Goal: Task Accomplishment & Management: Manage account settings

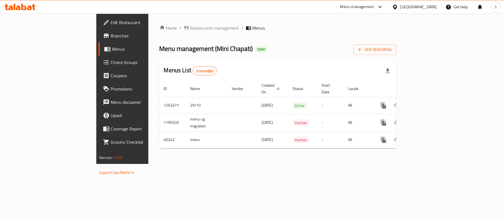
click at [111, 22] on span "Edit Restaurant" at bounding box center [143, 22] width 65 height 7
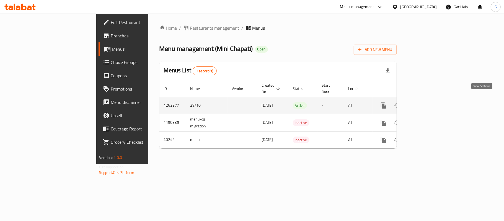
click at [427, 102] on icon "enhanced table" at bounding box center [423, 105] width 7 height 7
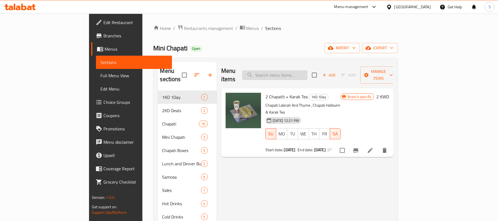
click at [299, 73] on input "search" at bounding box center [274, 75] width 65 height 10
paste input "small box"
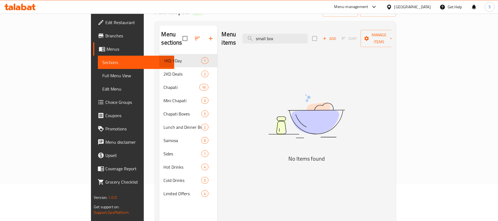
scroll to position [37, 0]
type input "small box"
click at [208, 35] on icon "button" at bounding box center [211, 38] width 7 height 7
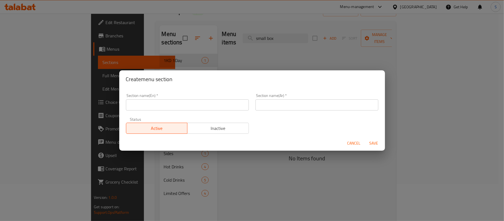
click at [173, 111] on div "Section name(En)   * Section name(En) *" at bounding box center [188, 102] width 130 height 24
click at [177, 107] on input "text" at bounding box center [187, 104] width 123 height 11
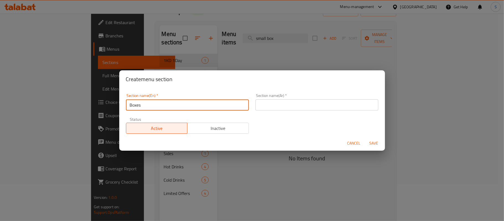
type input "Boxes"
click at [267, 108] on input "text" at bounding box center [316, 104] width 123 height 11
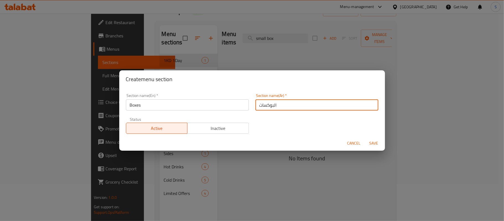
type input "البوكسات"
click at [370, 144] on span "Save" at bounding box center [373, 143] width 13 height 7
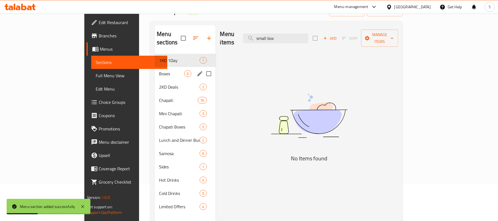
click at [159, 70] on span "Boxes" at bounding box center [171, 73] width 25 height 7
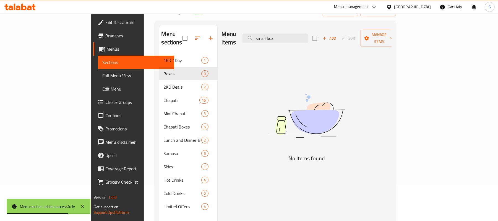
drag, startPoint x: 314, startPoint y: 38, endPoint x: 267, endPoint y: 34, distance: 46.9
click at [268, 35] on div "Menu items small box Add Sort Manage items" at bounding box center [307, 38] width 170 height 26
paste input "Big"
type input "Big box"
click at [327, 36] on icon "button" at bounding box center [324, 38] width 5 height 5
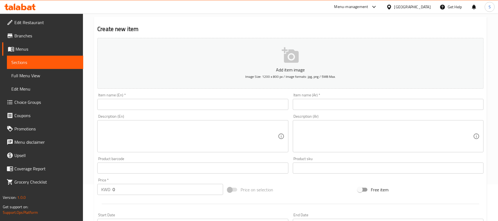
click at [132, 109] on input "text" at bounding box center [192, 104] width 191 height 11
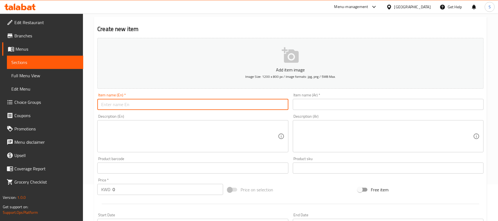
paste input "Small Box"
type input "Small Box"
click at [339, 105] on input "text" at bounding box center [388, 104] width 191 height 11
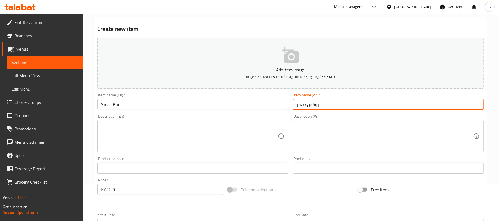
type input "بوكس صغير"
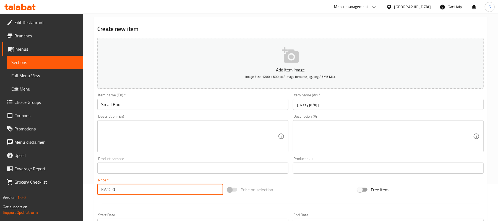
drag, startPoint x: 119, startPoint y: 194, endPoint x: 106, endPoint y: 189, distance: 13.5
click at [107, 189] on div "KWD 0 Price *" at bounding box center [160, 189] width 126 height 11
paste input "5"
type input "5"
click at [157, 123] on div "Description (En)" at bounding box center [192, 136] width 191 height 32
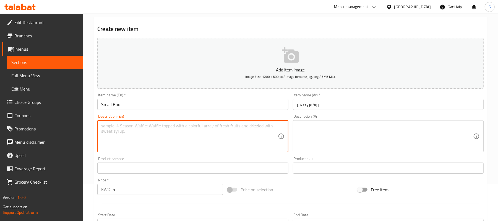
paste textarea "consists of 12 different sambosa and 9 different shabiti"
drag, startPoint x: 230, startPoint y: 123, endPoint x: 69, endPoint y: 110, distance: 161.6
click at [69, 110] on div "Edit Restaurant Branches Menus Sections Full Menu View Edit Menu Choice Groups …" at bounding box center [249, 166] width 498 height 378
drag, startPoint x: 182, startPoint y: 128, endPoint x: 20, endPoint y: 122, distance: 162.0
click at [20, 122] on div "Edit Restaurant Branches Menus Sections Full Menu View Edit Menu Choice Groups …" at bounding box center [249, 166] width 498 height 378
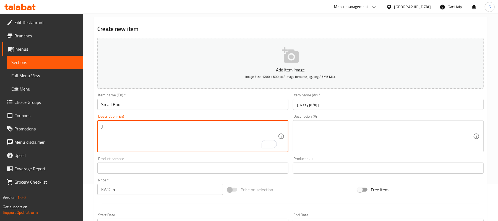
paste textarea "Consists of 12 different sambosa and 9 different shabiti"
click at [217, 129] on textarea "Consists of 12 different sambosa and 9 different shabiti" at bounding box center [189, 136] width 177 height 26
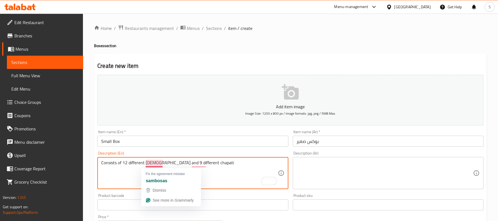
click at [155, 163] on textarea "Consists of 12 different sambosa and 9 different chapati" at bounding box center [189, 173] width 177 height 26
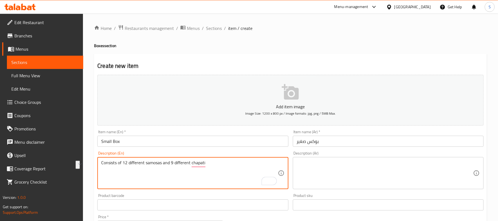
drag, startPoint x: 205, startPoint y: 163, endPoint x: 78, endPoint y: 159, distance: 127.1
click at [78, 159] on div "Edit Restaurant Branches Menus Sections Full Menu View Edit Menu Choice Groups …" at bounding box center [249, 203] width 498 height 378
type textarea "Consists of 12 different samosas and 9 different chapati"
click at [376, 162] on textarea at bounding box center [385, 173] width 177 height 26
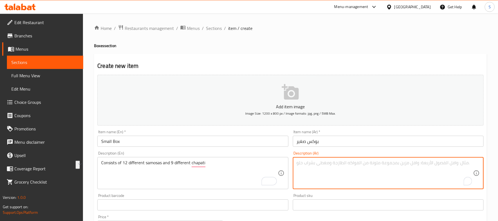
paste textarea "تتكون من 12 سمبوسة مختلفة و 9 أنواع مختلفة من الشباتي"
click at [472, 162] on textarea "تتكون من 12 سمبوسة مختلفة و 9 أنواع مختلفة من الشباتي" at bounding box center [385, 173] width 177 height 26
type textarea "يتكون من 12 سمبوسة مختلفة و 9 أنواع مختلفة من الشباتي"
click at [256, 142] on input "Small Box" at bounding box center [192, 141] width 191 height 11
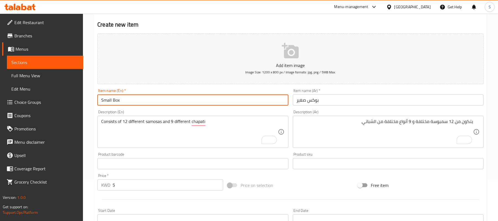
scroll to position [74, 0]
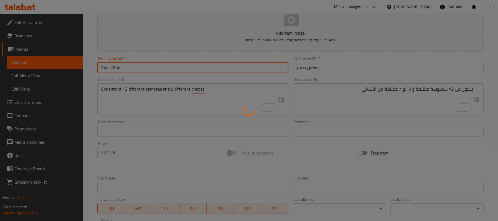
type input "0"
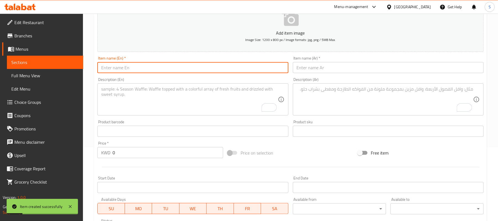
paste input "Big Box"
type input "Big Box"
click at [316, 71] on input "text" at bounding box center [388, 67] width 191 height 11
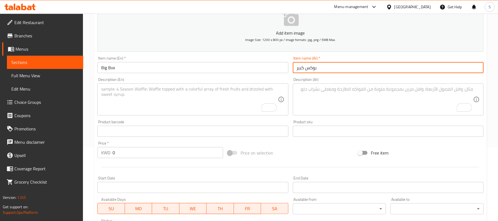
type input "بوكس كبير"
click at [185, 96] on textarea "To enrich screen reader interactions, please activate Accessibility in Grammarl…" at bounding box center [189, 99] width 177 height 26
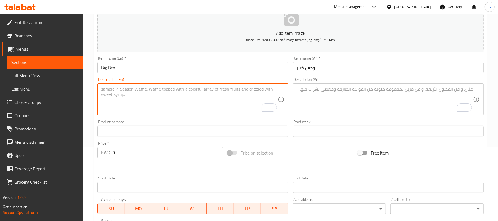
paste textarea "Consists of 18 different sambosa and 18 different shabiti"
click at [156, 90] on textarea "Consists of 18 different sambosa and 18 different shabiti" at bounding box center [189, 99] width 177 height 26
click at [161, 88] on textarea "Consists of 18 different samosa and 18 different shabiti" at bounding box center [189, 99] width 177 height 26
drag, startPoint x: 195, startPoint y: 87, endPoint x: 246, endPoint y: 89, distance: 51.5
click at [246, 89] on textarea "Consists of 18 different samosas and 18 different shabiti" at bounding box center [189, 99] width 177 height 26
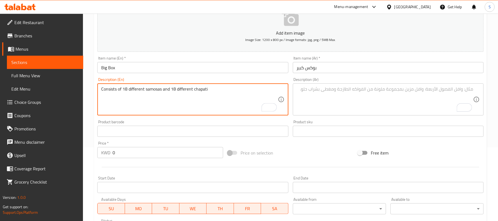
drag, startPoint x: 247, startPoint y: 89, endPoint x: 62, endPoint y: 93, distance: 185.2
click at [62, 93] on div "Edit Restaurant Branches Menus Sections Full Menu View Edit Menu Choice Groups …" at bounding box center [249, 129] width 498 height 378
type textarea "Consists of 18 different samosas and 18 different chapati"
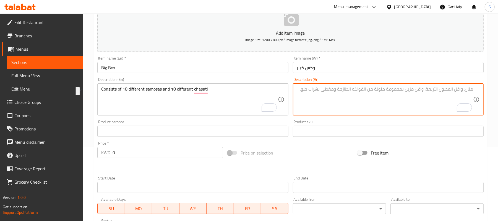
click at [377, 102] on textarea "To enrich screen reader interactions, please activate Accessibility in Grammarl…" at bounding box center [385, 99] width 177 height 26
paste textarea "يتكون من 18 سمبوسة مختلفة و 18 شاباتي مختلفة"
click at [404, 90] on textarea "يتكون من 18 سمبوسة مختلفة و 18 شاباتي مختلفة" at bounding box center [385, 99] width 177 height 26
type textarea "يتكون من 18 سمبوسة مختلفة و 18 شباتي مختلفة"
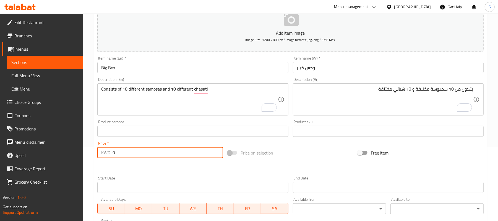
drag, startPoint x: 132, startPoint y: 154, endPoint x: 106, endPoint y: 155, distance: 26.6
click at [109, 154] on div "KWD 0 Price *" at bounding box center [160, 152] width 126 height 11
paste input "8"
type input "8"
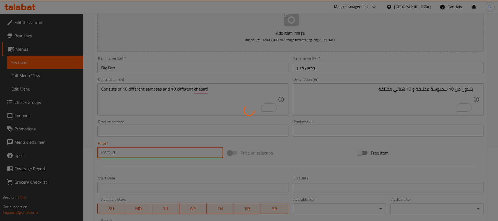
type input "0"
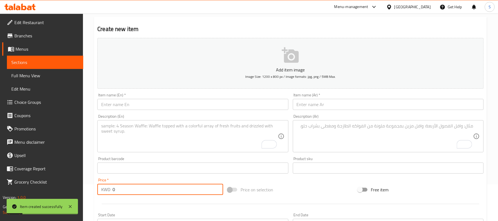
scroll to position [0, 0]
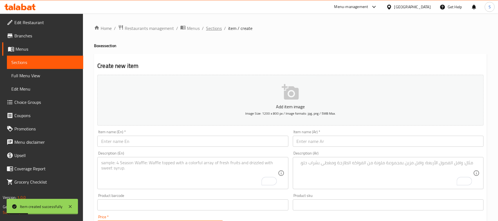
click at [216, 28] on span "Sections" at bounding box center [214, 28] width 16 height 7
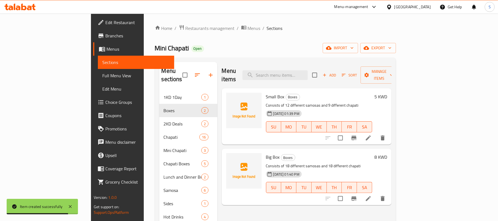
click at [376, 133] on li at bounding box center [368, 138] width 15 height 10
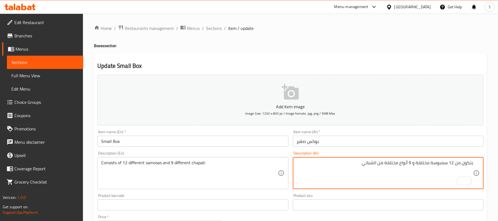
drag, startPoint x: 386, startPoint y: 162, endPoint x: 398, endPoint y: 162, distance: 12.2
click at [398, 162] on textarea "يتكون من 12 سمبوسة مختلفة و 9 أنواع مختلفة من الشباتي" at bounding box center [385, 173] width 177 height 26
click at [391, 167] on textarea "يتكون من 12 سمبوسة مختلفة و 9 شباتي" at bounding box center [385, 173] width 177 height 26
paste textarea "مختلفة"
type textarea "يتكون من 12 سمبوسة مختلفة و 9 شباتي مختلفة"
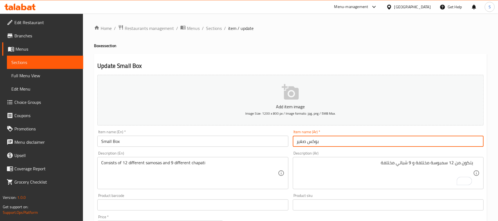
click at [371, 142] on input "بوكس صغير" at bounding box center [388, 141] width 191 height 11
click at [207, 26] on span "Sections" at bounding box center [214, 28] width 16 height 7
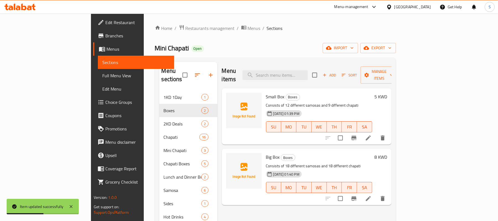
click at [371, 135] on icon at bounding box center [368, 137] width 5 height 5
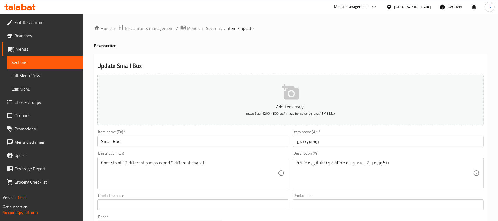
click at [218, 28] on span "Sections" at bounding box center [214, 28] width 16 height 7
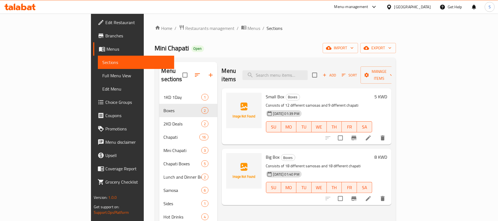
scroll to position [37, 0]
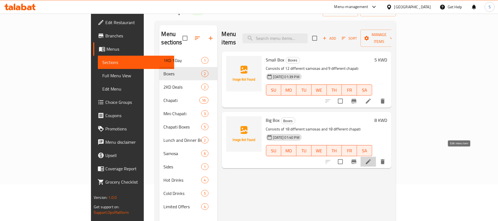
click at [371, 159] on icon at bounding box center [368, 161] width 5 height 5
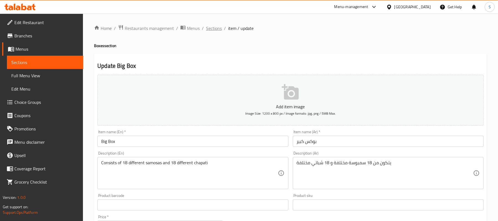
click at [207, 28] on span "Sections" at bounding box center [214, 28] width 16 height 7
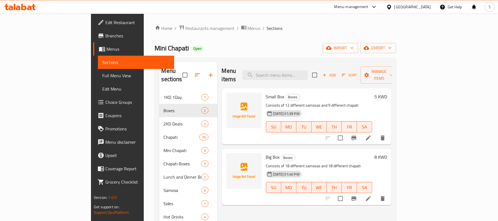
click at [93, 30] on link "Branches" at bounding box center [133, 35] width 81 height 13
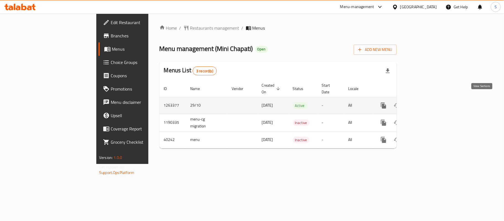
click at [427, 102] on icon "enhanced table" at bounding box center [423, 105] width 7 height 7
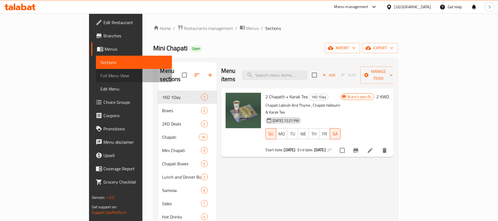
click at [100, 76] on span "Full Menu View" at bounding box center [134, 75] width 68 height 7
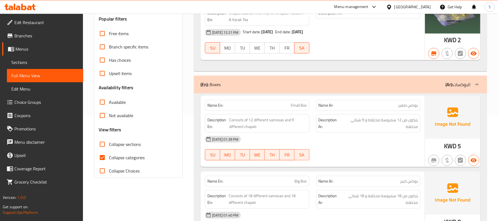
scroll to position [111, 0]
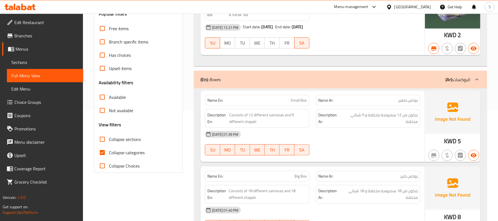
click at [107, 138] on input "Collapse sections" at bounding box center [102, 139] width 13 height 13
checkbox input "true"
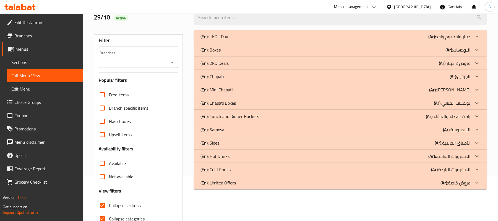
scroll to position [0, 0]
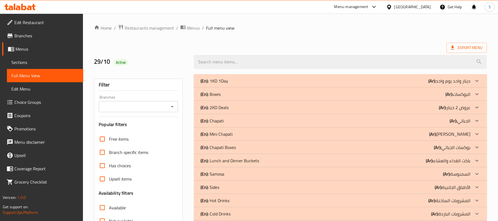
click at [270, 97] on div "(En): Boxes (Ar): البوكسات" at bounding box center [336, 94] width 270 height 7
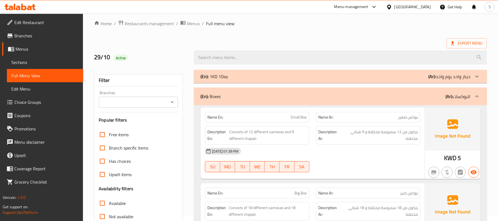
scroll to position [0, 0]
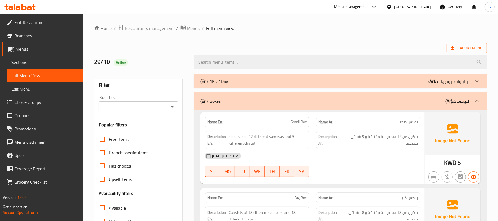
click at [194, 29] on span "Menus" at bounding box center [193, 28] width 13 height 7
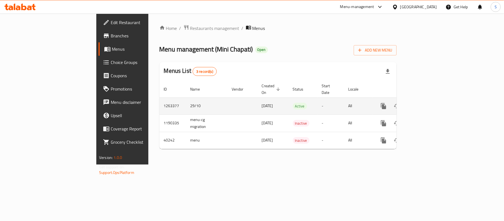
click at [159, 100] on td "1263377" at bounding box center [172, 105] width 27 height 17
copy td "1263377"
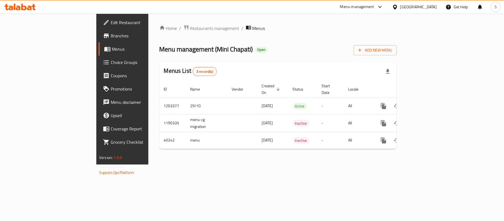
click at [427, 8] on div "Kuwait" at bounding box center [418, 7] width 37 height 6
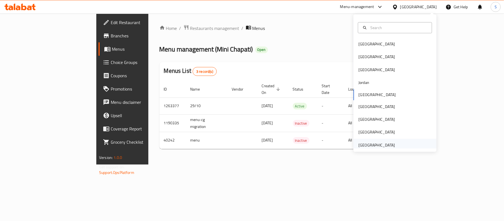
click at [377, 140] on div "United Arab Emirates" at bounding box center [376, 145] width 45 height 13
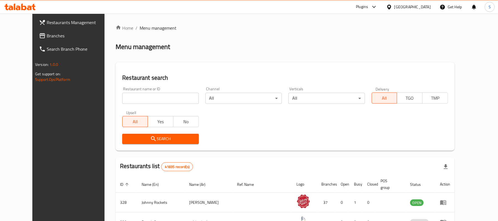
click at [47, 35] on span "Branches" at bounding box center [79, 35] width 64 height 7
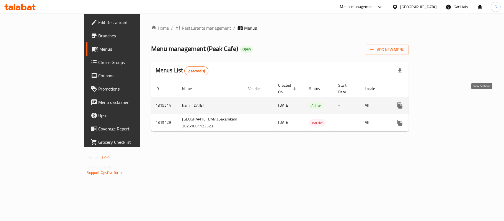
click at [443, 102] on icon "enhanced table" at bounding box center [439, 105] width 7 height 7
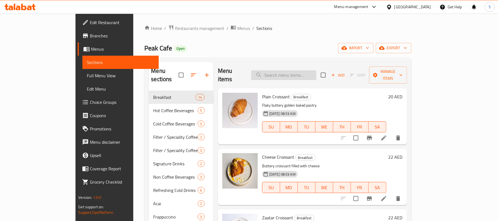
click at [306, 70] on input "search" at bounding box center [283, 75] width 65 height 10
paste input "Blueberry Lemonade"
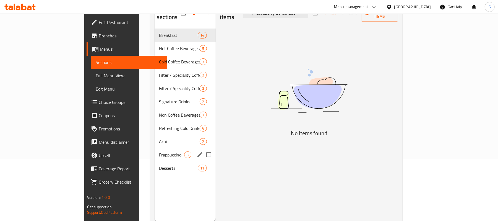
scroll to position [74, 0]
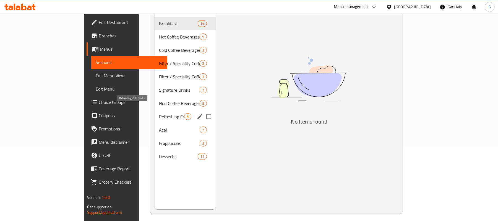
type input "Blueberry Lemonade"
click at [159, 113] on span "Refreshing Cold Drinks" at bounding box center [171, 116] width 25 height 7
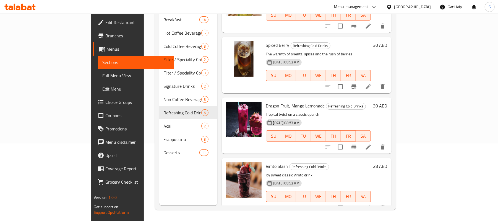
scroll to position [81, 0]
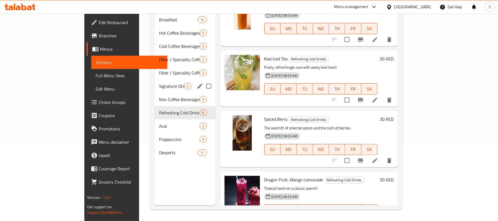
click at [155, 81] on div "Signature Drinks 2" at bounding box center [185, 85] width 61 height 13
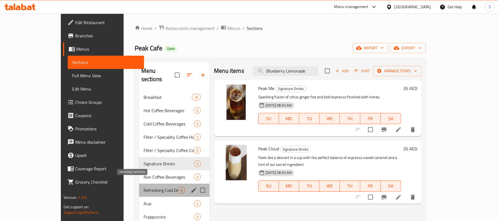
click at [144, 187] on span "Refreshing Cold Drinks" at bounding box center [161, 190] width 35 height 7
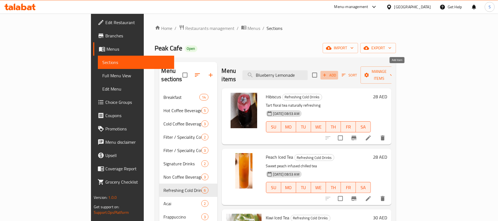
click at [337, 72] on span "Add" at bounding box center [329, 75] width 15 height 6
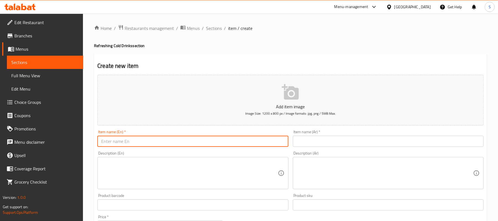
click at [198, 139] on input "text" at bounding box center [192, 141] width 191 height 11
paste input "Blueberry Lemonade"
type input "Blueberry Lemonade"
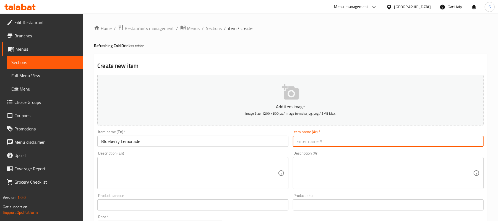
click at [321, 142] on input "text" at bounding box center [388, 141] width 191 height 11
type input "ليمونادة بالتوت الأزرق"
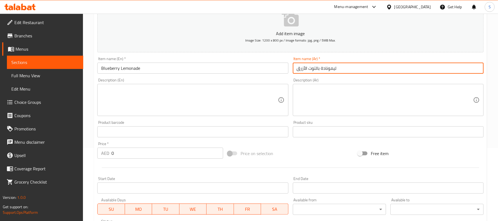
scroll to position [74, 0]
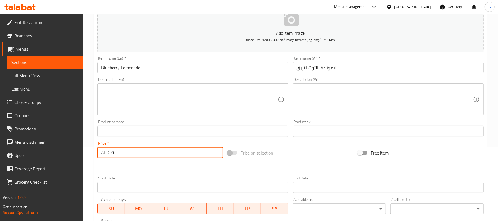
drag, startPoint x: 121, startPoint y: 151, endPoint x: 60, endPoint y: 151, distance: 60.6
click at [60, 151] on div "Edit Restaurant Branches Menus Sections Full Menu View Edit Menu Choice Groups …" at bounding box center [249, 129] width 498 height 378
paste input "3"
type input "30"
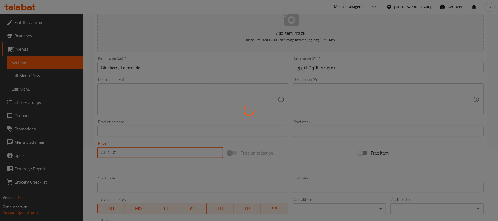
type input "0"
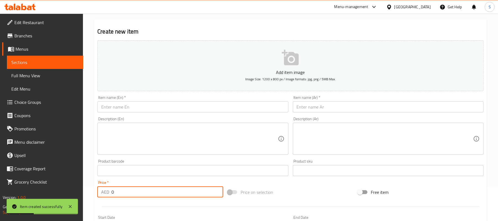
scroll to position [0, 0]
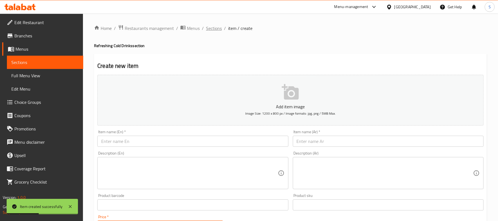
click at [215, 28] on span "Sections" at bounding box center [214, 28] width 16 height 7
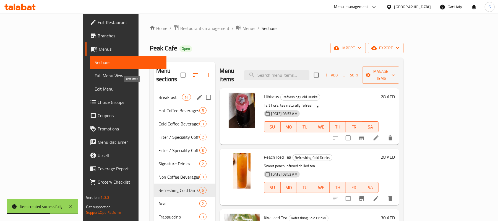
click at [159, 94] on span "Breakfast" at bounding box center [171, 97] width 24 height 7
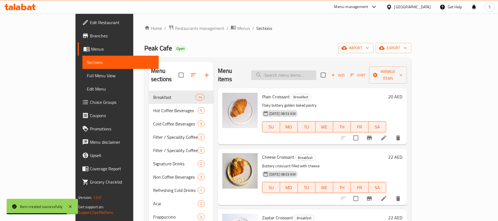
click at [306, 74] on input "search" at bounding box center [283, 75] width 65 height 10
paste input "Classic Omelette With Cheese And Tomato"
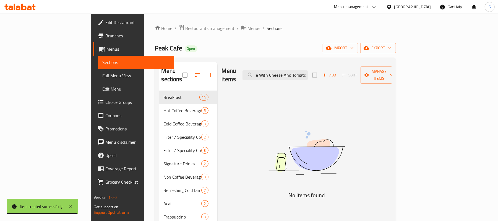
scroll to position [0, 29]
drag, startPoint x: 293, startPoint y: 70, endPoint x: 417, endPoint y: 74, distance: 124.3
click at [392, 74] on div "Menu items Classic Omelette With Cheese And Tomato Add Sort Manage items" at bounding box center [307, 75] width 170 height 26
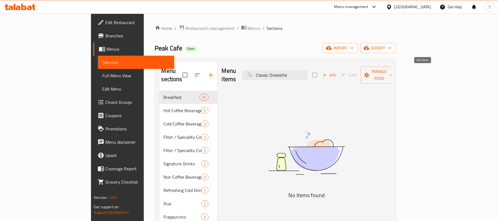
scroll to position [0, 0]
click at [302, 71] on input "Classic Omelette" at bounding box center [275, 75] width 65 height 10
drag, startPoint x: 303, startPoint y: 71, endPoint x: 242, endPoint y: 67, distance: 61.1
click at [244, 68] on div "Menu items Classic Omelette Add Sort Manage items" at bounding box center [307, 75] width 170 height 26
type input "Omelette"
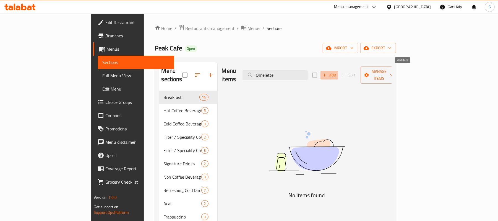
click at [337, 72] on span "Add" at bounding box center [329, 75] width 15 height 6
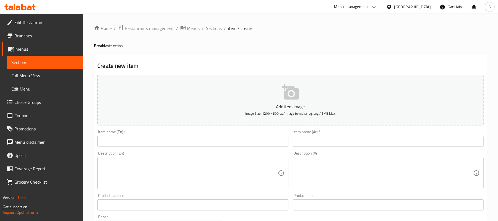
click at [140, 142] on input "text" at bounding box center [192, 141] width 191 height 11
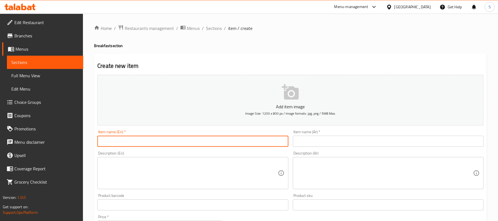
paste input "Classic Omelette With Cheese And Tomato"
type input "Classic Omelette With Cheese And Tomato"
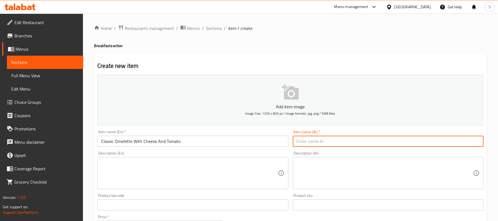
click at [331, 142] on input "text" at bounding box center [388, 141] width 191 height 11
type input "أومليت كلاسيكي مع الجبنة والطماطم"
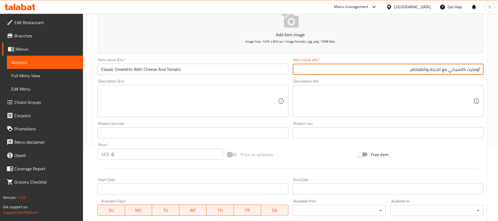
scroll to position [74, 0]
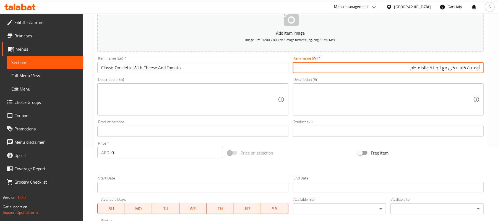
drag, startPoint x: 124, startPoint y: 152, endPoint x: 47, endPoint y: 142, distance: 78.2
click at [48, 142] on div "Edit Restaurant Branches Menus Sections Full Menu View Edit Menu Choice Groups …" at bounding box center [249, 129] width 498 height 378
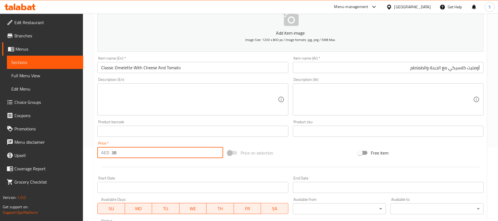
type input "38"
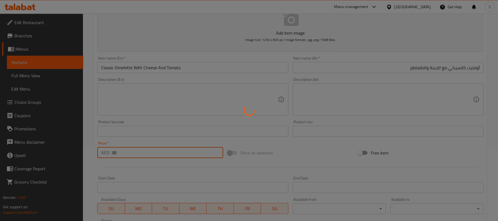
type input "0"
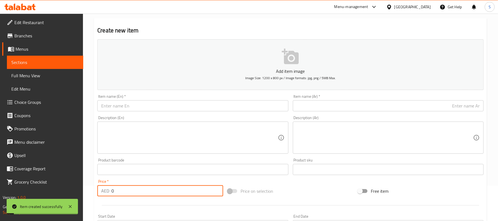
scroll to position [0, 0]
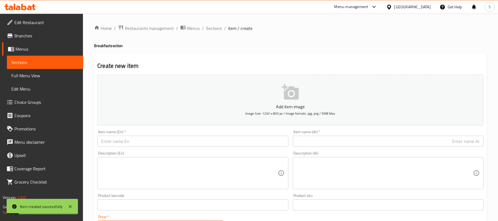
click at [216, 27] on span "Sections" at bounding box center [214, 28] width 16 height 7
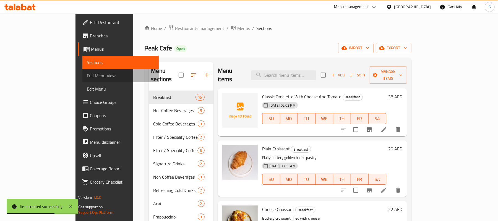
click at [87, 78] on span "Full Menu View" at bounding box center [121, 75] width 68 height 7
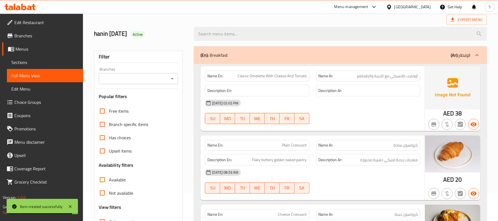
scroll to position [111, 0]
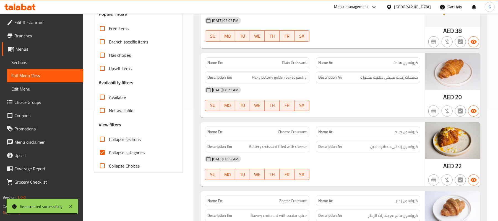
click at [103, 141] on input "Collapse sections" at bounding box center [102, 139] width 13 height 13
checkbox input "true"
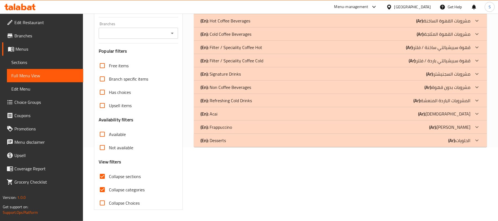
scroll to position [74, 0]
click at [267, 99] on div "(En): Refreshing Cold Drinks (Ar): المشروبات الباردة المنعشة" at bounding box center [336, 100] width 270 height 7
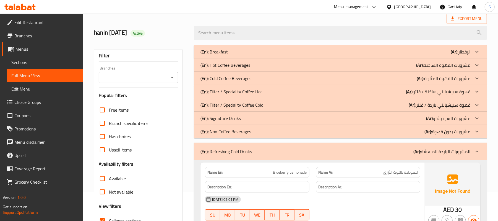
scroll to position [0, 0]
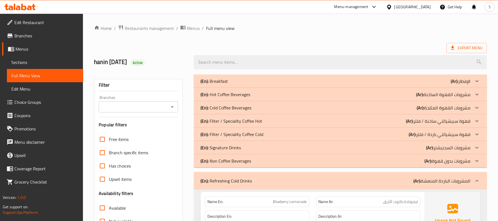
click at [268, 80] on div "(En): Breakfast (Ar): الإفطار" at bounding box center [336, 81] width 270 height 7
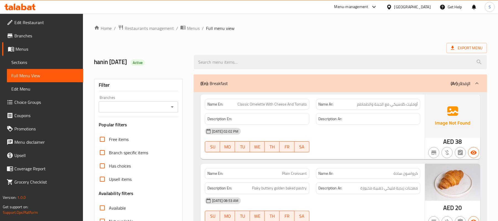
click at [407, 6] on div "United Arab Emirates" at bounding box center [413, 7] width 37 height 6
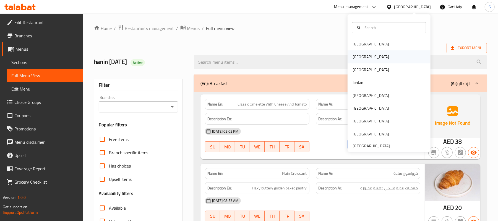
click at [360, 59] on div "[GEOGRAPHIC_DATA]" at bounding box center [370, 56] width 45 height 13
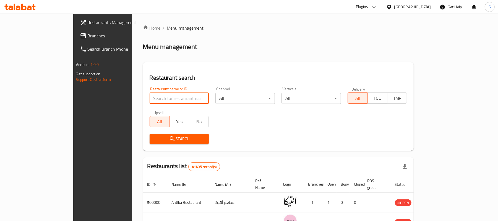
click at [150, 103] on input "search" at bounding box center [180, 98] width 60 height 11
paste input "704538"
type input "704538"
click button "Search" at bounding box center [180, 139] width 60 height 10
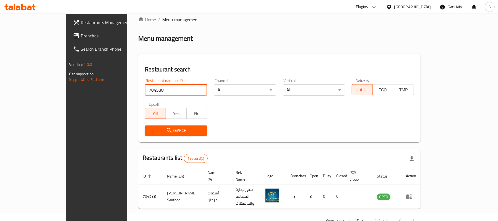
scroll to position [15, 0]
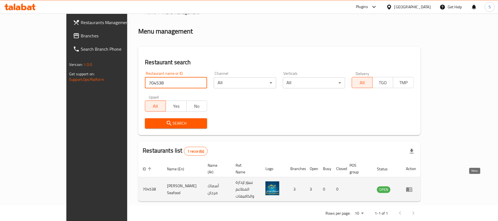
click at [413, 186] on icon "enhanced table" at bounding box center [409, 189] width 7 height 7
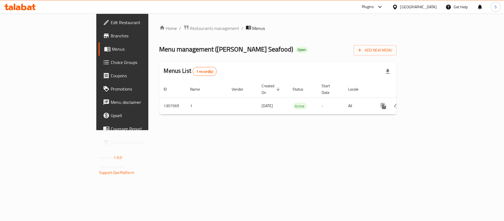
click at [111, 37] on span "Branches" at bounding box center [143, 35] width 65 height 7
click at [190, 28] on span "Restaurants management" at bounding box center [214, 28] width 49 height 7
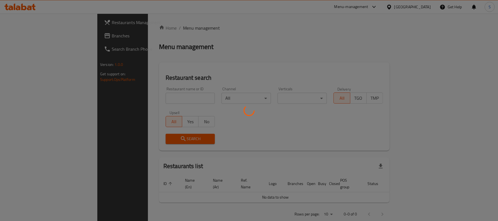
click at [136, 96] on div at bounding box center [249, 110] width 498 height 221
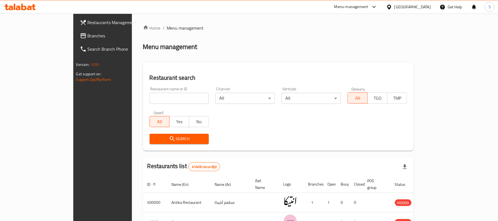
click at [150, 99] on input "search" at bounding box center [180, 98] width 60 height 11
paste input "706693"
type input "706693"
click button "Search" at bounding box center [180, 139] width 60 height 10
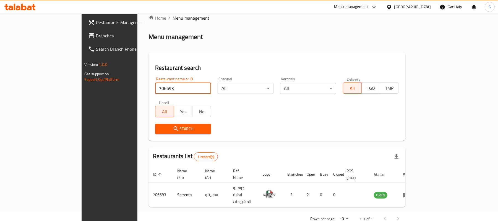
scroll to position [15, 0]
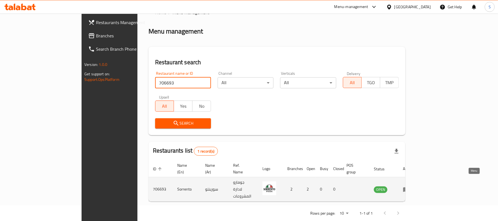
click at [410, 186] on icon "enhanced table" at bounding box center [406, 189] width 7 height 7
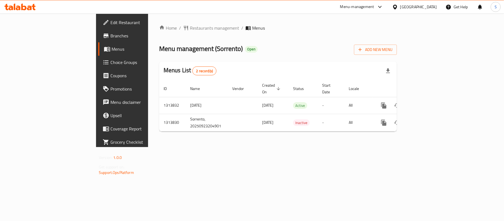
click at [110, 36] on span "Branches" at bounding box center [142, 35] width 65 height 7
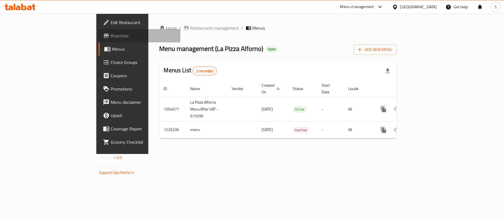
click at [111, 35] on span "Branches" at bounding box center [143, 35] width 65 height 7
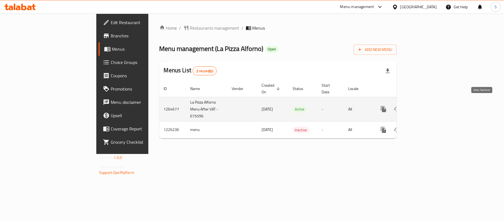
click at [427, 106] on icon "enhanced table" at bounding box center [423, 109] width 7 height 7
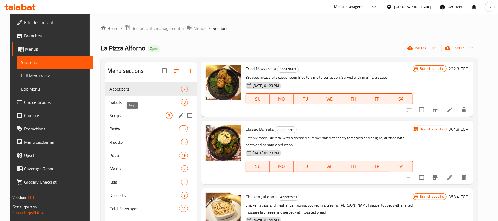
click at [128, 115] on span "Soups" at bounding box center [138, 115] width 56 height 7
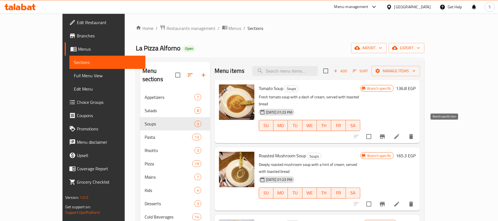
click at [386, 133] on icon "Branch-specific-item" at bounding box center [382, 136] width 7 height 7
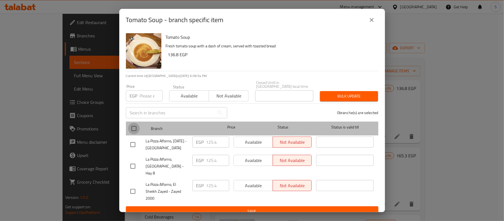
click at [135, 125] on input "checkbox" at bounding box center [134, 129] width 12 height 12
checkbox input "true"
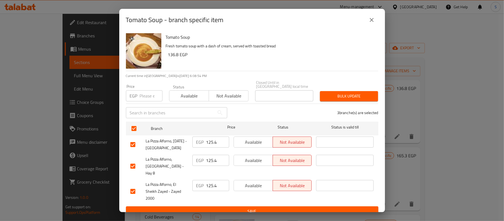
click at [144, 94] on input "number" at bounding box center [151, 95] width 23 height 11
type input "120"
click at [346, 93] on span "Bulk update" at bounding box center [348, 96] width 49 height 7
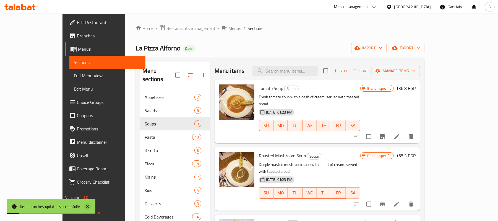
click at [90, 208] on icon at bounding box center [87, 206] width 7 height 7
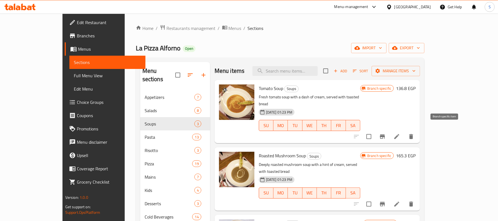
click at [389, 130] on button "Branch-specific-item" at bounding box center [382, 136] width 13 height 13
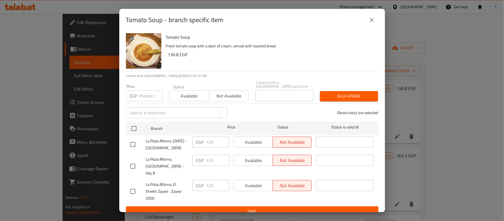
click at [371, 23] on icon "close" at bounding box center [371, 20] width 7 height 7
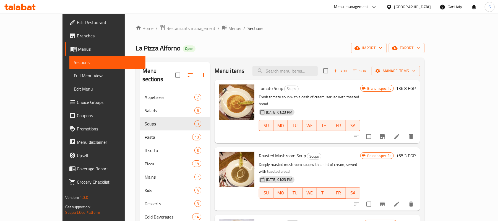
click at [420, 49] on span "export" at bounding box center [407, 48] width 27 height 7
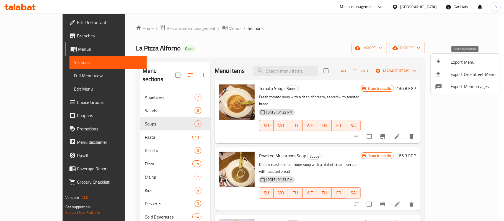
click at [459, 61] on span "Export Menu" at bounding box center [473, 62] width 45 height 7
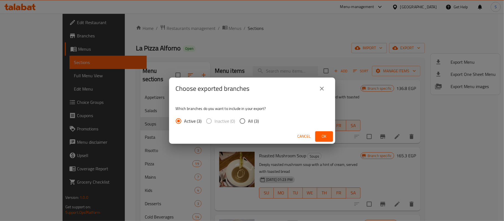
click at [244, 121] on input "All (3)" at bounding box center [243, 121] width 12 height 12
radio input "true"
click at [323, 134] on span "Ok" at bounding box center [324, 136] width 9 height 7
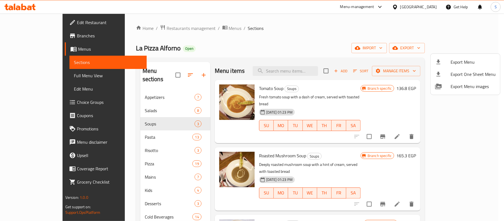
click at [250, 29] on div at bounding box center [252, 110] width 504 height 221
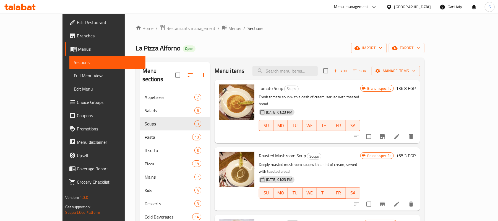
click at [386, 133] on icon "Branch-specific-item" at bounding box center [382, 136] width 7 height 7
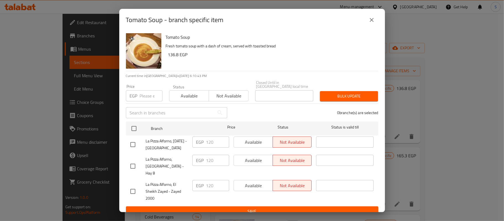
click at [373, 21] on icon "close" at bounding box center [371, 20] width 7 height 7
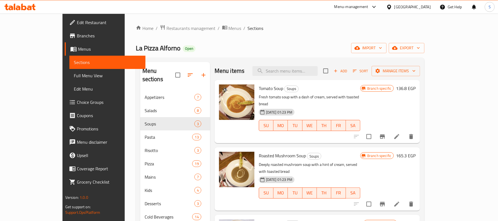
click at [416, 90] on h6 "136.8 EGP" at bounding box center [406, 88] width 20 height 8
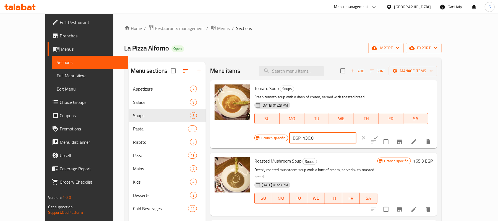
drag, startPoint x: 416, startPoint y: 90, endPoint x: 403, endPoint y: 90, distance: 13.3
click at [357, 132] on input "136.8" at bounding box center [329, 137] width 53 height 11
type input "120"
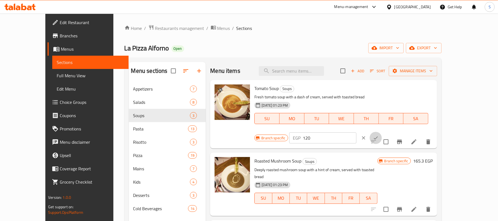
click at [382, 132] on button "ok" at bounding box center [376, 138] width 12 height 12
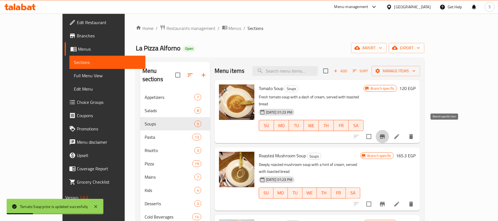
click at [386, 133] on icon "Branch-specific-item" at bounding box center [382, 136] width 7 height 7
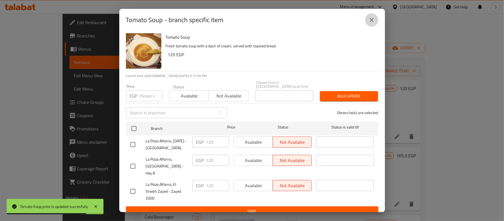
click at [370, 21] on icon "close" at bounding box center [371, 20] width 7 height 7
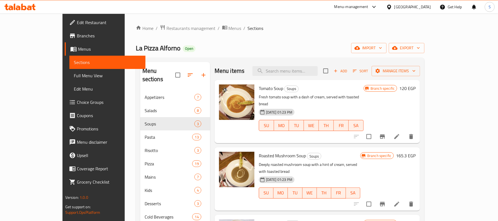
scroll to position [37, 0]
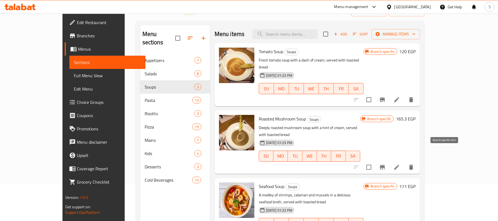
click at [385, 165] on icon "Branch-specific-item" at bounding box center [382, 167] width 5 height 4
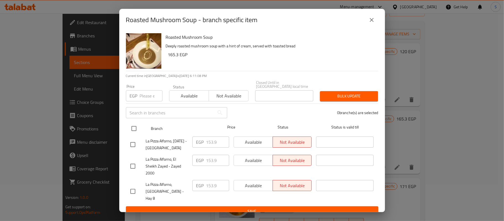
click at [135, 124] on input "checkbox" at bounding box center [134, 129] width 12 height 12
checkbox input "true"
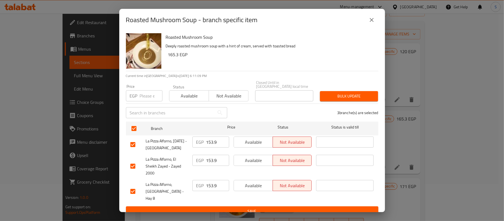
click at [141, 96] on input "number" at bounding box center [151, 95] width 23 height 11
type input "145"
click at [350, 95] on span "Bulk update" at bounding box center [348, 96] width 49 height 7
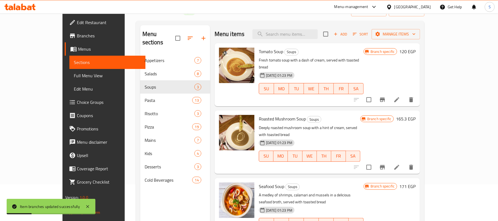
click at [416, 115] on h6 "165.3 EGP" at bounding box center [406, 119] width 20 height 8
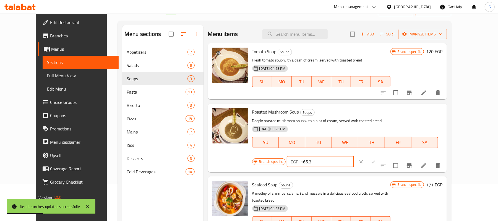
drag, startPoint x: 420, startPoint y: 114, endPoint x: 378, endPoint y: 113, distance: 42.4
click at [378, 156] on div "Branch specific EGP 165.3 ​" at bounding box center [320, 162] width 136 height 12
type input "145"
click at [376, 159] on icon "ok" at bounding box center [374, 162] width 6 height 6
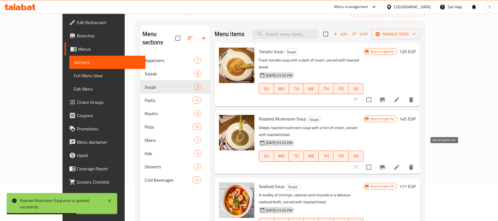
click at [389, 161] on button "Branch-specific-item" at bounding box center [382, 167] width 13 height 13
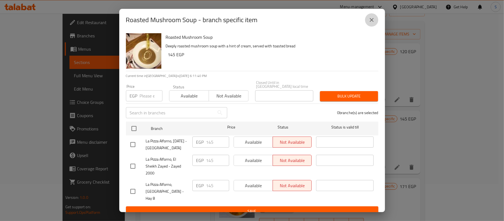
click at [373, 21] on icon "close" at bounding box center [371, 20] width 7 height 7
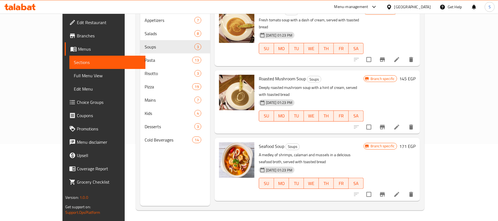
scroll to position [78, 0]
click at [386, 190] on icon "Branch-specific-item" at bounding box center [382, 193] width 7 height 7
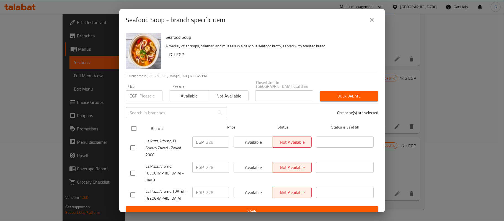
click at [134, 125] on input "checkbox" at bounding box center [134, 129] width 12 height 12
checkbox input "true"
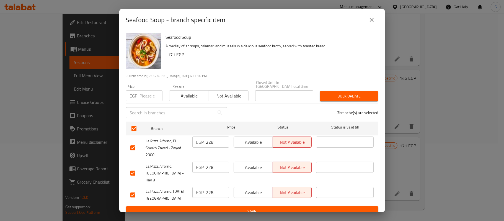
click at [144, 96] on input "number" at bounding box center [151, 95] width 23 height 11
type input "260"
click at [350, 93] on span "Bulk update" at bounding box center [348, 96] width 49 height 7
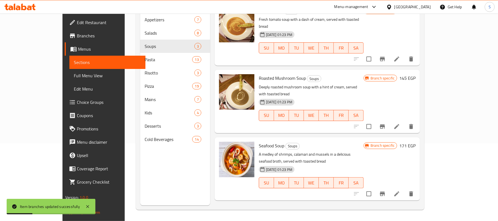
click at [416, 142] on h6 "171 EGP" at bounding box center [408, 146] width 16 height 8
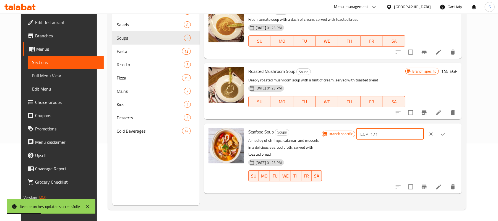
drag, startPoint x: 418, startPoint y: 135, endPoint x: 387, endPoint y: 132, distance: 30.6
click at [390, 132] on div "EGP 171 ​" at bounding box center [390, 133] width 67 height 11
type input "260"
click at [446, 135] on icon "ok" at bounding box center [444, 134] width 6 height 6
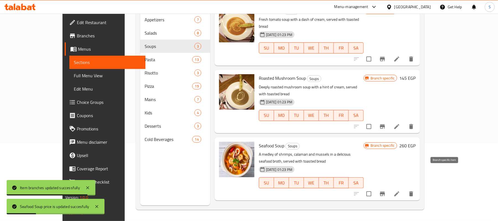
click at [386, 190] on icon "Branch-specific-item" at bounding box center [382, 193] width 7 height 7
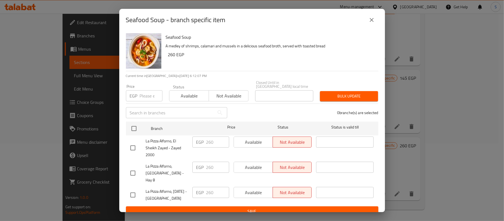
click at [373, 19] on icon "close" at bounding box center [371, 20] width 7 height 7
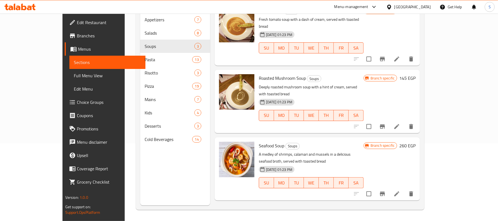
click at [385, 124] on icon "Branch-specific-item" at bounding box center [382, 126] width 5 height 4
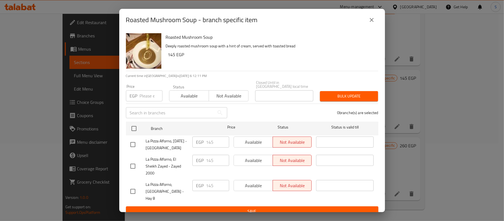
click at [373, 22] on icon "close" at bounding box center [371, 20] width 7 height 7
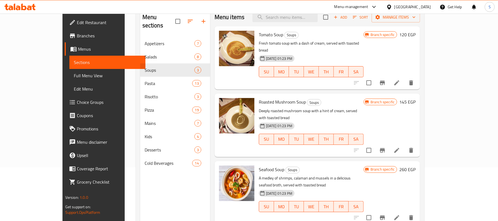
scroll to position [41, 0]
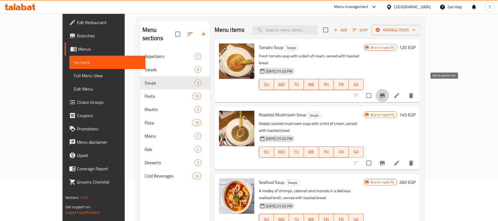
click at [385, 93] on icon "Branch-specific-item" at bounding box center [382, 95] width 5 height 4
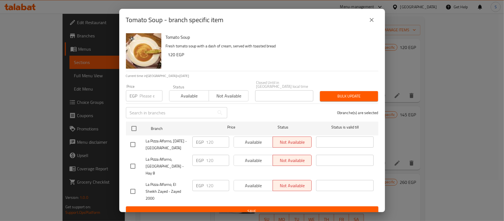
click at [374, 20] on icon "close" at bounding box center [371, 20] width 7 height 7
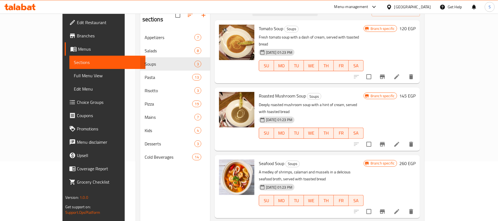
scroll to position [78, 0]
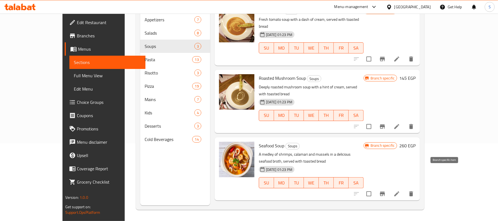
click at [389, 187] on button "Branch-specific-item" at bounding box center [382, 193] width 13 height 13
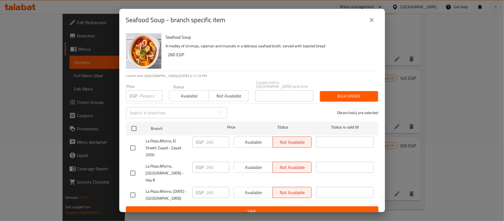
click at [374, 20] on icon "close" at bounding box center [371, 20] width 7 height 7
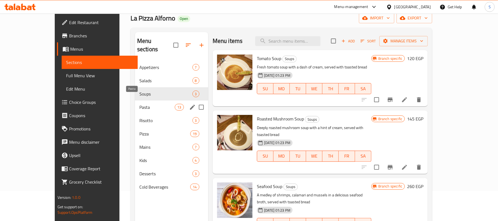
scroll to position [4, 0]
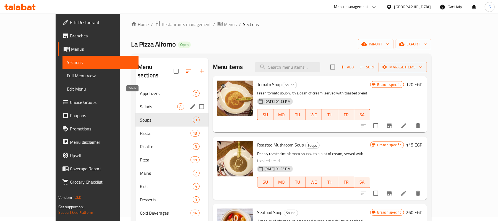
click at [140, 103] on span "Salads" at bounding box center [158, 106] width 37 height 7
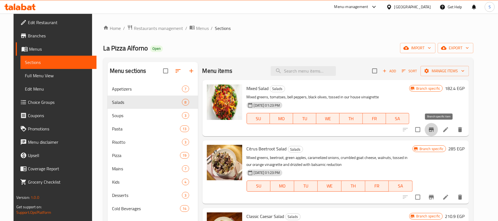
click at [435, 128] on icon "Branch-specific-item" at bounding box center [431, 129] width 7 height 7
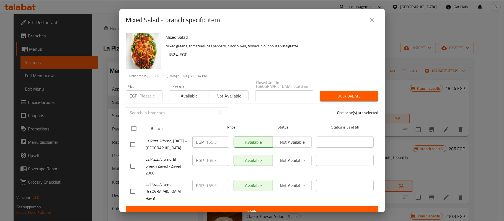
click at [133, 126] on input "checkbox" at bounding box center [134, 129] width 12 height 12
checkbox input "true"
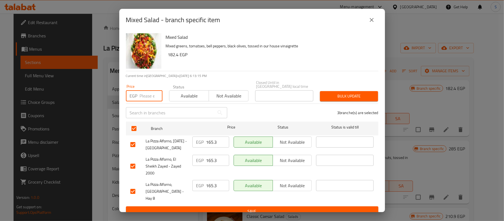
click at [143, 93] on input "number" at bounding box center [151, 95] width 23 height 11
type input "160"
click at [338, 93] on span "Bulk update" at bounding box center [348, 96] width 49 height 7
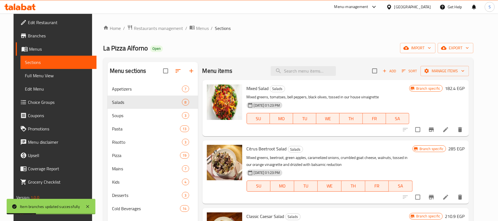
click at [460, 89] on h6 "182.4 EGP" at bounding box center [455, 88] width 20 height 8
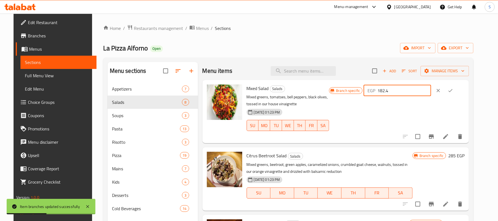
drag, startPoint x: 415, startPoint y: 91, endPoint x: 389, endPoint y: 89, distance: 26.7
click at [389, 88] on div "EGP 182.4 ​" at bounding box center [397, 90] width 67 height 11
type input "160"
click at [457, 91] on button "ok" at bounding box center [451, 90] width 12 height 12
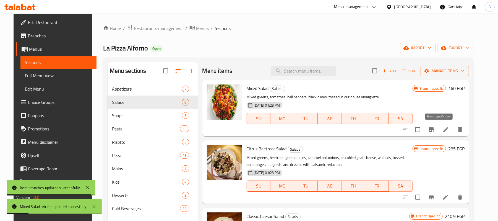
click at [434, 129] on icon "Branch-specific-item" at bounding box center [431, 129] width 5 height 4
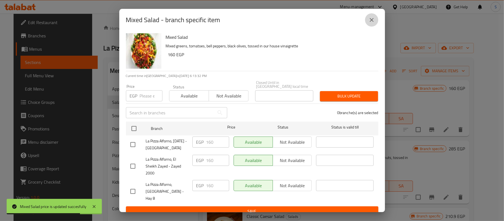
click at [374, 21] on icon "close" at bounding box center [371, 20] width 7 height 7
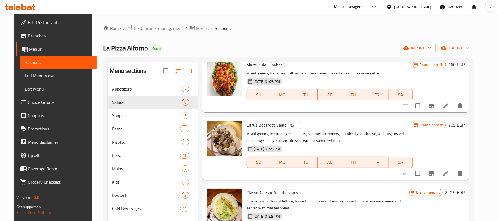
scroll to position [37, 0]
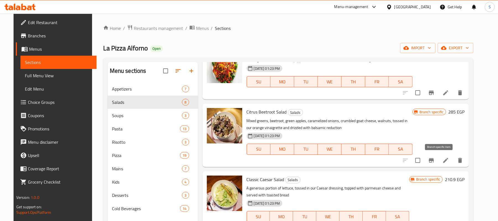
click at [435, 163] on icon "Branch-specific-item" at bounding box center [431, 160] width 7 height 7
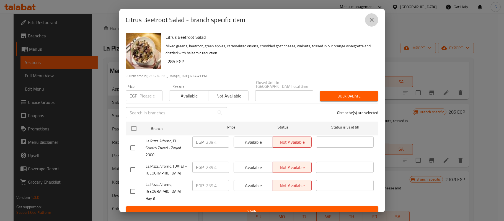
click at [374, 23] on icon "close" at bounding box center [371, 20] width 7 height 7
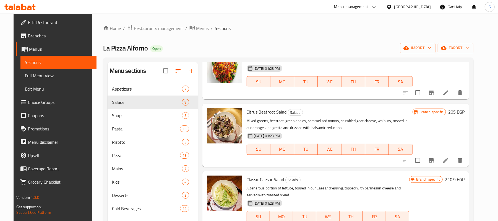
click at [29, 35] on span "Branches" at bounding box center [60, 35] width 64 height 7
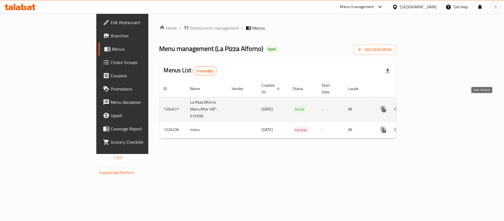
click at [427, 106] on icon "enhanced table" at bounding box center [423, 109] width 7 height 7
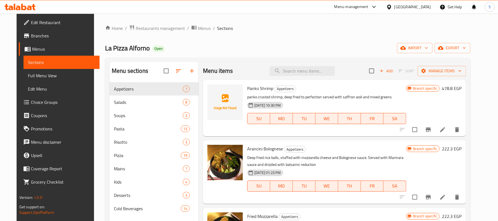
click at [31, 35] on span "Branches" at bounding box center [63, 35] width 64 height 7
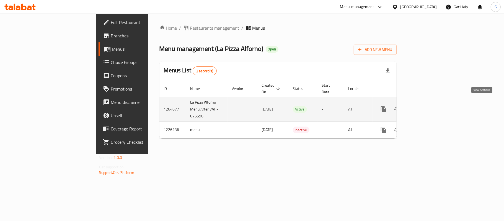
click at [426, 107] on icon "enhanced table" at bounding box center [423, 109] width 5 height 5
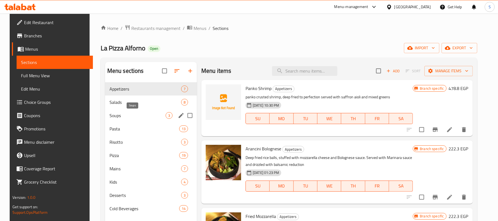
click at [125, 115] on span "Soups" at bounding box center [138, 115] width 56 height 7
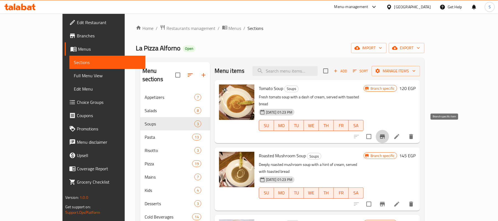
click at [386, 133] on icon "Branch-specific-item" at bounding box center [382, 136] width 7 height 7
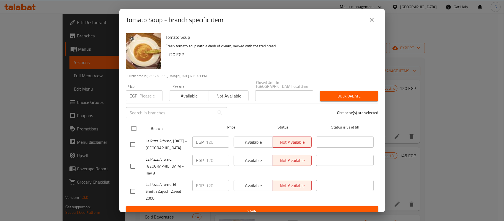
click at [135, 126] on input "checkbox" at bounding box center [134, 129] width 12 height 12
checkbox input "true"
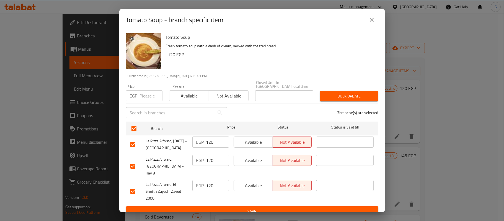
click at [145, 96] on input "number" at bounding box center [151, 95] width 23 height 11
drag, startPoint x: 140, startPoint y: 94, endPoint x: 153, endPoint y: 97, distance: 13.5
click at [153, 96] on input "136.8" at bounding box center [151, 95] width 23 height 11
type input "136.8"
click at [353, 93] on span "Bulk update" at bounding box center [348, 96] width 49 height 7
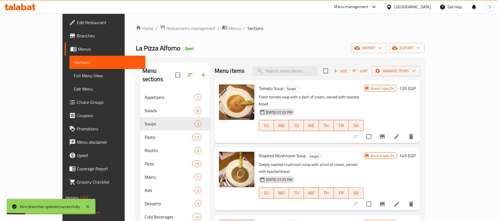
click at [416, 90] on h6 "120 EGP" at bounding box center [408, 88] width 16 height 8
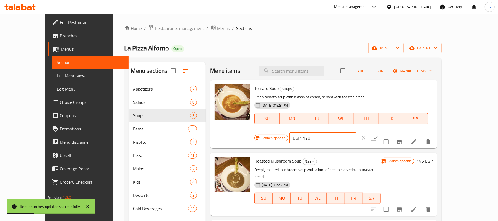
click at [357, 132] on input "120" at bounding box center [329, 137] width 53 height 11
paste input "36.8"
type input "136.8"
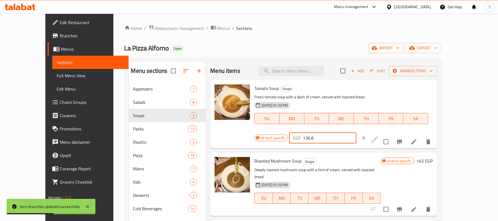
click at [379, 135] on icon "ok" at bounding box center [376, 138] width 6 height 6
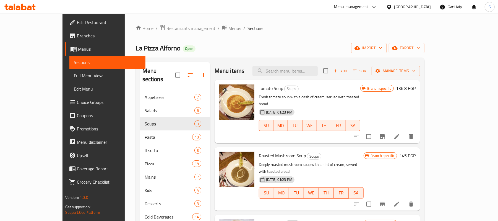
scroll to position [37, 0]
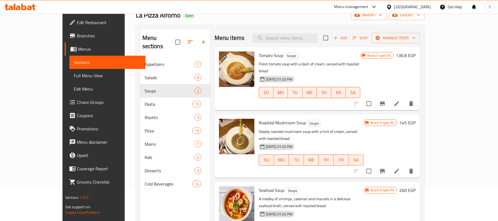
click at [416, 189] on div "Branch specific 260 EGP" at bounding box center [390, 213] width 52 height 54
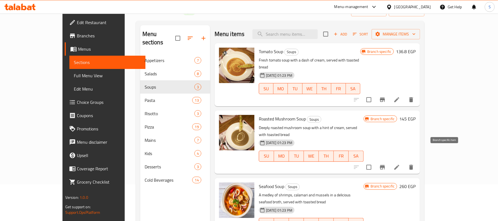
click at [386, 164] on icon "Branch-specific-item" at bounding box center [382, 167] width 7 height 7
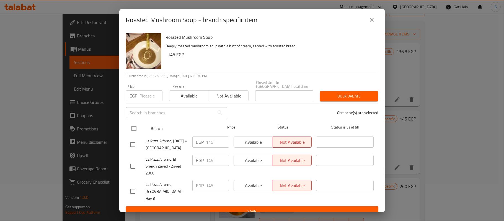
click at [133, 126] on input "checkbox" at bounding box center [134, 129] width 12 height 12
checkbox input "true"
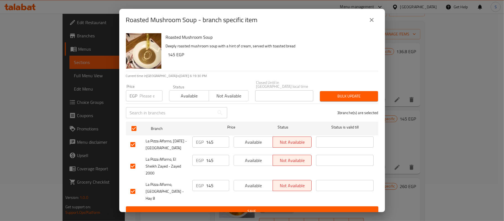
click at [138, 90] on div "EGP Price" at bounding box center [144, 95] width 37 height 11
type input "165.30"
click at [340, 93] on span "Bulk update" at bounding box center [348, 96] width 49 height 7
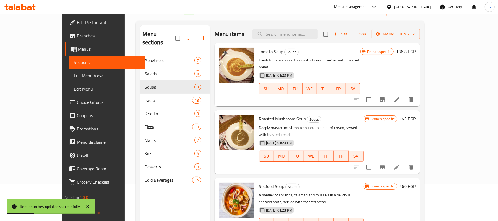
click at [416, 115] on h6 "145 EGP" at bounding box center [408, 119] width 16 height 8
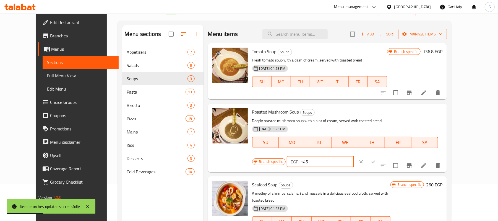
drag, startPoint x: 412, startPoint y: 114, endPoint x: 393, endPoint y: 112, distance: 19.5
click at [354, 156] on div "EGP 145 ​" at bounding box center [320, 161] width 67 height 11
type input "165.30"
click at [380, 156] on button "ok" at bounding box center [374, 162] width 12 height 12
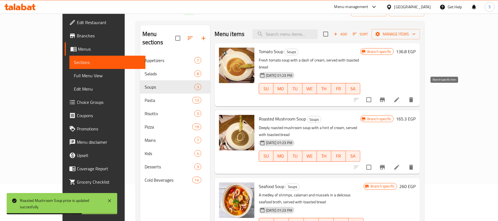
click at [385, 97] on icon "Branch-specific-item" at bounding box center [382, 99] width 5 height 4
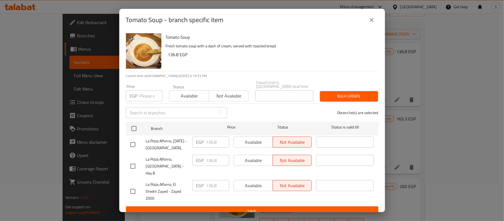
click at [370, 19] on icon "close" at bounding box center [371, 20] width 7 height 7
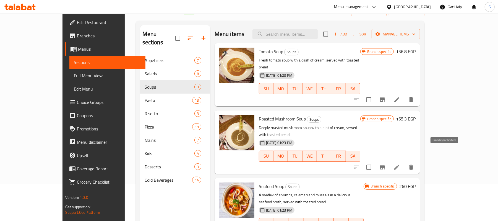
click at [389, 161] on button "Branch-specific-item" at bounding box center [382, 167] width 13 height 13
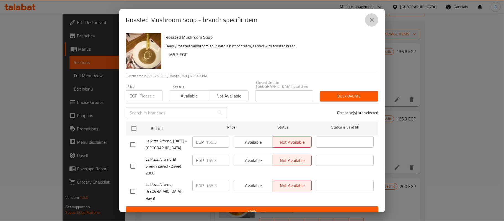
click at [373, 22] on icon "close" at bounding box center [371, 20] width 7 height 7
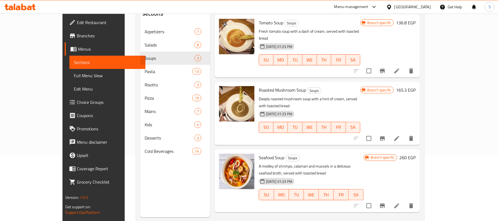
scroll to position [78, 0]
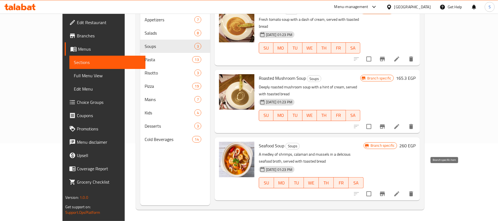
click at [386, 190] on icon "Branch-specific-item" at bounding box center [382, 193] width 7 height 7
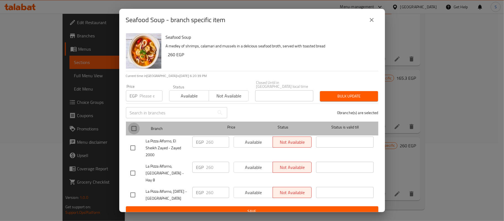
click at [133, 126] on input "checkbox" at bounding box center [134, 129] width 12 height 12
checkbox input "true"
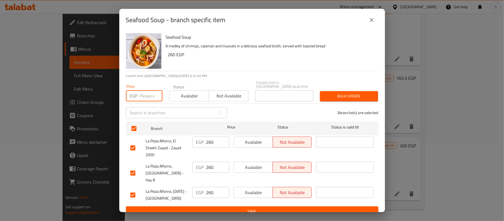
click at [142, 95] on input "number" at bounding box center [151, 95] width 23 height 11
drag, startPoint x: 139, startPoint y: 94, endPoint x: 154, endPoint y: 95, distance: 15.0
click at [154, 95] on input "296.40" at bounding box center [151, 95] width 23 height 11
type input "296.40"
click at [366, 95] on span "Bulk update" at bounding box center [348, 96] width 49 height 7
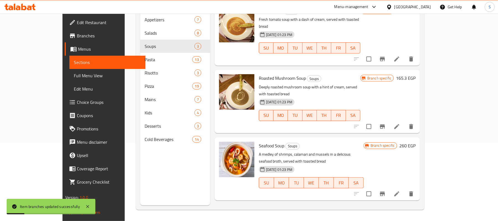
click at [416, 142] on h6 "260 EGP" at bounding box center [408, 146] width 16 height 8
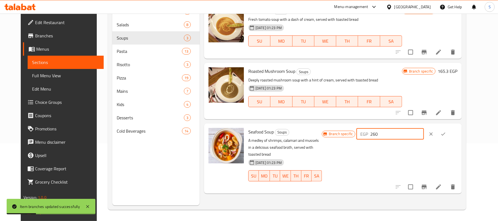
drag, startPoint x: 420, startPoint y: 136, endPoint x: 397, endPoint y: 132, distance: 23.8
click at [397, 132] on div "EGP 260 ​" at bounding box center [390, 133] width 67 height 11
paste input "96.4"
type input "296.40"
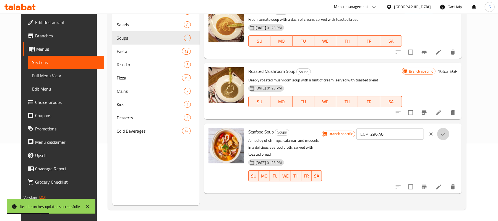
click at [446, 135] on icon "ok" at bounding box center [444, 134] width 6 height 6
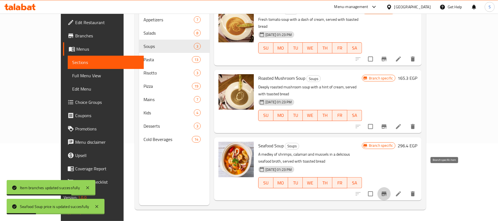
click at [388, 190] on icon "Branch-specific-item" at bounding box center [384, 193] width 7 height 7
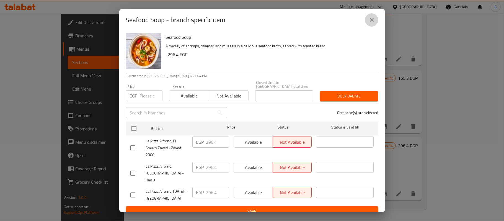
click at [373, 23] on icon "close" at bounding box center [371, 20] width 7 height 7
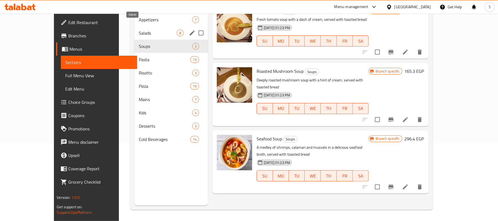
click at [139, 30] on span "Salads" at bounding box center [158, 33] width 38 height 7
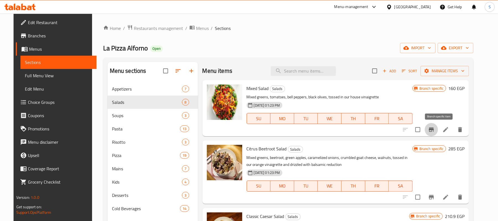
click at [435, 131] on icon "Branch-specific-item" at bounding box center [431, 129] width 7 height 7
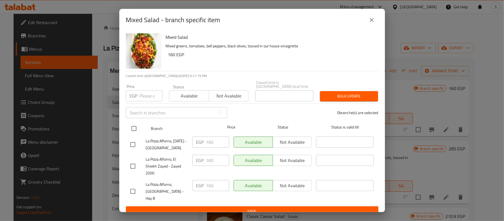
click at [134, 124] on input "checkbox" at bounding box center [134, 129] width 12 height 12
checkbox input "true"
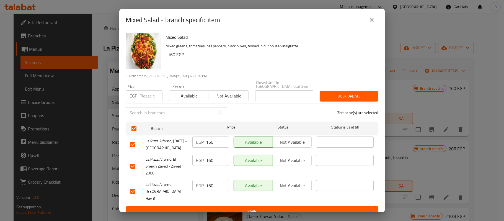
click at [139, 93] on div "EGP Price" at bounding box center [144, 95] width 37 height 11
type input "182.40"
click at [341, 95] on span "Bulk update" at bounding box center [348, 96] width 49 height 7
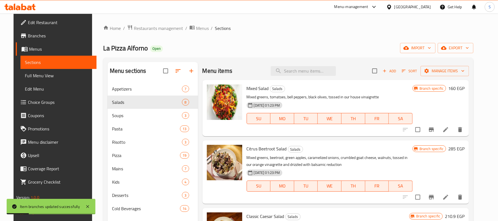
click at [463, 89] on h6 "160 EGP" at bounding box center [457, 88] width 16 height 8
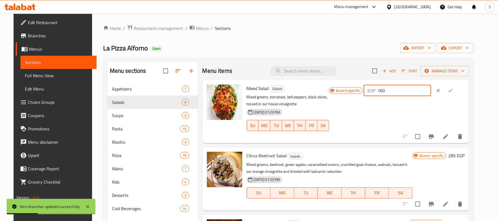
drag, startPoint x: 416, startPoint y: 90, endPoint x: 379, endPoint y: 92, distance: 37.1
click at [379, 91] on div "Branch specific EGP 160 ​" at bounding box center [397, 90] width 136 height 12
type input "182.40"
click at [457, 92] on button "ok" at bounding box center [451, 90] width 12 height 12
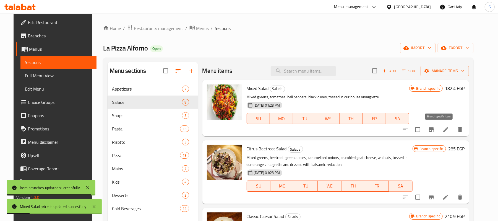
click at [435, 132] on icon "Branch-specific-item" at bounding box center [431, 129] width 7 height 7
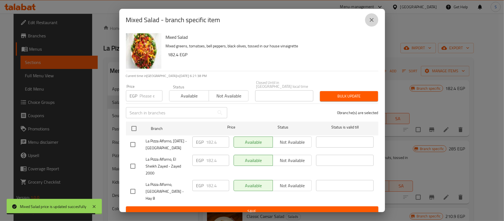
click at [375, 24] on button "close" at bounding box center [371, 19] width 13 height 13
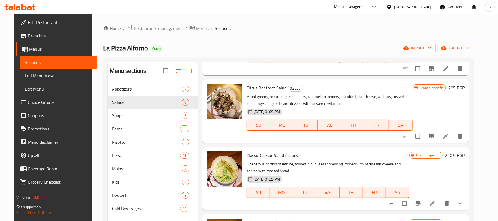
scroll to position [74, 0]
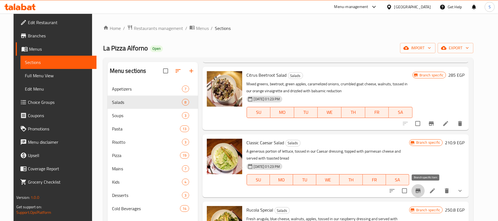
click at [425, 195] on button "Branch-specific-item" at bounding box center [418, 190] width 13 height 13
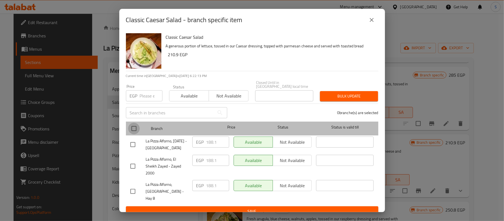
click at [133, 126] on input "checkbox" at bounding box center [134, 129] width 12 height 12
checkbox input "true"
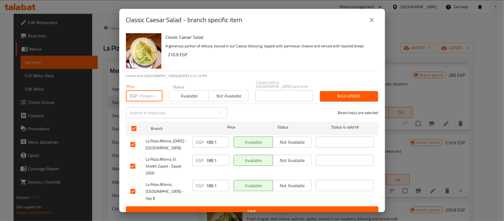
click at [141, 93] on input "number" at bounding box center [151, 95] width 23 height 11
type input "210.90"
click at [337, 93] on span "Bulk update" at bounding box center [348, 96] width 49 height 7
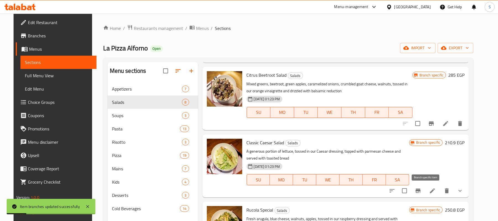
click at [422, 190] on icon "Branch-specific-item" at bounding box center [418, 190] width 7 height 7
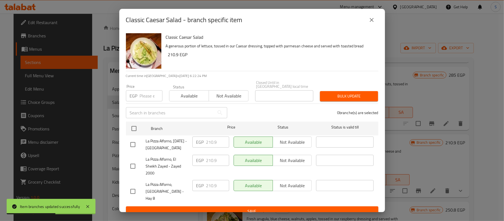
click at [370, 22] on icon "close" at bounding box center [372, 20] width 4 height 4
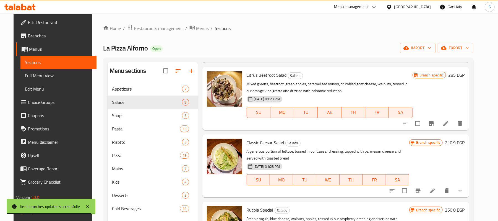
scroll to position [37, 0]
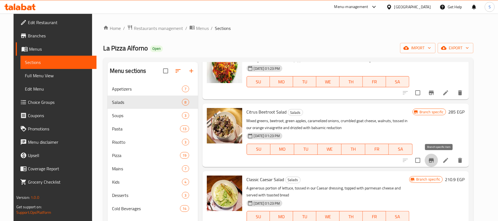
click at [434, 160] on icon "Branch-specific-item" at bounding box center [431, 160] width 5 height 4
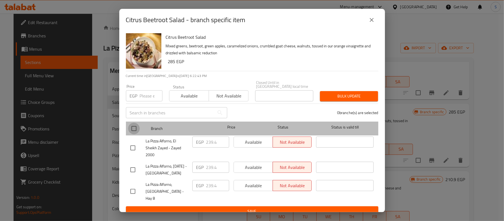
click at [134, 125] on input "checkbox" at bounding box center [134, 129] width 12 height 12
checkbox input "true"
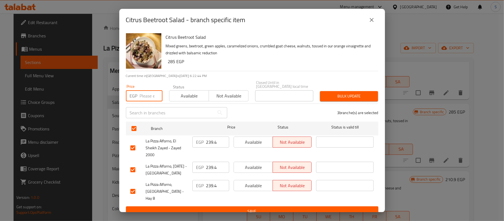
click at [143, 92] on input "number" at bounding box center [151, 95] width 23 height 11
type input "285"
click at [338, 94] on span "Bulk update" at bounding box center [348, 96] width 49 height 7
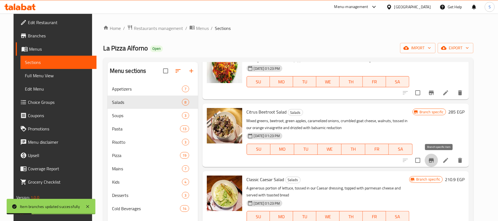
click at [435, 159] on button "Branch-specific-item" at bounding box center [431, 160] width 13 height 13
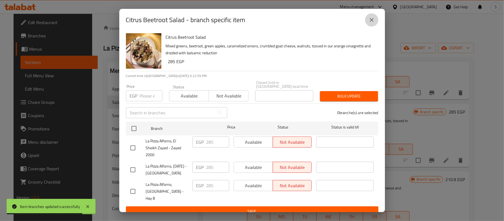
click at [370, 20] on icon "close" at bounding box center [371, 20] width 7 height 7
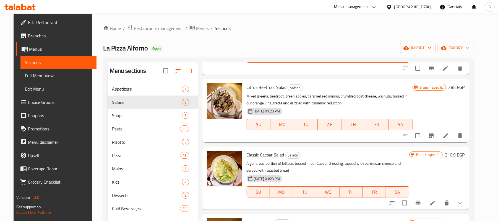
scroll to position [74, 0]
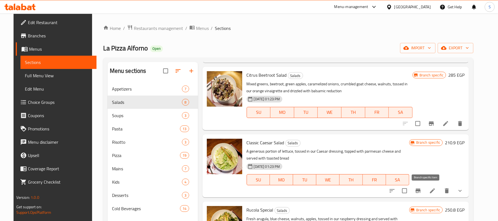
click at [425, 192] on button "Branch-specific-item" at bounding box center [418, 190] width 13 height 13
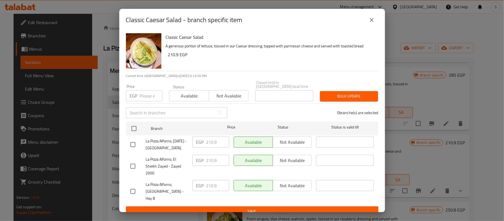
click at [372, 21] on icon "close" at bounding box center [372, 20] width 4 height 4
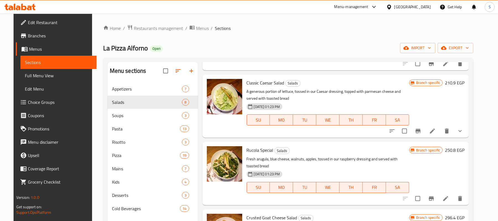
scroll to position [148, 0]
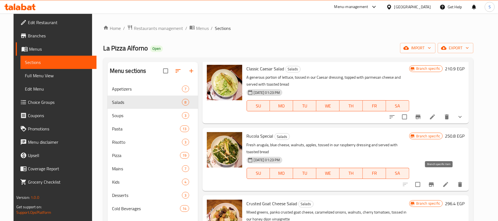
click at [434, 182] on icon "Branch-specific-item" at bounding box center [431, 184] width 5 height 4
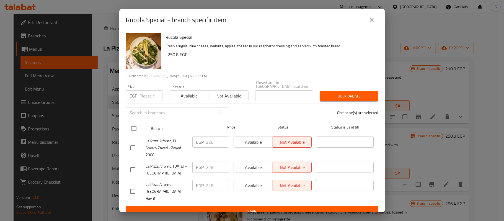
click at [135, 126] on input "checkbox" at bounding box center [134, 129] width 12 height 12
checkbox input "true"
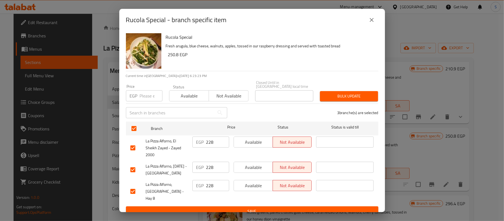
click at [143, 95] on input "number" at bounding box center [151, 95] width 23 height 11
type input "250.8"
click at [340, 95] on span "Bulk update" at bounding box center [348, 96] width 49 height 7
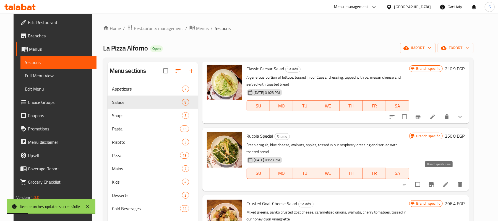
click at [434, 182] on icon "Branch-specific-item" at bounding box center [431, 184] width 5 height 4
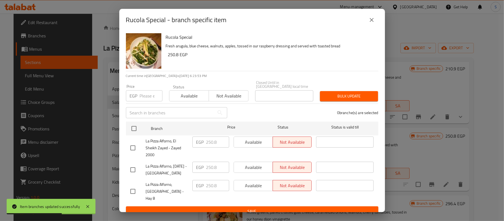
click at [370, 19] on icon "close" at bounding box center [371, 20] width 7 height 7
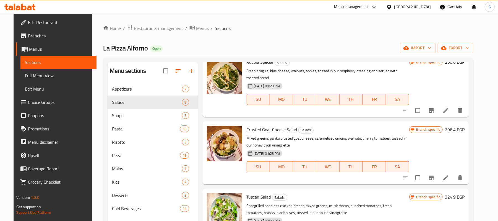
scroll to position [258, 0]
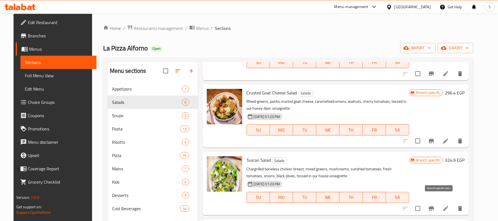
click at [434, 206] on icon "Branch-specific-item" at bounding box center [431, 208] width 5 height 4
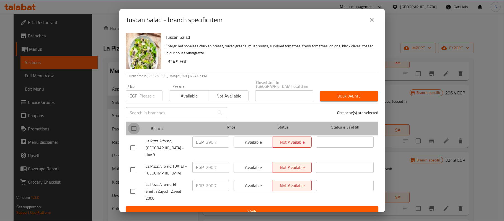
click at [133, 124] on input "checkbox" at bounding box center [134, 129] width 12 height 12
checkbox input "true"
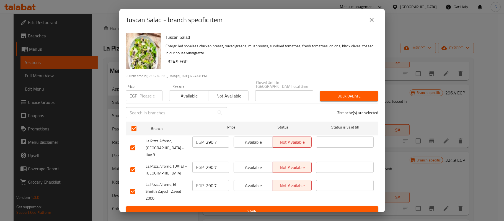
click at [146, 92] on input "number" at bounding box center [151, 95] width 23 height 11
type input "324.90"
click at [350, 96] on span "Bulk update" at bounding box center [348, 96] width 49 height 7
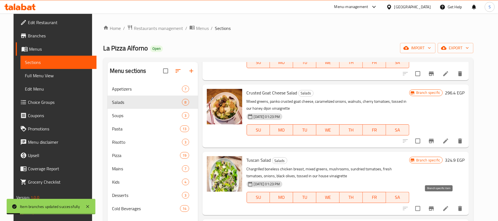
click at [434, 206] on icon "Branch-specific-item" at bounding box center [431, 208] width 5 height 4
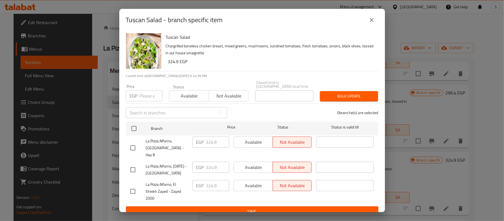
click at [374, 23] on icon "close" at bounding box center [371, 20] width 7 height 7
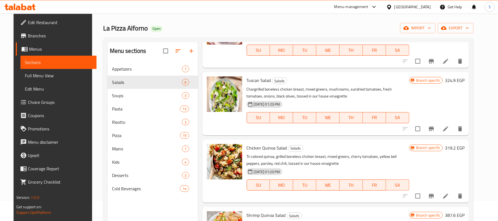
scroll to position [37, 0]
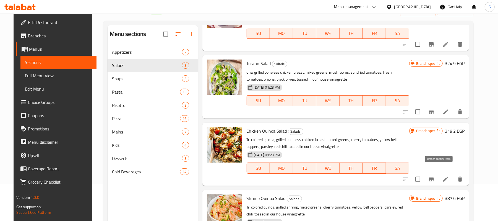
click at [435, 176] on icon "Branch-specific-item" at bounding box center [431, 179] width 7 height 7
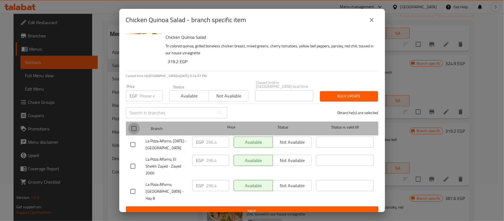
drag, startPoint x: 132, startPoint y: 125, endPoint x: 134, endPoint y: 113, distance: 12.4
click at [132, 125] on input "checkbox" at bounding box center [134, 129] width 12 height 12
checkbox input "true"
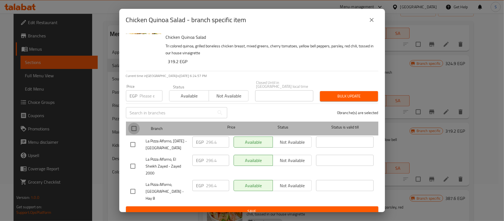
checkbox input "true"
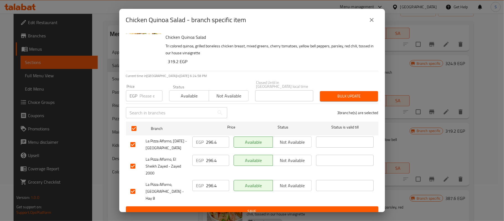
click at [141, 95] on input "number" at bounding box center [151, 95] width 23 height 11
type input "319.20"
click at [349, 95] on span "Bulk update" at bounding box center [348, 96] width 49 height 7
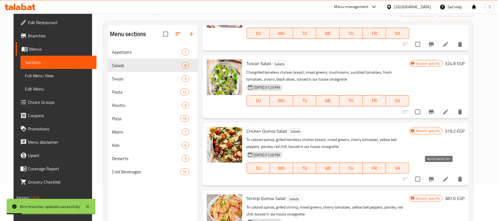
click at [434, 177] on icon "Branch-specific-item" at bounding box center [431, 179] width 5 height 4
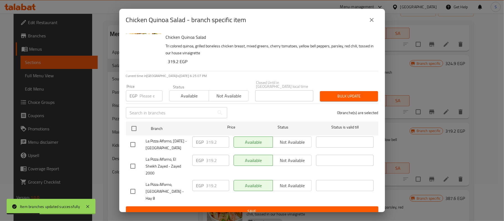
click at [368, 22] on button "close" at bounding box center [371, 19] width 13 height 13
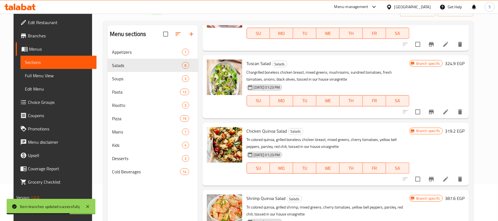
scroll to position [74, 0]
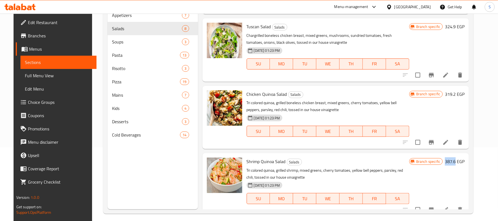
drag, startPoint x: 452, startPoint y: 153, endPoint x: 463, endPoint y: 154, distance: 11.2
click at [463, 157] on div "Branch specific 387.6 EGP" at bounding box center [437, 161] width 55 height 8
copy h6 "387.6"
click at [435, 206] on icon "Branch-specific-item" at bounding box center [431, 209] width 7 height 7
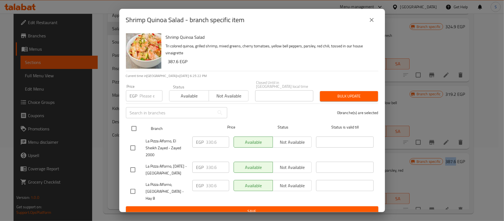
click at [132, 123] on input "checkbox" at bounding box center [134, 129] width 12 height 12
checkbox input "true"
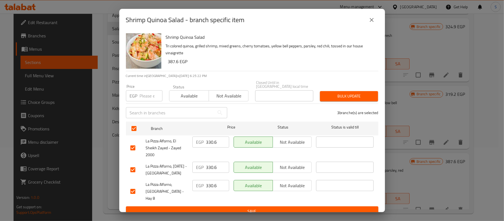
click at [143, 95] on input "number" at bounding box center [151, 95] width 23 height 11
paste input "387.6"
type input "387.6"
click at [358, 94] on span "Bulk update" at bounding box center [348, 96] width 49 height 7
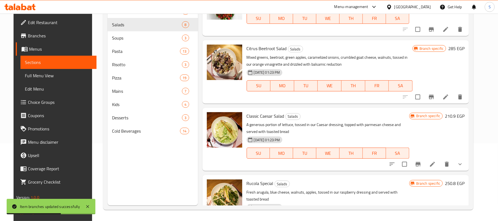
scroll to position [0, 0]
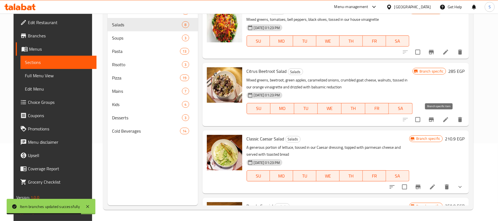
click at [435, 122] on icon "Branch-specific-item" at bounding box center [431, 119] width 7 height 7
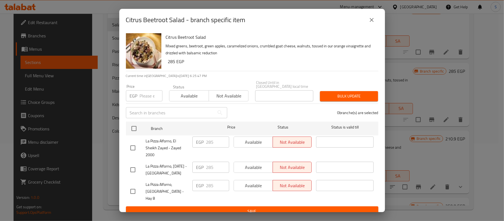
click at [373, 23] on icon "close" at bounding box center [371, 20] width 7 height 7
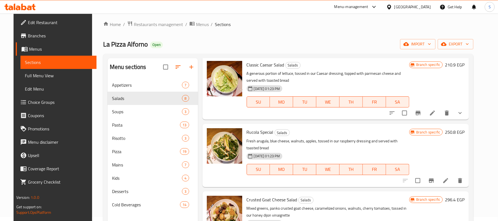
scroll to position [184, 0]
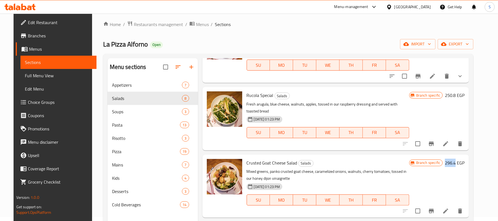
drag, startPoint x: 454, startPoint y: 154, endPoint x: 464, endPoint y: 156, distance: 10.4
click at [464, 159] on h6 "296.4 EGP" at bounding box center [455, 163] width 20 height 8
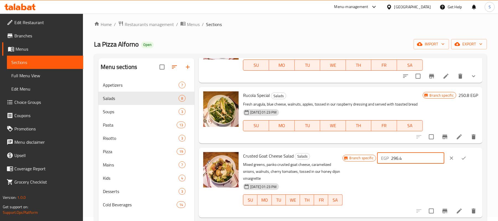
drag, startPoint x: 412, startPoint y: 157, endPoint x: 397, endPoint y: 157, distance: 14.9
click at [397, 157] on input "296.4" at bounding box center [417, 158] width 53 height 11
click at [458, 174] on div "Branch specific EGP 296.4 ​" at bounding box center [411, 182] width 136 height 61
click at [464, 157] on icon "ok" at bounding box center [464, 157] width 4 height 3
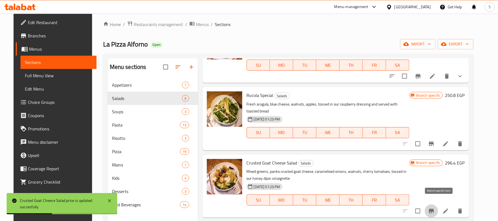
click at [434, 209] on icon "Branch-specific-item" at bounding box center [431, 211] width 5 height 4
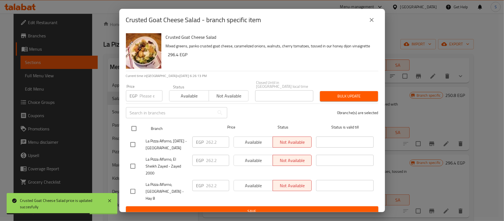
click at [133, 125] on input "checkbox" at bounding box center [134, 129] width 12 height 12
checkbox input "true"
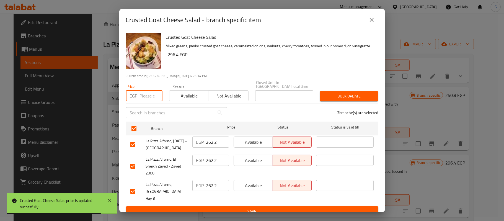
click at [142, 97] on input "number" at bounding box center [151, 95] width 23 height 11
paste input "296.4"
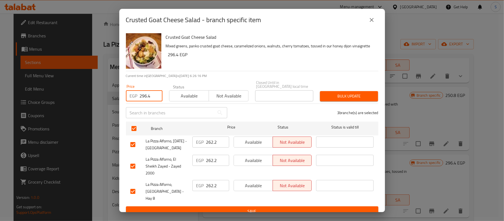
type input "296.4"
click at [348, 93] on span "Bulk update" at bounding box center [348, 96] width 49 height 7
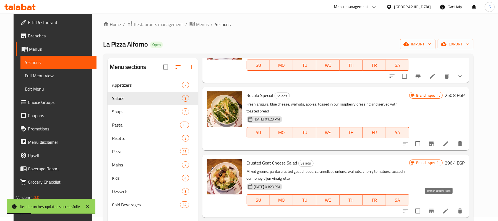
click at [435, 208] on icon "Branch-specific-item" at bounding box center [431, 211] width 7 height 7
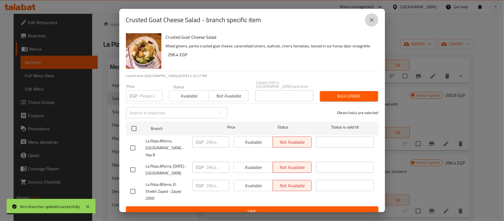
click at [372, 22] on icon "close" at bounding box center [371, 20] width 7 height 7
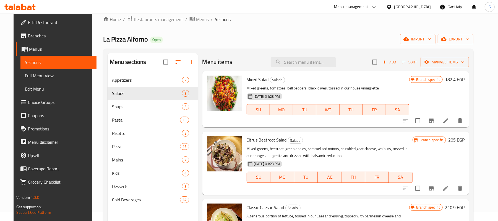
scroll to position [0, 0]
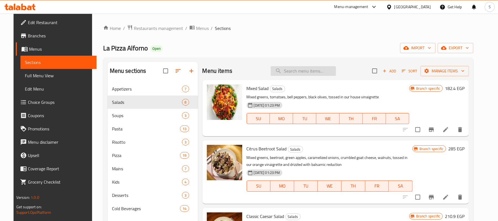
click at [296, 68] on input "search" at bounding box center [303, 71] width 65 height 10
paste input "Stracciatella Burrata Salad"
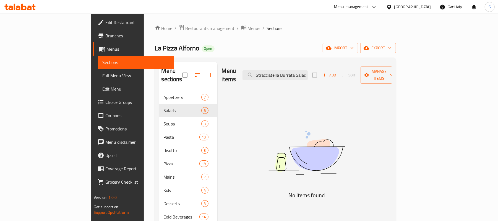
drag, startPoint x: 314, startPoint y: 71, endPoint x: 234, endPoint y: 61, distance: 80.5
click at [234, 61] on div "Menu sections Appetizers 7 Salads 8 Soups 3 Pasta 13 Risotto 3 Pizza 19 Mains 7…" at bounding box center [275, 173] width 241 height 230
drag, startPoint x: 303, startPoint y: 70, endPoint x: 355, endPoint y: 75, distance: 51.5
click at [354, 75] on div "Menu items Burrata Salad Add Sort Manage items" at bounding box center [307, 75] width 170 height 26
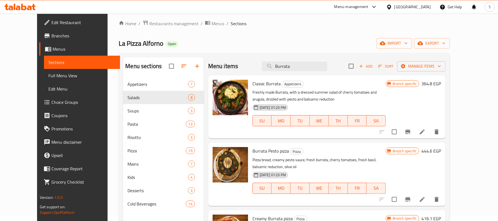
scroll to position [4, 0]
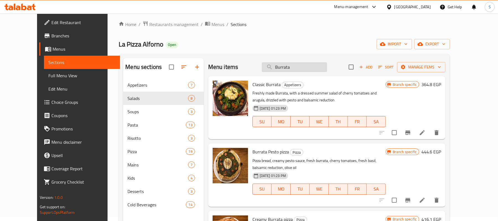
click at [308, 69] on input "Burrata" at bounding box center [294, 67] width 65 height 10
paste input "Strac"
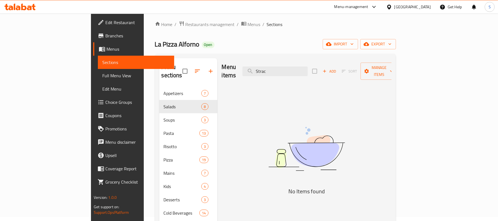
type input "Strac"
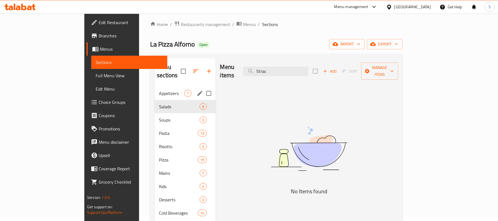
click at [159, 90] on span "Appetizers" at bounding box center [171, 93] width 25 height 7
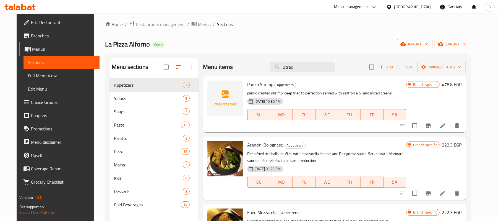
scroll to position [74, 0]
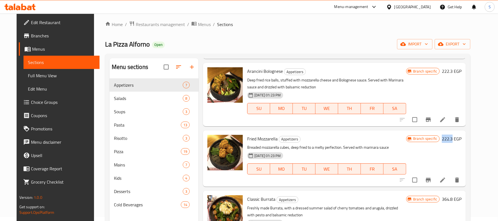
drag, startPoint x: 454, startPoint y: 140, endPoint x: 464, endPoint y: 141, distance: 10.0
click at [462, 141] on h6 "222.3 EGP" at bounding box center [452, 139] width 20 height 8
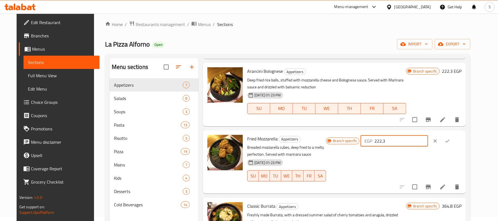
drag, startPoint x: 415, startPoint y: 142, endPoint x: 393, endPoint y: 139, distance: 21.8
click at [393, 139] on div "EGP 222.3 ​" at bounding box center [394, 140] width 67 height 11
click at [402, 161] on div "Branch specific EGP 222.3 ​" at bounding box center [394, 162] width 136 height 54
click at [431, 185] on icon "Branch-specific-item" at bounding box center [428, 187] width 5 height 4
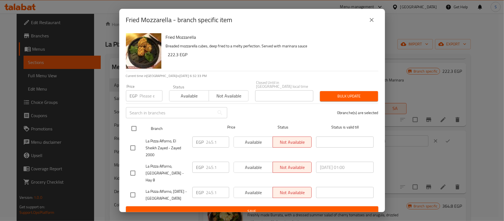
click at [135, 125] on input "checkbox" at bounding box center [134, 129] width 12 height 12
checkbox input "true"
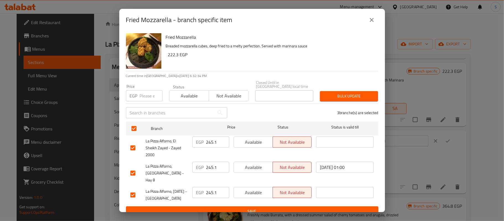
click at [141, 97] on input "number" at bounding box center [151, 95] width 23 height 11
paste input "222.3"
type input "222.3"
click at [334, 95] on span "Bulk update" at bounding box center [348, 96] width 49 height 7
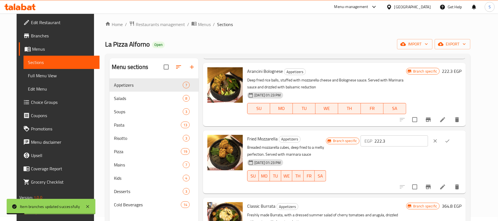
click at [451, 140] on icon "ok" at bounding box center [448, 141] width 6 height 6
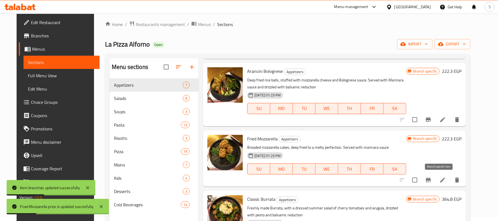
click at [432, 183] on icon "Branch-specific-item" at bounding box center [428, 180] width 7 height 7
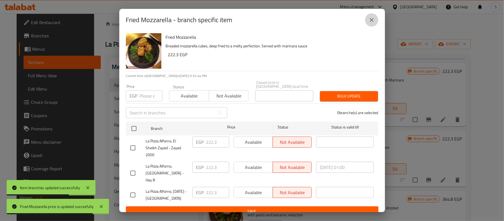
click at [372, 22] on icon "close" at bounding box center [372, 20] width 4 height 4
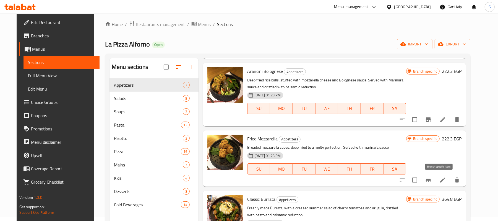
click at [431, 179] on icon "Branch-specific-item" at bounding box center [428, 180] width 5 height 4
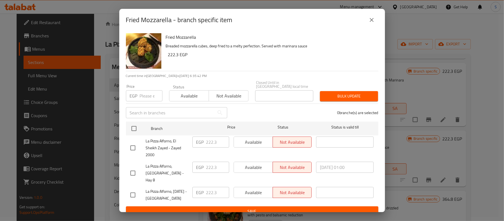
click at [369, 23] on icon "close" at bounding box center [371, 20] width 7 height 7
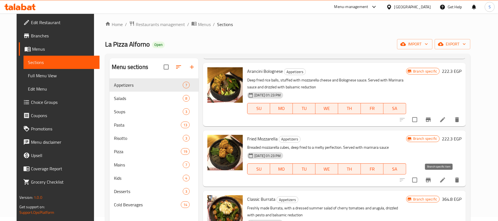
click at [435, 184] on button "Branch-specific-item" at bounding box center [428, 179] width 13 height 13
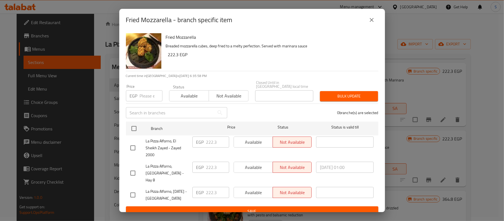
click at [370, 22] on icon "close" at bounding box center [371, 20] width 7 height 7
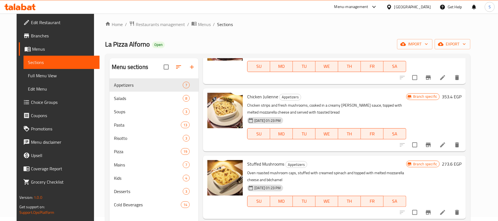
scroll to position [250, 0]
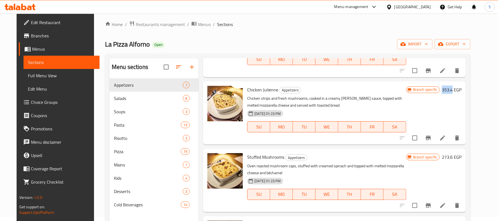
drag, startPoint x: 454, startPoint y: 90, endPoint x: 463, endPoint y: 90, distance: 8.9
click at [462, 90] on h6 "353.4 EGP" at bounding box center [452, 90] width 20 height 8
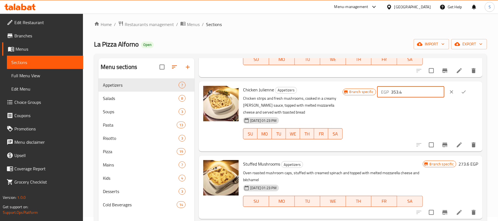
drag, startPoint x: 409, startPoint y: 91, endPoint x: 395, endPoint y: 91, distance: 13.8
click at [395, 91] on div "EGP 353.4 ​" at bounding box center [411, 91] width 67 height 11
click at [452, 93] on icon "clear" at bounding box center [451, 91] width 3 height 3
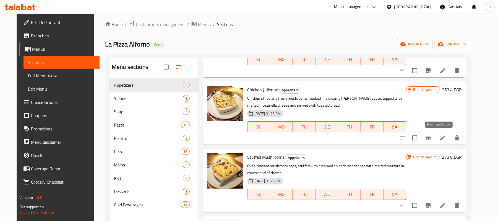
click at [431, 138] on icon "Branch-specific-item" at bounding box center [428, 138] width 5 height 4
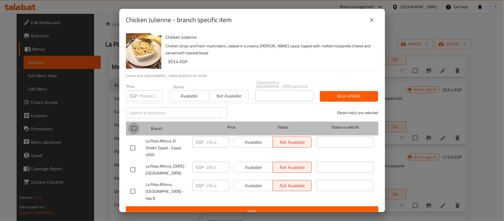
click at [136, 126] on input "checkbox" at bounding box center [134, 129] width 12 height 12
checkbox input "true"
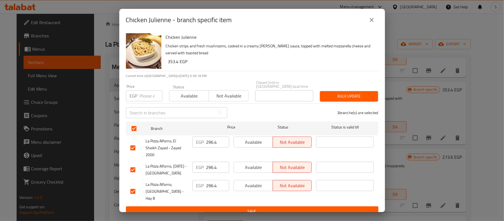
click at [143, 94] on input "number" at bounding box center [151, 95] width 23 height 11
paste input "353.4"
type input "353.4"
click at [343, 97] on span "Bulk update" at bounding box center [348, 96] width 49 height 7
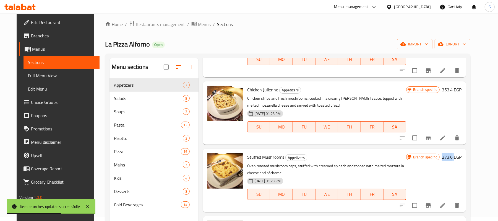
drag, startPoint x: 465, startPoint y: 156, endPoint x: 452, endPoint y: 159, distance: 13.2
click at [452, 159] on div "Branch specific 273.6 EGP" at bounding box center [434, 157] width 55 height 8
copy h6 "273.6"
click at [431, 205] on icon "Branch-specific-item" at bounding box center [428, 205] width 5 height 4
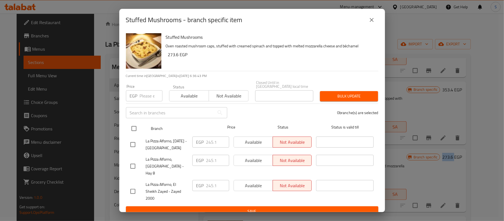
click at [131, 125] on input "checkbox" at bounding box center [134, 129] width 12 height 12
checkbox input "true"
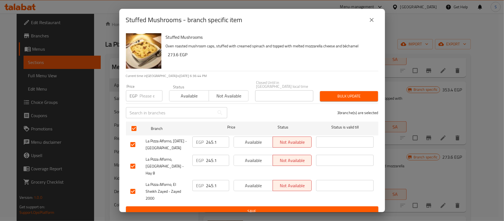
click at [146, 96] on input "number" at bounding box center [151, 95] width 23 height 11
paste input "273.6"
type input "273.6"
click at [335, 97] on span "Bulk update" at bounding box center [348, 96] width 49 height 7
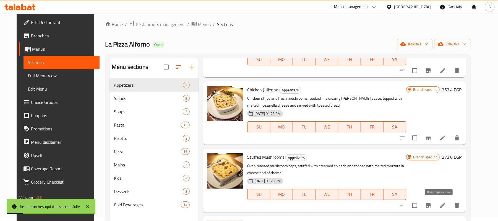
click at [431, 205] on icon "Branch-specific-item" at bounding box center [428, 205] width 5 height 4
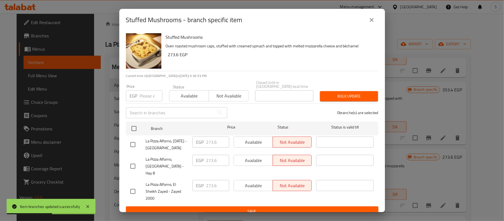
click at [368, 23] on icon "close" at bounding box center [371, 20] width 7 height 7
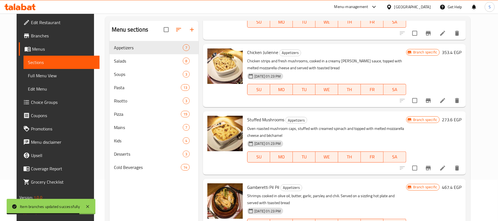
scroll to position [78, 0]
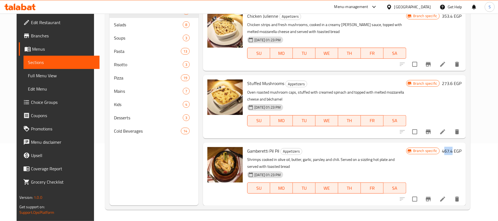
drag, startPoint x: 463, startPoint y: 150, endPoint x: 448, endPoint y: 150, distance: 15.5
click at [448, 150] on div "Branch specific 467.4 EGP" at bounding box center [434, 151] width 55 height 8
copy div "467.4"
click at [431, 200] on icon "Branch-specific-item" at bounding box center [428, 199] width 5 height 4
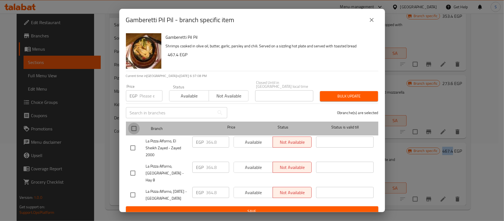
click at [135, 126] on input "checkbox" at bounding box center [134, 129] width 12 height 12
checkbox input "true"
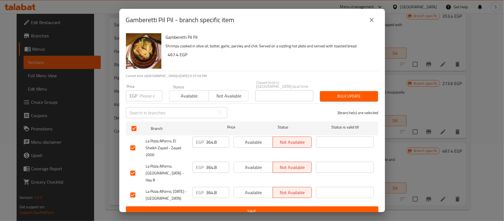
click at [148, 95] on input "number" at bounding box center [151, 95] width 23 height 11
paste input "467.4"
type input "467.4"
click at [346, 95] on span "Bulk update" at bounding box center [348, 96] width 49 height 7
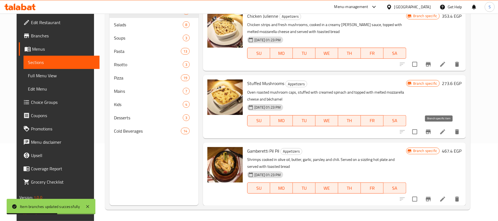
click at [432, 130] on icon "Branch-specific-item" at bounding box center [428, 131] width 7 height 7
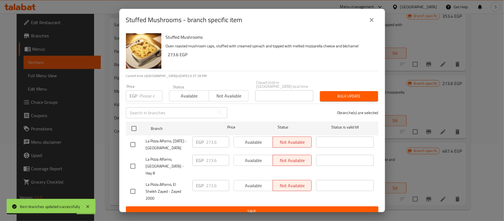
click at [369, 23] on icon "close" at bounding box center [371, 20] width 7 height 7
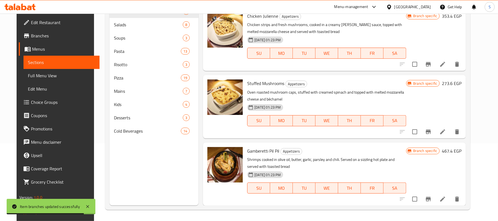
click at [431, 200] on icon "Branch-specific-item" at bounding box center [428, 199] width 5 height 4
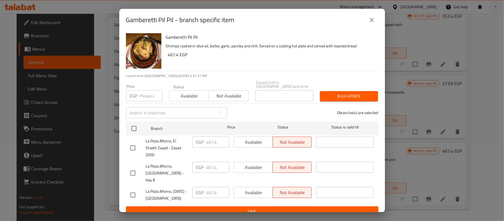
click at [370, 22] on icon "close" at bounding box center [371, 20] width 7 height 7
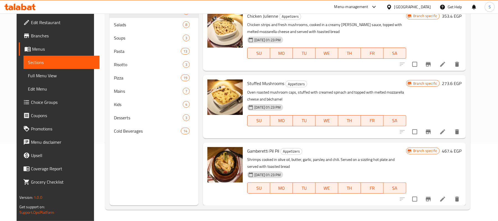
click at [432, 197] on icon "Branch-specific-item" at bounding box center [428, 199] width 7 height 7
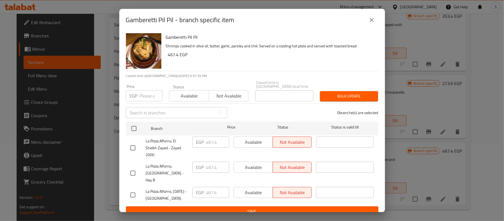
click at [369, 19] on icon "close" at bounding box center [371, 20] width 7 height 7
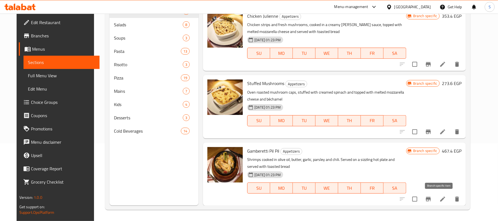
click at [432, 199] on icon "Branch-specific-item" at bounding box center [428, 199] width 7 height 7
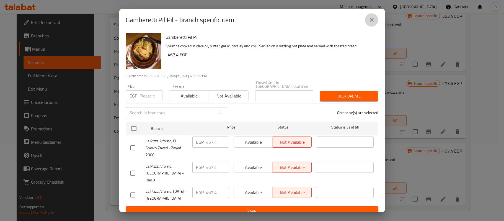
drag, startPoint x: 371, startPoint y: 22, endPoint x: 373, endPoint y: 15, distance: 7.9
click at [372, 22] on icon "close" at bounding box center [371, 20] width 7 height 7
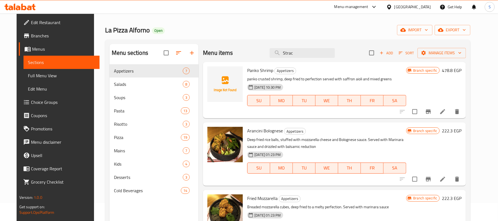
scroll to position [4, 0]
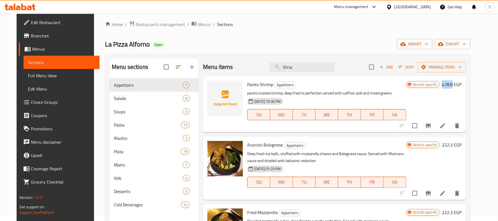
drag, startPoint x: 464, startPoint y: 84, endPoint x: 452, endPoint y: 83, distance: 12.2
click at [452, 83] on div "Branch specific 478.8 EGP" at bounding box center [434, 85] width 55 height 8
copy div "478.8"
click at [432, 127] on icon "Branch-specific-item" at bounding box center [428, 125] width 7 height 7
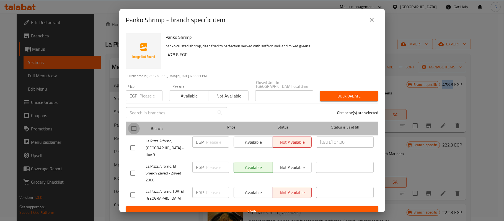
click at [133, 127] on input "checkbox" at bounding box center [134, 129] width 12 height 12
checkbox input "true"
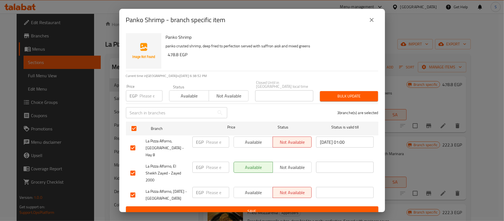
click at [141, 98] on input "number" at bounding box center [151, 95] width 23 height 11
paste input "478.8"
type input "478.8"
click at [349, 95] on span "Bulk update" at bounding box center [348, 96] width 49 height 7
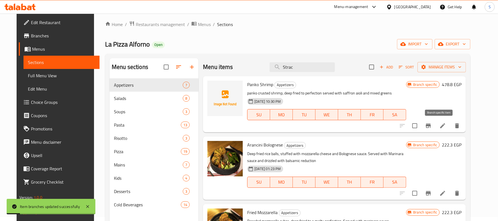
click at [432, 129] on icon "Branch-specific-item" at bounding box center [428, 125] width 7 height 7
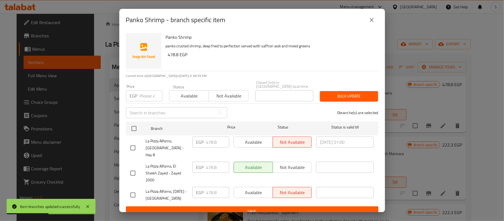
click at [373, 22] on icon "close" at bounding box center [371, 20] width 7 height 7
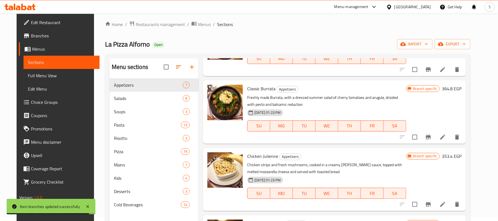
scroll to position [184, 0]
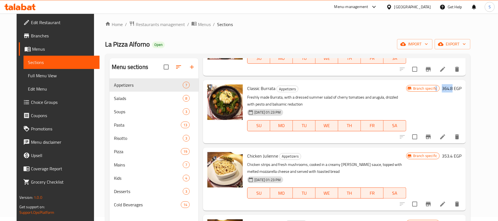
drag, startPoint x: 464, startPoint y: 88, endPoint x: 448, endPoint y: 91, distance: 16.7
click at [448, 91] on div "Branch specific 364.8 EGP" at bounding box center [434, 88] width 55 height 8
click at [471, 104] on div "Menu sections Appetizers 7 Salads 8 Soups 3 Pasta 13 Risotto 3 Pizza 19 Mains 7…" at bounding box center [288, 169] width 366 height 230
drag, startPoint x: 463, startPoint y: 90, endPoint x: 454, endPoint y: 90, distance: 8.6
click at [454, 90] on h6 "364.8 EGP" at bounding box center [452, 88] width 20 height 8
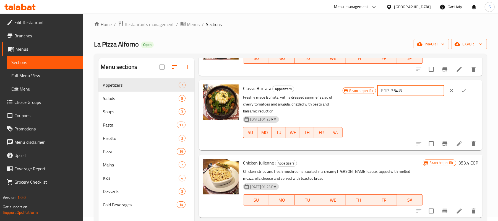
drag, startPoint x: 413, startPoint y: 91, endPoint x: 397, endPoint y: 91, distance: 16.6
click at [397, 91] on div "EGP 364.8 ​" at bounding box center [411, 90] width 67 height 11
type input "364.8"
click at [453, 90] on icon "clear" at bounding box center [452, 91] width 6 height 6
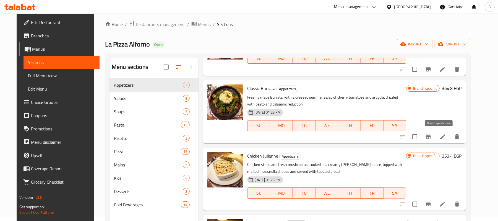
click at [432, 139] on icon "Branch-specific-item" at bounding box center [428, 136] width 7 height 7
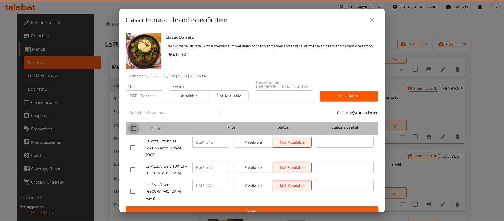
click at [133, 124] on input "checkbox" at bounding box center [134, 129] width 12 height 12
checkbox input "true"
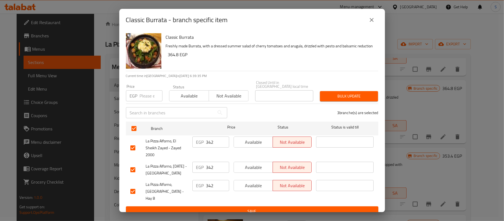
click at [143, 95] on input "number" at bounding box center [151, 95] width 23 height 11
paste input "364.8"
type input "364.8"
click at [341, 99] on button "Bulk update" at bounding box center [349, 96] width 58 height 10
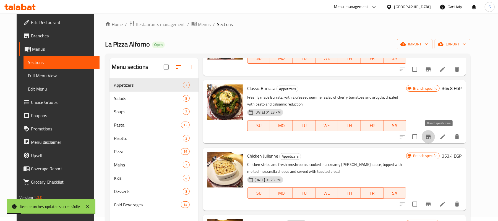
click at [431, 136] on icon "Branch-specific-item" at bounding box center [428, 137] width 5 height 4
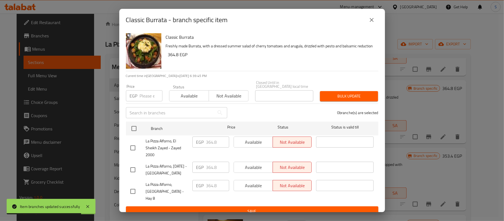
click at [374, 22] on icon "close" at bounding box center [371, 20] width 7 height 7
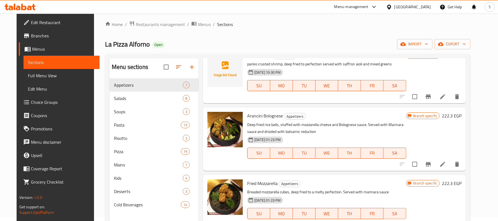
scroll to position [0, 0]
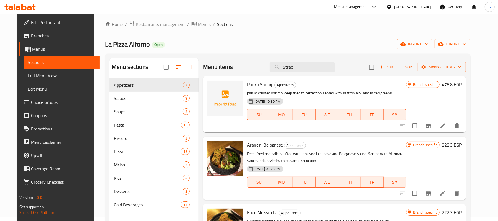
click at [457, 145] on h6 "222.3 EGP" at bounding box center [452, 145] width 20 height 8
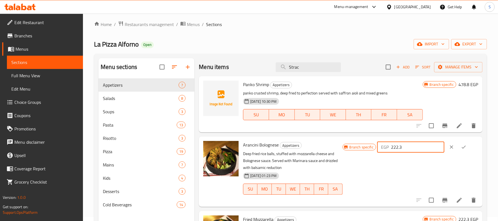
drag, startPoint x: 410, startPoint y: 149, endPoint x: 394, endPoint y: 148, distance: 15.8
click at [394, 148] on div "EGP 222.3 ​" at bounding box center [411, 146] width 67 height 11
type input "353.40"
click at [464, 148] on icon "ok" at bounding box center [464, 147] width 6 height 6
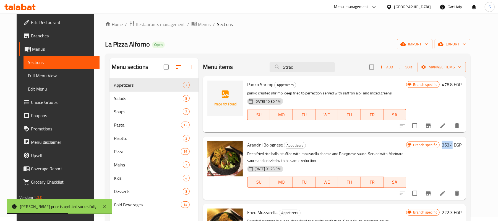
drag, startPoint x: 455, startPoint y: 143, endPoint x: 463, endPoint y: 143, distance: 8.0
click at [462, 143] on h6 "353.4 EGP" at bounding box center [452, 145] width 20 height 8
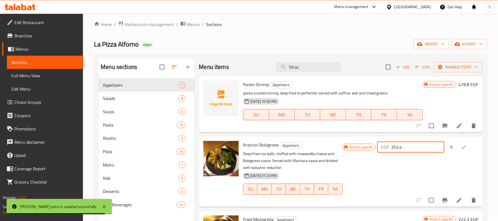
drag, startPoint x: 419, startPoint y: 148, endPoint x: 394, endPoint y: 147, distance: 24.7
click at [394, 147] on div "EGP 353.4 ​" at bounding box center [411, 146] width 67 height 11
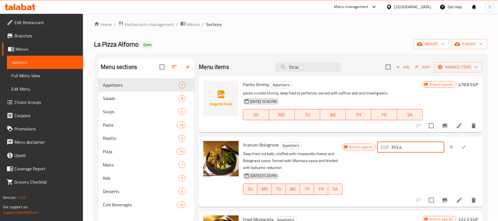
click at [449, 145] on icon "clear" at bounding box center [452, 147] width 6 height 6
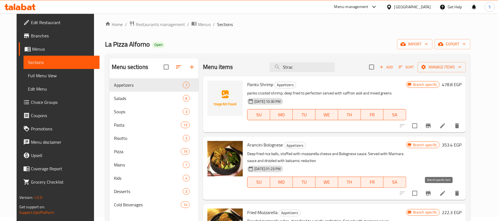
click at [432, 194] on icon "Branch-specific-item" at bounding box center [428, 193] width 7 height 7
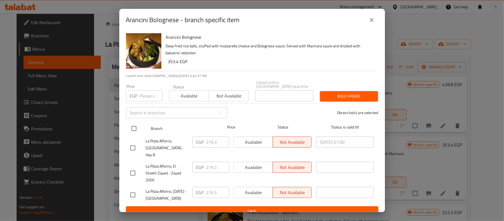
click at [136, 127] on input "checkbox" at bounding box center [134, 129] width 12 height 12
checkbox input "true"
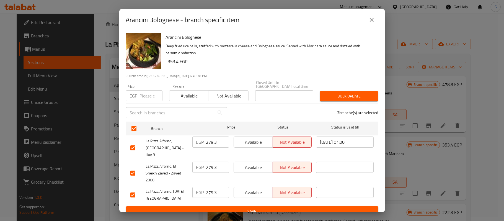
click at [148, 94] on input "number" at bounding box center [151, 95] width 23 height 11
paste input "353.4"
type input "353.4"
click at [341, 95] on span "Bulk update" at bounding box center [348, 96] width 49 height 7
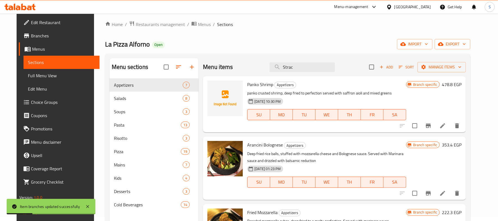
click at [431, 193] on icon "Branch-specific-item" at bounding box center [428, 193] width 5 height 4
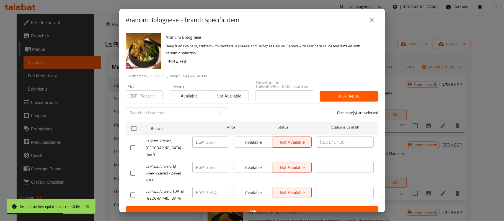
click at [370, 23] on icon "close" at bounding box center [371, 20] width 7 height 7
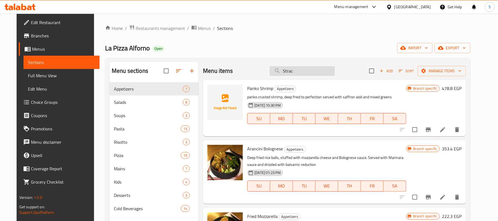
click at [291, 72] on input "Strac" at bounding box center [302, 71] width 65 height 10
click at [291, 71] on input "Strac" at bounding box center [302, 71] width 65 height 10
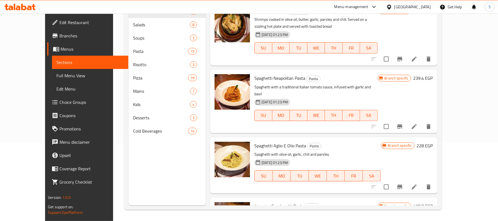
type input "garlic"
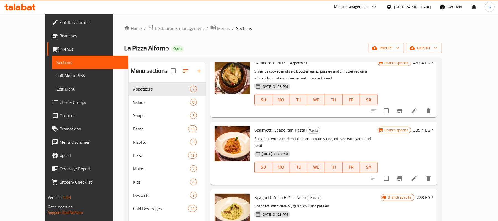
scroll to position [37, 0]
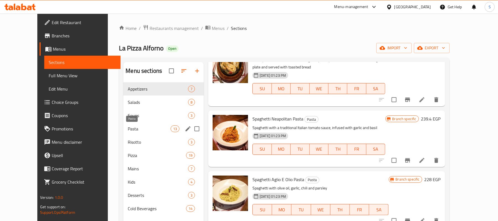
click at [135, 130] on span "Pasta" at bounding box center [149, 128] width 43 height 7
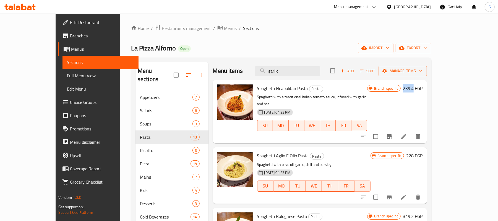
drag, startPoint x: 463, startPoint y: 90, endPoint x: 452, endPoint y: 90, distance: 11.4
click at [423, 90] on div "Branch specific 239.4 EGP" at bounding box center [395, 88] width 55 height 8
copy div "239.4"
click at [392, 134] on icon "Branch-specific-item" at bounding box center [389, 136] width 5 height 4
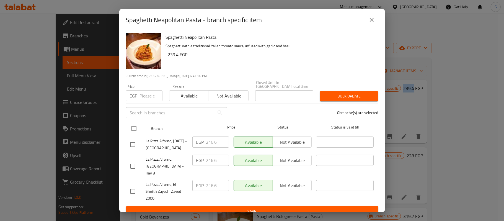
click at [133, 125] on input "checkbox" at bounding box center [134, 129] width 12 height 12
checkbox input "true"
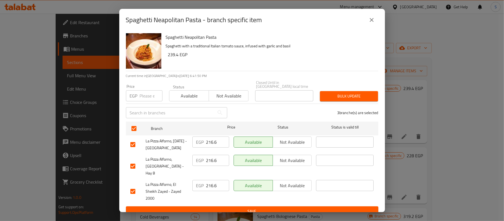
click at [143, 97] on input "number" at bounding box center [151, 95] width 23 height 11
paste input "239.4"
type input "239.4"
click at [355, 95] on span "Bulk update" at bounding box center [348, 96] width 49 height 7
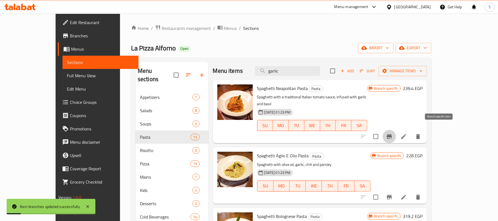
click at [393, 133] on icon "Branch-specific-item" at bounding box center [389, 136] width 7 height 7
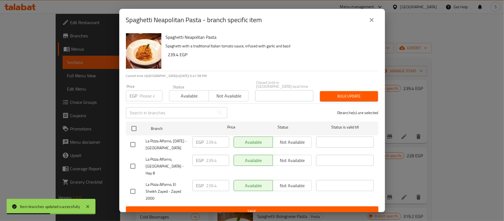
click at [373, 20] on icon "close" at bounding box center [372, 20] width 4 height 4
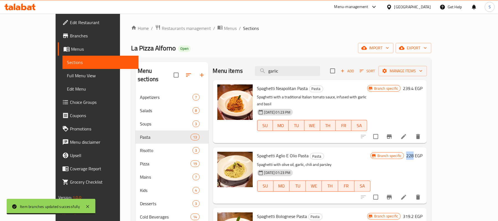
drag, startPoint x: 464, startPoint y: 148, endPoint x: 457, endPoint y: 148, distance: 7.2
click at [423, 152] on h6 "228 EGP" at bounding box center [415, 156] width 16 height 8
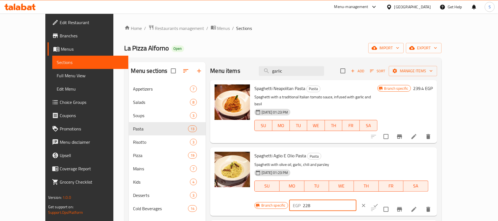
drag, startPoint x: 402, startPoint y: 152, endPoint x: 399, endPoint y: 152, distance: 3.3
click at [357, 200] on input "228" at bounding box center [329, 205] width 53 height 11
drag, startPoint x: 412, startPoint y: 150, endPoint x: 396, endPoint y: 149, distance: 16.1
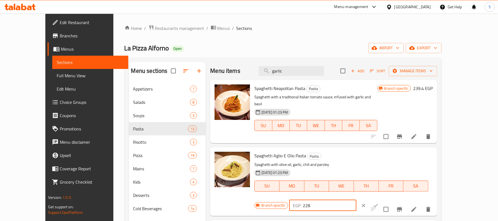
click at [357, 200] on div "EGP 228 ​" at bounding box center [323, 205] width 67 height 11
click at [366, 204] on icon "clear" at bounding box center [363, 205] width 3 height 3
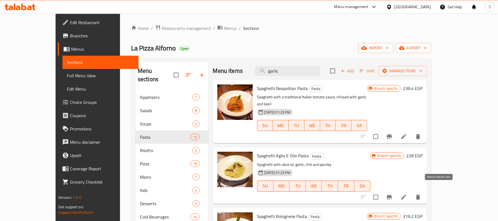
click at [392, 195] on icon "Branch-specific-item" at bounding box center [389, 197] width 5 height 4
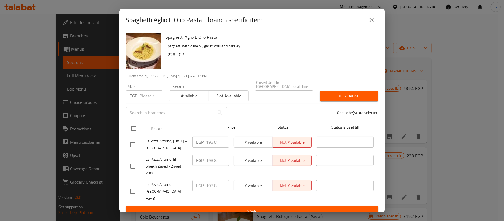
drag, startPoint x: 135, startPoint y: 126, endPoint x: 135, endPoint y: 122, distance: 4.2
click at [135, 126] on input "checkbox" at bounding box center [134, 129] width 12 height 12
checkbox input "true"
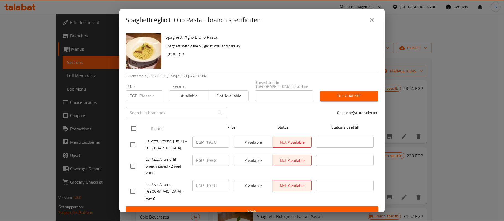
checkbox input "true"
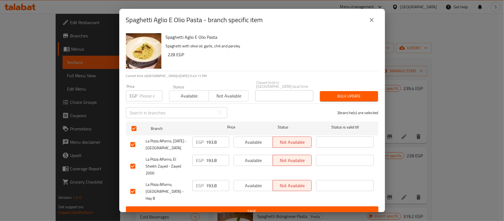
click at [142, 95] on input "number" at bounding box center [151, 95] width 23 height 11
paste input "228"
type input "228"
click at [334, 98] on button "Bulk update" at bounding box center [349, 96] width 58 height 10
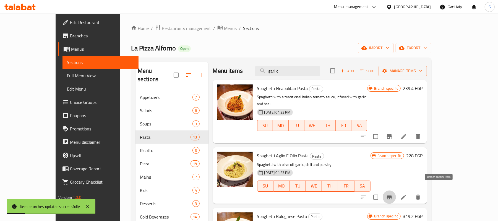
click at [392, 195] on icon "Branch-specific-item" at bounding box center [389, 197] width 5 height 4
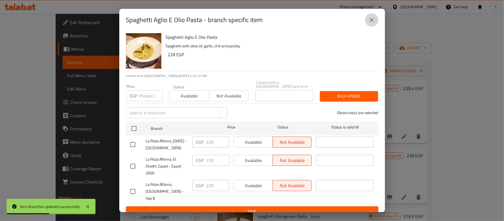
click at [371, 25] on button "close" at bounding box center [371, 19] width 13 height 13
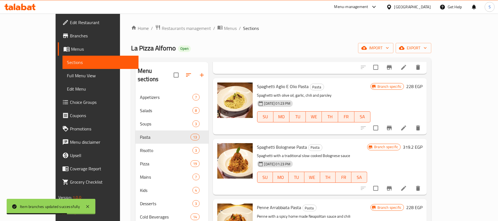
scroll to position [74, 0]
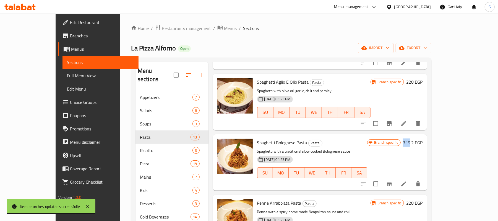
drag, startPoint x: 454, startPoint y: 135, endPoint x: 464, endPoint y: 136, distance: 10.3
click at [423, 139] on h6 "319.2 EGP" at bounding box center [413, 143] width 20 height 8
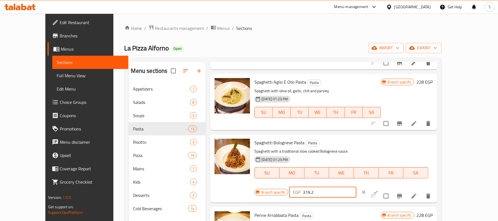
drag, startPoint x: 412, startPoint y: 138, endPoint x: 396, endPoint y: 138, distance: 16.6
click at [357, 187] on div "EGP 319.2 ​" at bounding box center [323, 192] width 67 height 11
click at [367, 189] on icon "clear" at bounding box center [364, 192] width 6 height 6
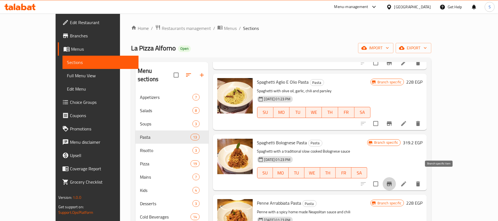
click at [392, 182] on icon "Branch-specific-item" at bounding box center [389, 184] width 5 height 4
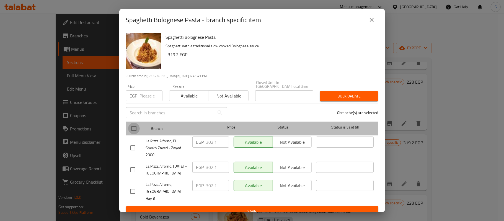
click at [132, 127] on input "checkbox" at bounding box center [134, 129] width 12 height 12
checkbox input "true"
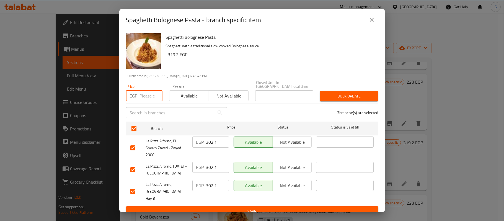
click at [142, 93] on input "number" at bounding box center [151, 95] width 23 height 11
paste input "319.2"
type input "319.2"
click at [350, 95] on span "Bulk update" at bounding box center [348, 96] width 49 height 7
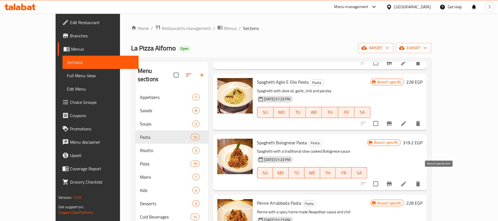
click at [392, 182] on icon "Branch-specific-item" at bounding box center [389, 184] width 5 height 4
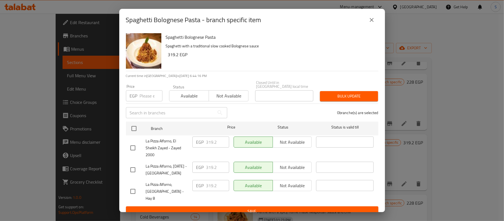
click at [374, 21] on icon "close" at bounding box center [371, 20] width 7 height 7
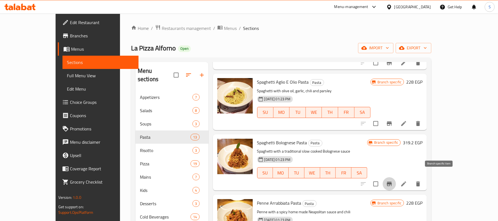
click at [393, 180] on icon "Branch-specific-item" at bounding box center [389, 183] width 7 height 7
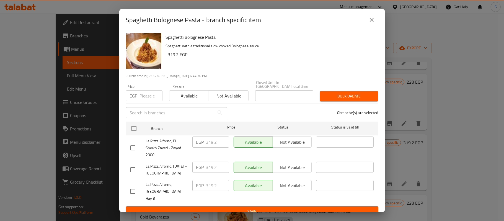
click at [372, 23] on icon "close" at bounding box center [371, 20] width 7 height 7
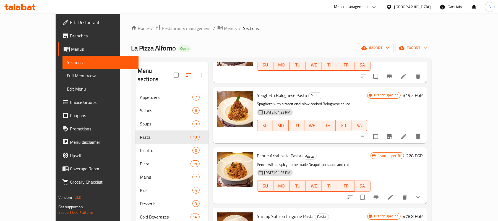
scroll to position [148, 0]
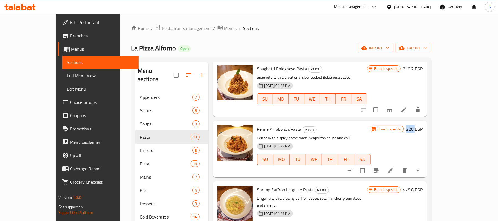
drag, startPoint x: 456, startPoint y: 122, endPoint x: 465, endPoint y: 122, distance: 8.6
click at [423, 125] on div "Branch specific 228 EGP" at bounding box center [397, 129] width 52 height 8
copy h6 "228"
click at [379, 168] on icon "Branch-specific-item" at bounding box center [376, 170] width 5 height 4
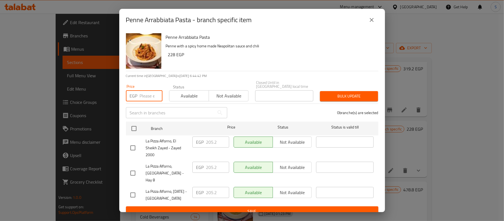
click at [144, 91] on input "number" at bounding box center [151, 95] width 23 height 11
type input "228"
click at [134, 123] on input "checkbox" at bounding box center [134, 129] width 12 height 12
checkbox input "true"
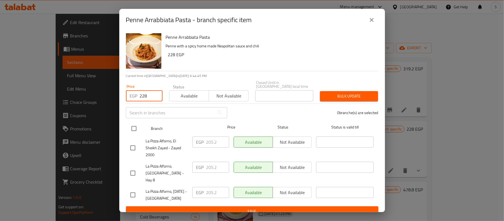
checkbox input "true"
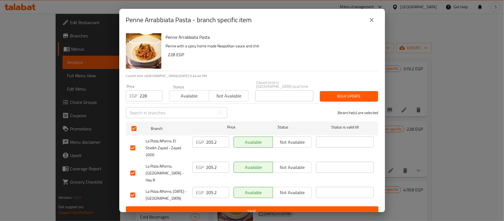
click at [341, 93] on span "Bulk update" at bounding box center [348, 96] width 49 height 7
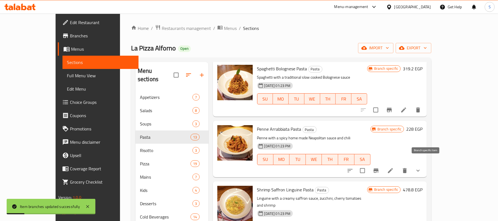
click at [379, 168] on icon "Branch-specific-item" at bounding box center [376, 170] width 5 height 4
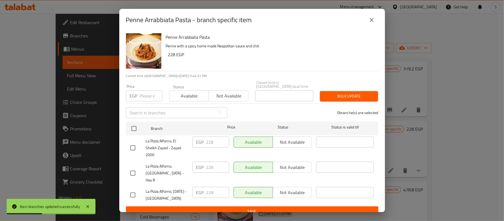
click at [369, 23] on icon "close" at bounding box center [371, 20] width 7 height 7
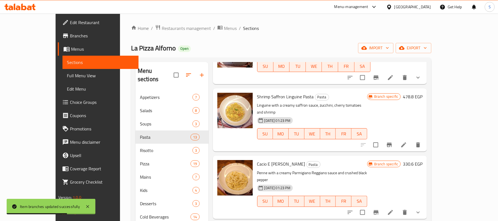
scroll to position [258, 0]
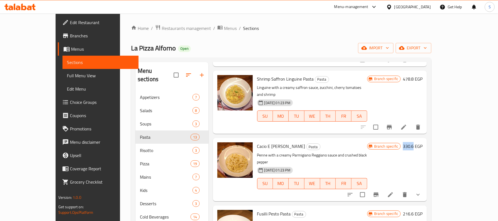
drag, startPoint x: 453, startPoint y: 131, endPoint x: 463, endPoint y: 132, distance: 10.0
click at [423, 142] on h6 "330.6 EGP" at bounding box center [413, 146] width 20 height 8
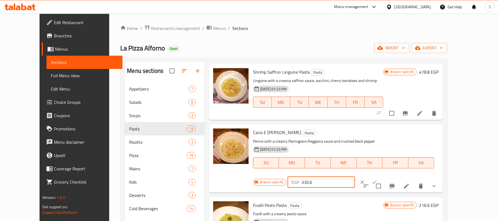
drag, startPoint x: 407, startPoint y: 135, endPoint x: 397, endPoint y: 135, distance: 10.0
click at [355, 177] on div "EGP 330.6 ​" at bounding box center [321, 182] width 67 height 11
click at [365, 179] on icon "clear" at bounding box center [363, 182] width 6 height 6
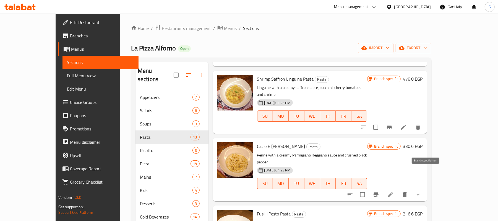
click at [379, 192] on icon "Branch-specific-item" at bounding box center [376, 194] width 5 height 4
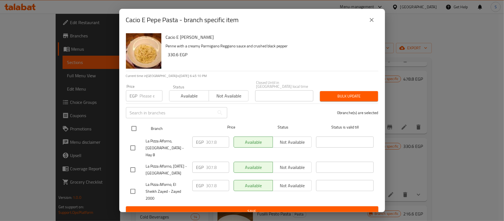
click at [134, 126] on input "checkbox" at bounding box center [134, 129] width 12 height 12
checkbox input "true"
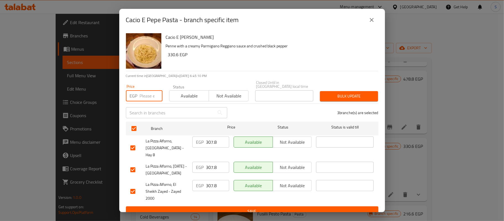
click at [144, 94] on input "number" at bounding box center [151, 95] width 23 height 11
paste input "330.6"
type input "330.6"
click at [332, 95] on span "Bulk update" at bounding box center [348, 96] width 49 height 7
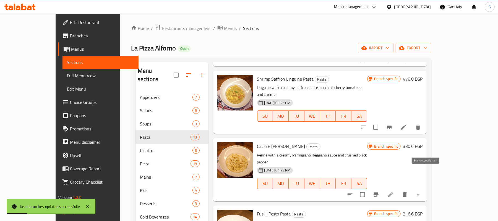
click at [383, 188] on button "Branch-specific-item" at bounding box center [376, 194] width 13 height 13
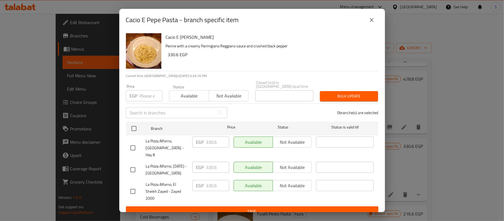
click at [372, 22] on icon "close" at bounding box center [372, 20] width 4 height 4
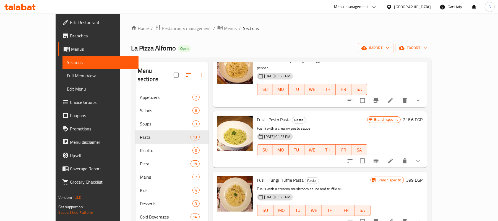
scroll to position [369, 0]
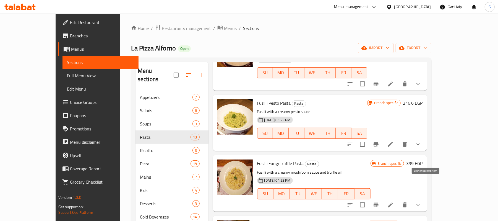
click at [379, 203] on icon "Branch-specific-item" at bounding box center [376, 205] width 5 height 4
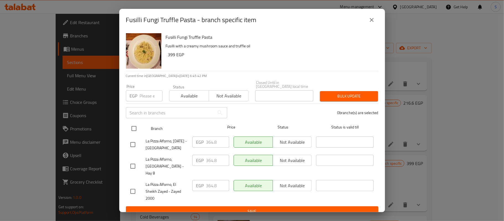
click at [135, 125] on input "checkbox" at bounding box center [134, 129] width 12 height 12
checkbox input "true"
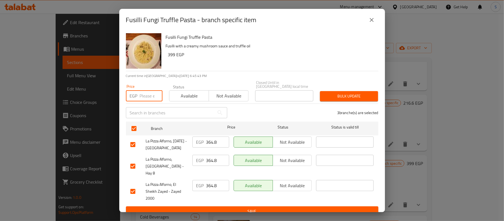
click at [146, 94] on input "number" at bounding box center [151, 95] width 23 height 11
type input "399"
click at [342, 95] on span "Bulk update" at bounding box center [348, 96] width 49 height 7
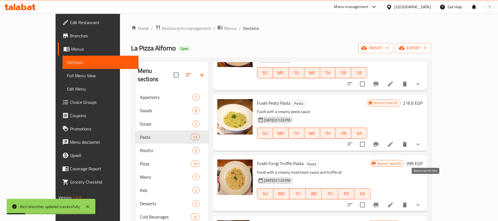
click at [379, 203] on icon "Branch-specific-item" at bounding box center [376, 205] width 5 height 4
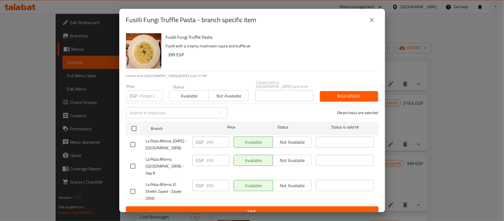
click at [374, 20] on icon "close" at bounding box center [371, 20] width 7 height 7
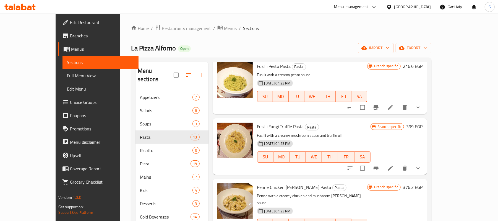
scroll to position [443, 0]
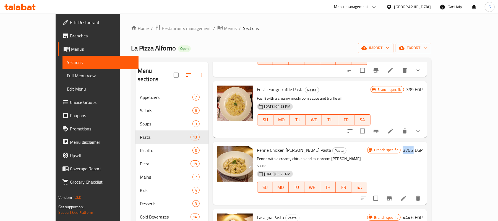
drag, startPoint x: 464, startPoint y: 128, endPoint x: 453, endPoint y: 130, distance: 10.9
click at [423, 146] on h6 "376.2 EGP" at bounding box center [413, 150] width 20 height 8
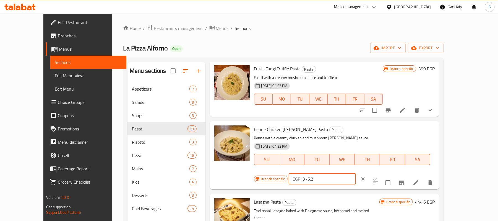
drag, startPoint x: 411, startPoint y: 130, endPoint x: 378, endPoint y: 131, distance: 33.0
click at [378, 173] on div "Branch specific EGP 376.2 ​" at bounding box center [322, 179] width 136 height 12
click at [366, 176] on icon "clear" at bounding box center [364, 179] width 6 height 6
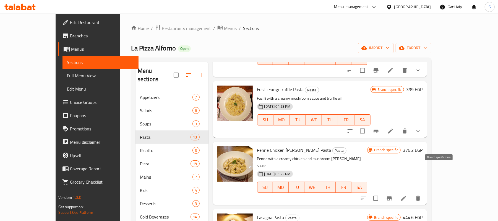
click at [392, 196] on icon "Branch-specific-item" at bounding box center [389, 198] width 5 height 4
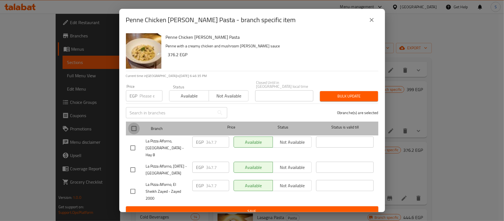
click at [135, 123] on input "checkbox" at bounding box center [134, 129] width 12 height 12
checkbox input "true"
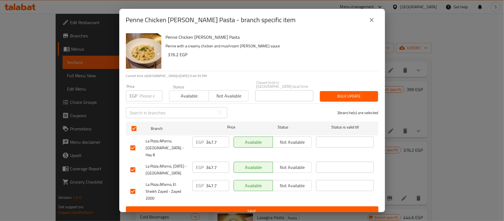
click at [142, 94] on input "number" at bounding box center [151, 95] width 23 height 11
paste input "376.2"
type input "376.2"
click at [342, 95] on span "Bulk update" at bounding box center [348, 96] width 49 height 7
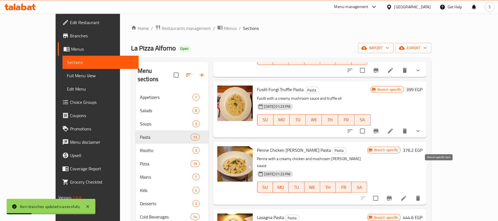
click at [392, 196] on icon "Branch-specific-item" at bounding box center [389, 198] width 5 height 4
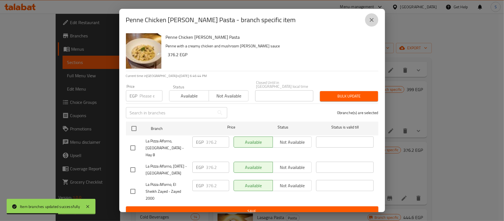
click at [372, 18] on button "close" at bounding box center [371, 19] width 13 height 13
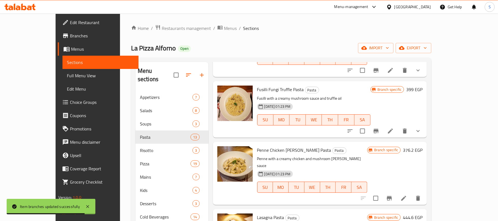
scroll to position [480, 0]
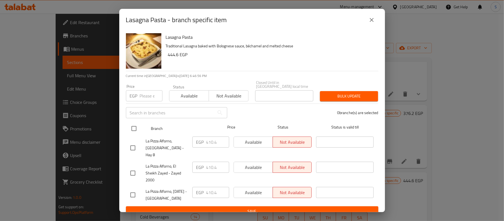
click at [135, 125] on input "checkbox" at bounding box center [134, 129] width 12 height 12
checkbox input "true"
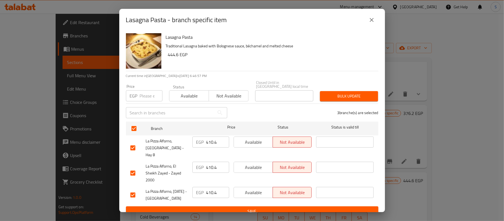
click at [139, 94] on div "EGP Price" at bounding box center [144, 95] width 37 height 11
type input "444.6"
click at [341, 94] on span "Bulk update" at bounding box center [348, 96] width 49 height 7
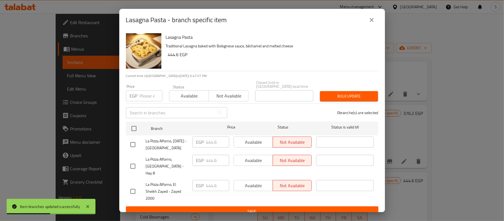
click at [373, 20] on icon "close" at bounding box center [372, 20] width 4 height 4
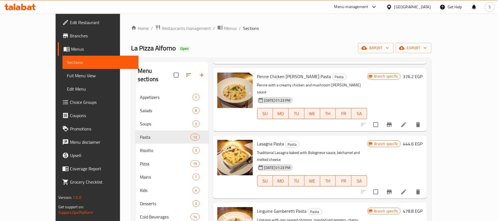
scroll to position [554, 0]
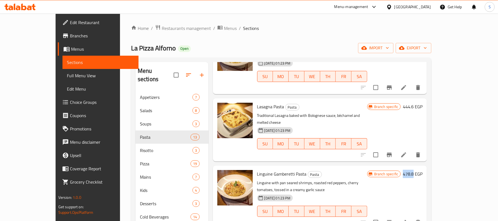
drag, startPoint x: 464, startPoint y: 141, endPoint x: 452, endPoint y: 140, distance: 11.9
click at [423, 170] on div "Branch specific 478.8 EGP" at bounding box center [395, 174] width 55 height 8
copy h6 "478.8"
click at [392, 220] on icon "Branch-specific-item" at bounding box center [389, 222] width 5 height 4
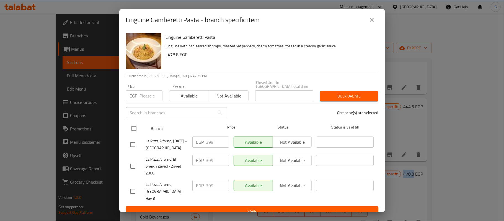
click at [133, 125] on input "checkbox" at bounding box center [134, 129] width 12 height 12
checkbox input "true"
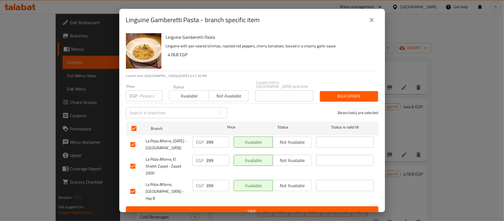
click at [142, 95] on input "number" at bounding box center [151, 95] width 23 height 11
paste input "478.8"
type input "478.8"
click at [334, 93] on span "Bulk update" at bounding box center [348, 96] width 49 height 7
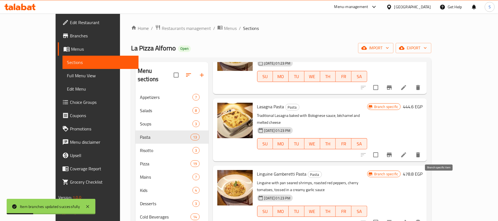
click at [393, 219] on icon "Branch-specific-item" at bounding box center [389, 222] width 7 height 7
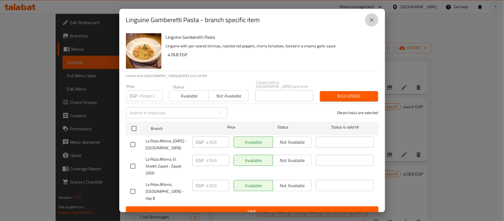
click at [374, 21] on icon "close" at bounding box center [371, 20] width 7 height 7
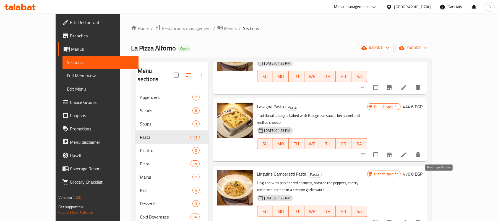
click at [393, 219] on icon "Branch-specific-item" at bounding box center [389, 222] width 7 height 7
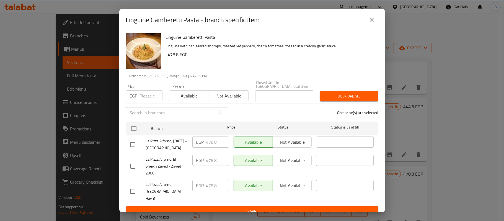
click at [370, 22] on icon "close" at bounding box center [372, 20] width 4 height 4
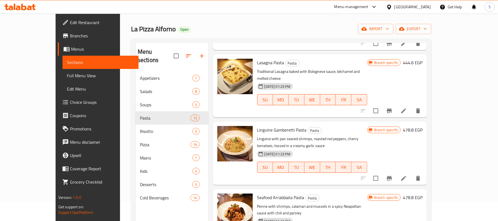
scroll to position [37, 0]
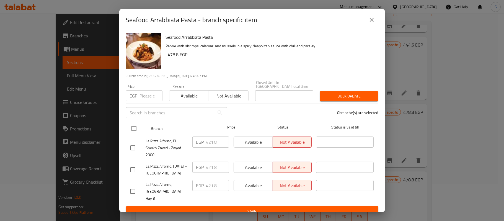
click at [133, 125] on input "checkbox" at bounding box center [134, 129] width 12 height 12
checkbox input "true"
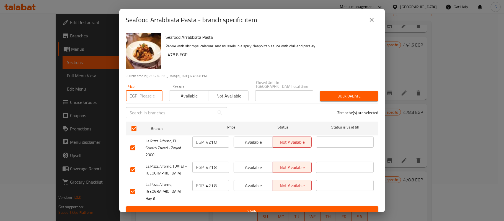
click at [142, 96] on input "number" at bounding box center [151, 95] width 23 height 11
paste input "478.8"
type input "478.8"
click at [350, 94] on span "Bulk update" at bounding box center [348, 96] width 49 height 7
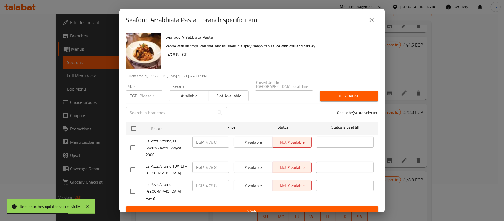
click at [373, 21] on icon "close" at bounding box center [371, 20] width 7 height 7
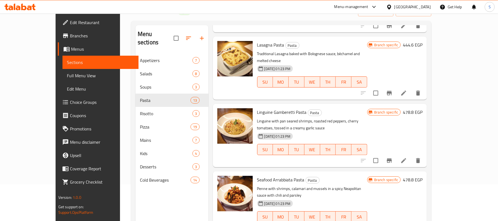
scroll to position [74, 0]
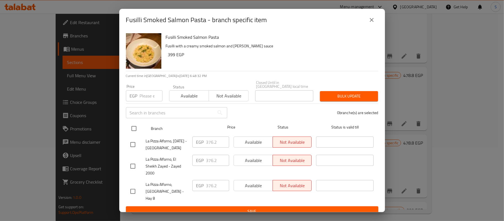
click at [132, 125] on input "checkbox" at bounding box center [134, 129] width 12 height 12
checkbox input "true"
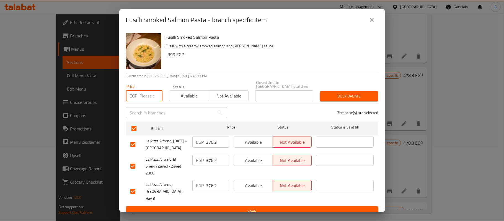
click at [142, 96] on input "number" at bounding box center [151, 95] width 23 height 11
type input "399"
click at [342, 93] on span "Bulk update" at bounding box center [348, 96] width 49 height 7
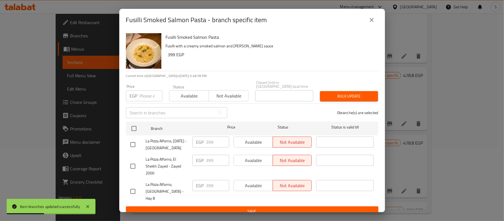
click at [371, 22] on icon "close" at bounding box center [371, 20] width 7 height 7
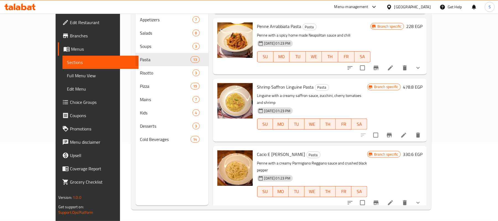
scroll to position [136, 0]
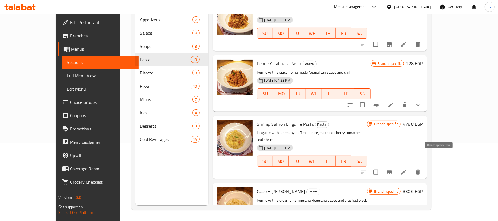
click at [392, 170] on icon "Branch-specific-item" at bounding box center [389, 172] width 5 height 4
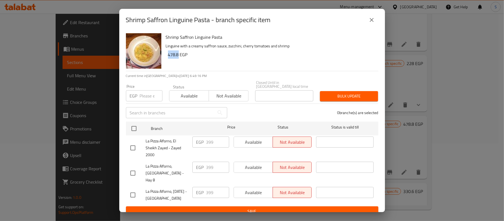
drag, startPoint x: 168, startPoint y: 56, endPoint x: 178, endPoint y: 56, distance: 10.6
click at [178, 56] on h6 "478.8 EGP" at bounding box center [271, 55] width 206 height 8
copy h6 "478.8"
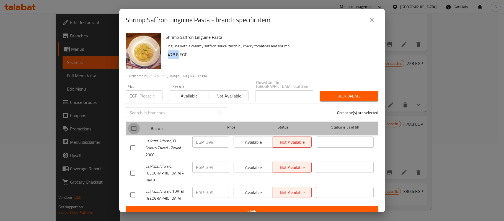
click at [135, 125] on input "checkbox" at bounding box center [134, 129] width 12 height 12
checkbox input "true"
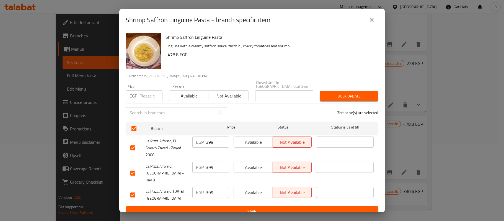
click at [144, 94] on input "number" at bounding box center [151, 95] width 23 height 11
paste input "478.8"
type input "478.8"
click at [341, 98] on button "Bulk update" at bounding box center [349, 96] width 58 height 10
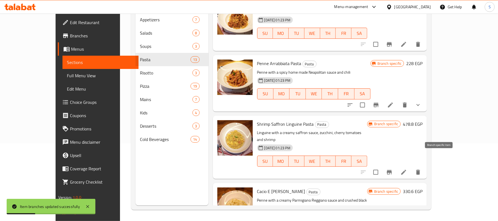
click at [392, 170] on icon "Branch-specific-item" at bounding box center [389, 172] width 5 height 4
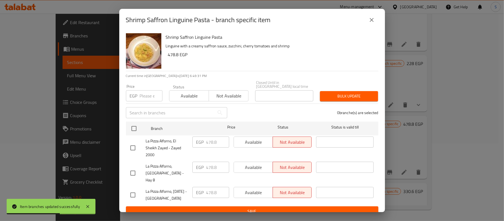
click at [373, 23] on icon "close" at bounding box center [371, 20] width 7 height 7
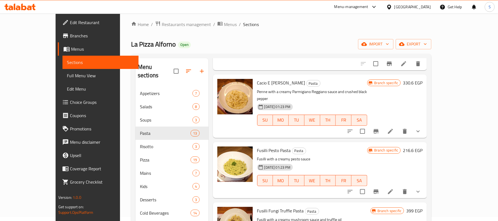
scroll to position [332, 0]
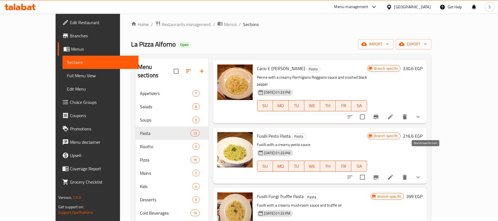
click at [380, 174] on icon "Branch-specific-item" at bounding box center [376, 177] width 7 height 7
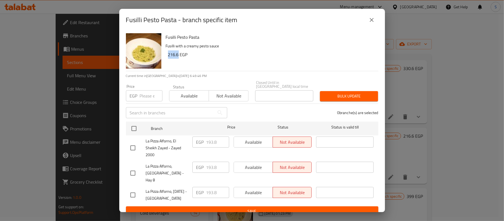
drag, startPoint x: 168, startPoint y: 56, endPoint x: 178, endPoint y: 57, distance: 10.0
click at [178, 57] on h6 "216.6 EGP" at bounding box center [271, 55] width 206 height 8
copy h6 "216.6"
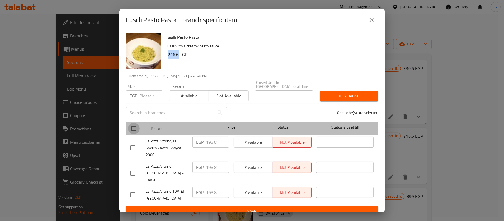
click at [137, 125] on input "checkbox" at bounding box center [134, 129] width 12 height 12
checkbox input "true"
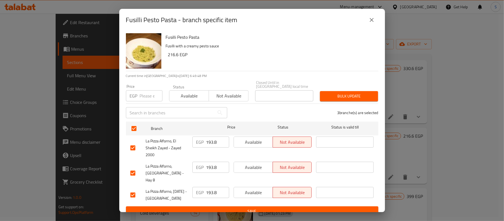
click at [144, 94] on input "number" at bounding box center [151, 95] width 23 height 11
paste input "216.6"
type input "216.6"
click at [360, 94] on span "Bulk update" at bounding box center [348, 96] width 49 height 7
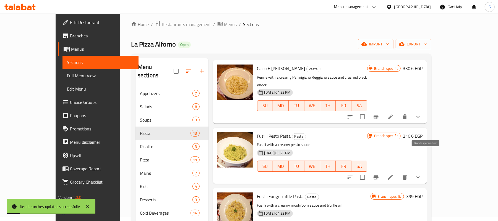
click at [383, 170] on button "Branch-specific-item" at bounding box center [376, 176] width 13 height 13
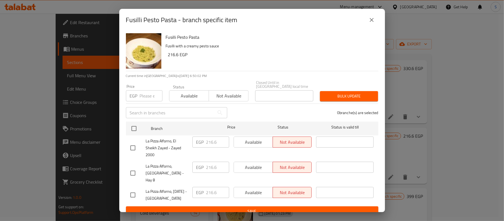
click at [371, 23] on icon "close" at bounding box center [371, 20] width 7 height 7
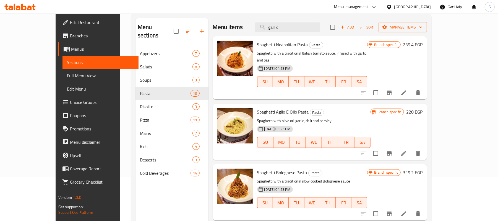
scroll to position [0, 0]
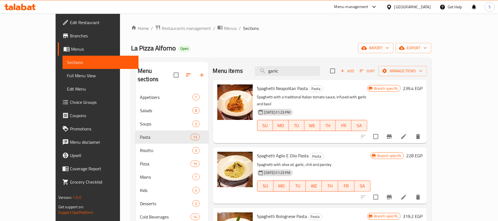
drag, startPoint x: 295, startPoint y: 71, endPoint x: 261, endPoint y: 69, distance: 34.1
click at [261, 69] on div "Menu items garlic Add Sort Manage items" at bounding box center [320, 71] width 215 height 18
paste input "Penne al Manzo"
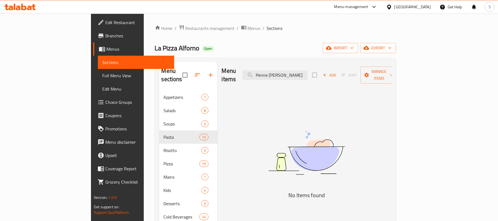
drag, startPoint x: 307, startPoint y: 70, endPoint x: 270, endPoint y: 68, distance: 36.9
click at [271, 68] on div "Menu items Penne al Manzo Add Sort Manage items" at bounding box center [307, 75] width 170 height 26
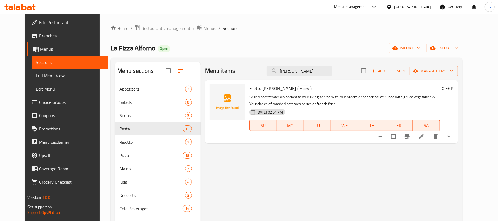
click at [456, 141] on button "show more" at bounding box center [449, 136] width 13 height 13
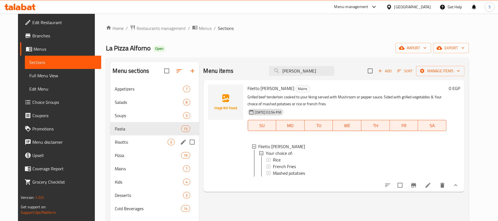
click at [115, 139] on span "Risotto" at bounding box center [141, 142] width 53 height 7
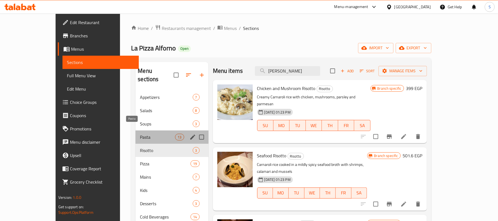
click at [140, 134] on span "Pasta" at bounding box center [157, 137] width 35 height 7
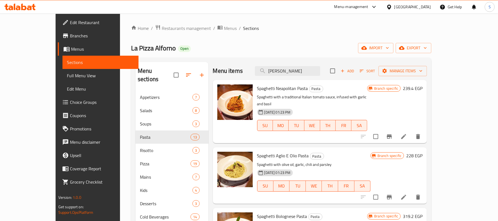
drag, startPoint x: 320, startPoint y: 67, endPoint x: 247, endPoint y: 77, distance: 73.7
click at [247, 77] on div "Menu items Manzo Add Sort Manage items" at bounding box center [320, 71] width 215 height 18
paste input "Spaghetti Caramelized Onion"
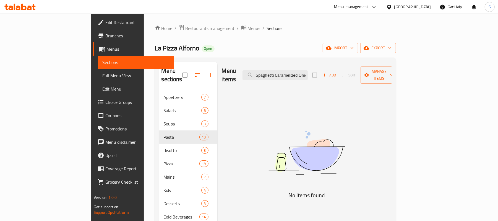
drag, startPoint x: 303, startPoint y: 69, endPoint x: 231, endPoint y: 70, distance: 72.0
click at [231, 70] on div "Menu items Spaghetti Caramelized Onion Add Sort Manage items" at bounding box center [307, 75] width 170 height 26
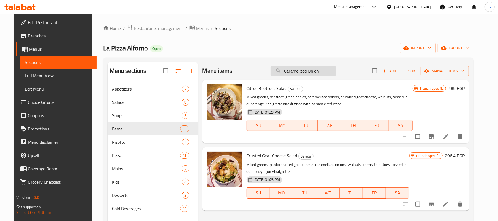
drag, startPoint x: 306, startPoint y: 70, endPoint x: 335, endPoint y: 72, distance: 29.1
click at [335, 72] on input "Caramelized Onion" at bounding box center [303, 71] width 65 height 10
type input "C"
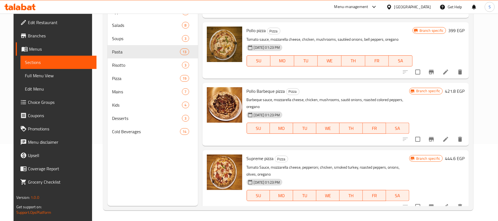
scroll to position [78, 0]
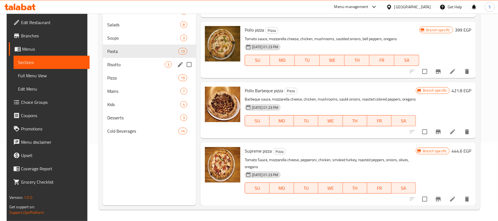
click at [110, 66] on span "Risotto" at bounding box center [136, 64] width 58 height 7
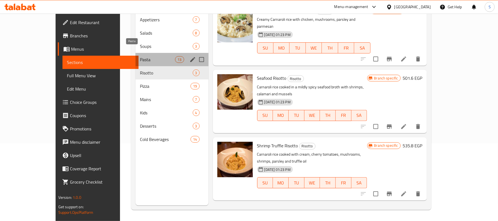
click at [140, 56] on span "Pasta" at bounding box center [157, 59] width 35 height 7
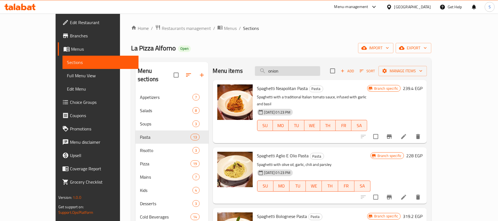
click at [309, 73] on input "onion" at bounding box center [287, 71] width 65 height 10
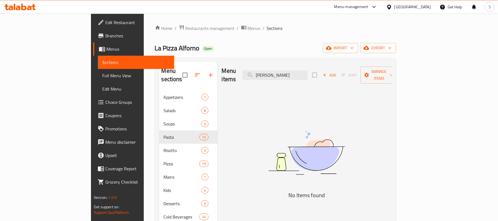
drag, startPoint x: 298, startPoint y: 71, endPoint x: 268, endPoint y: 75, distance: 29.8
click at [268, 75] on div "Menu items rosa Add Sort Manage items" at bounding box center [307, 75] width 170 height 26
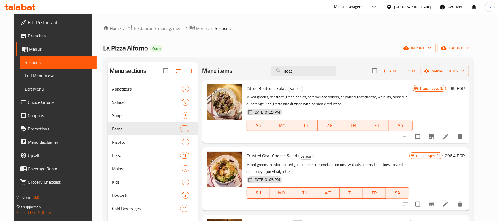
type input "goat"
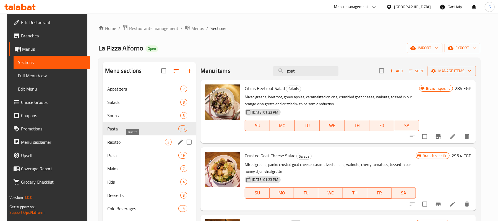
click at [117, 140] on span "Risotto" at bounding box center [136, 142] width 58 height 7
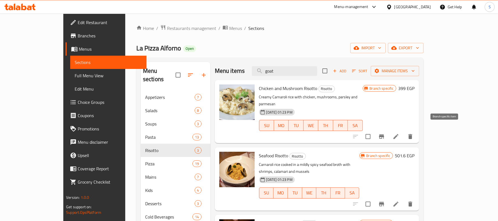
click at [384, 134] on icon "Branch-specific-item" at bounding box center [381, 136] width 5 height 4
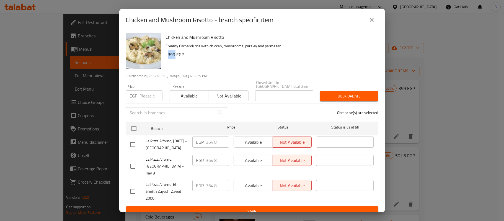
drag, startPoint x: 168, startPoint y: 59, endPoint x: 174, endPoint y: 58, distance: 6.4
click at [174, 58] on h6 "399 EGP" at bounding box center [271, 55] width 206 height 8
copy h6 "399"
click at [143, 94] on input "number" at bounding box center [151, 95] width 23 height 11
paste input "399"
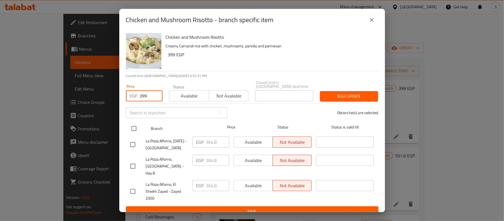
type input "399"
click at [136, 129] on input "checkbox" at bounding box center [134, 129] width 12 height 12
checkbox input "true"
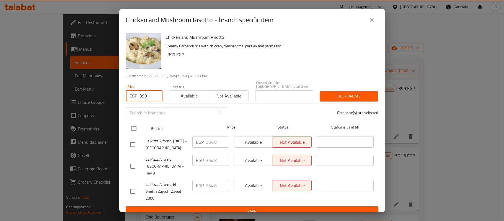
checkbox input "true"
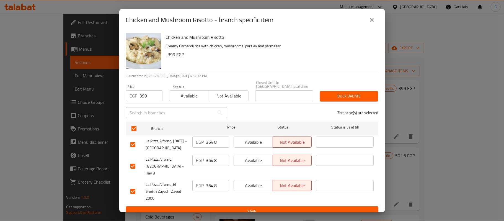
click at [348, 98] on button "Bulk update" at bounding box center [349, 96] width 58 height 10
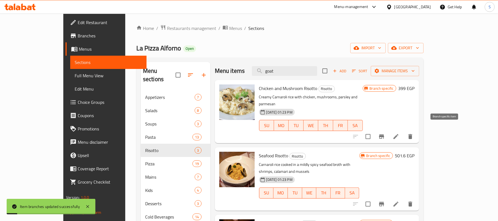
click at [384, 134] on icon "Branch-specific-item" at bounding box center [381, 136] width 5 height 4
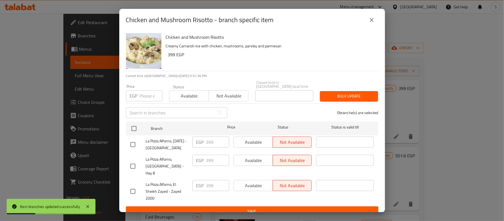
click at [373, 22] on icon "close" at bounding box center [372, 20] width 4 height 4
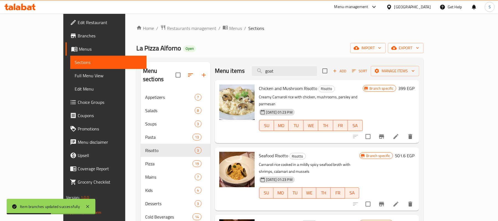
scroll to position [37, 0]
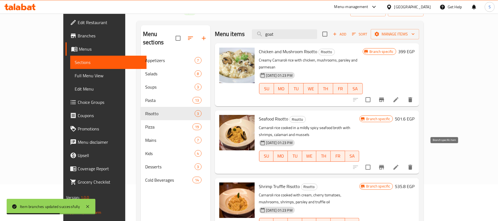
click at [385, 164] on icon "Branch-specific-item" at bounding box center [382, 167] width 7 height 7
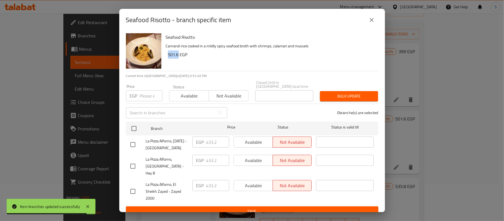
drag, startPoint x: 168, startPoint y: 57, endPoint x: 179, endPoint y: 58, distance: 10.9
click at [179, 58] on h6 "501.6 EGP" at bounding box center [271, 55] width 206 height 8
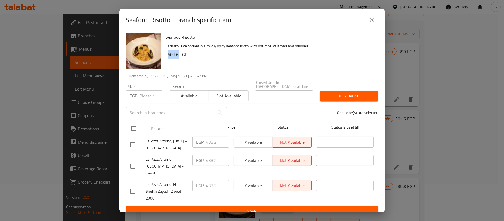
click at [134, 125] on input "checkbox" at bounding box center [134, 129] width 12 height 12
checkbox input "true"
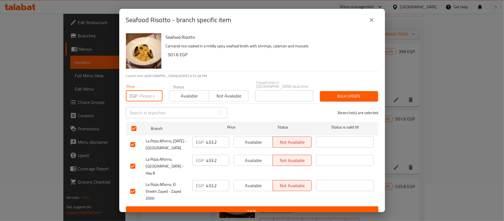
click at [143, 91] on input "number" at bounding box center [151, 95] width 23 height 11
paste input "501.6"
type input "501.6"
click at [355, 94] on span "Bulk update" at bounding box center [348, 96] width 49 height 7
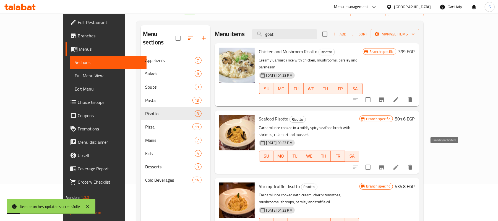
click at [385, 164] on icon "Branch-specific-item" at bounding box center [382, 167] width 7 height 7
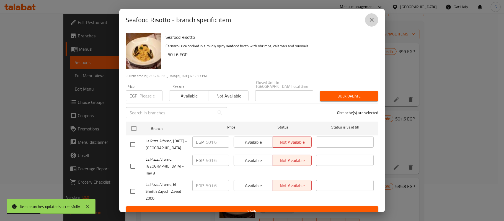
click at [377, 20] on button "close" at bounding box center [371, 19] width 13 height 13
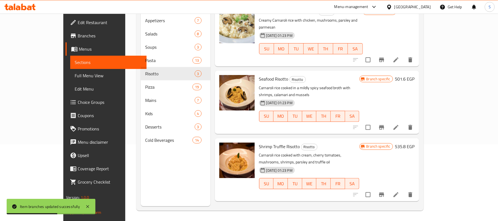
scroll to position [78, 0]
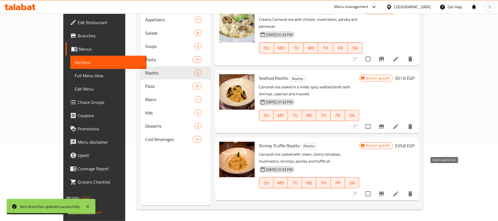
click at [389, 187] on button "Branch-specific-item" at bounding box center [381, 193] width 13 height 13
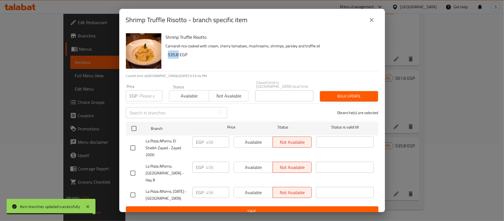
drag, startPoint x: 168, startPoint y: 57, endPoint x: 178, endPoint y: 57, distance: 10.0
click at [178, 57] on h6 "535.8 EGP" at bounding box center [271, 55] width 206 height 8
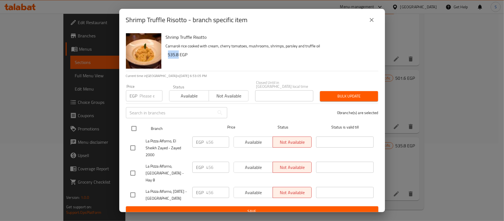
click at [135, 123] on input "checkbox" at bounding box center [134, 129] width 12 height 12
checkbox input "true"
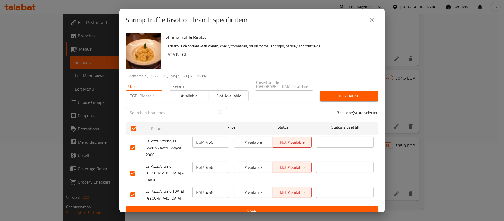
click at [144, 97] on input "number" at bounding box center [151, 95] width 23 height 11
paste input "535.8"
type input "535.8"
click at [339, 96] on span "Bulk update" at bounding box center [348, 96] width 49 height 7
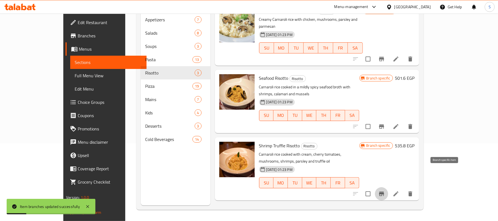
click at [389, 187] on button "Branch-specific-item" at bounding box center [381, 193] width 13 height 13
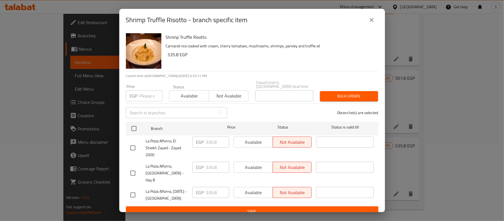
click at [374, 23] on icon "close" at bounding box center [371, 20] width 7 height 7
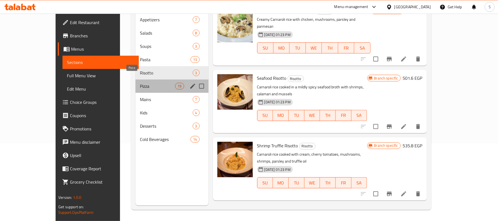
drag, startPoint x: 125, startPoint y: 79, endPoint x: 138, endPoint y: 79, distance: 12.2
click at [140, 83] on span "Pizza" at bounding box center [157, 86] width 35 height 7
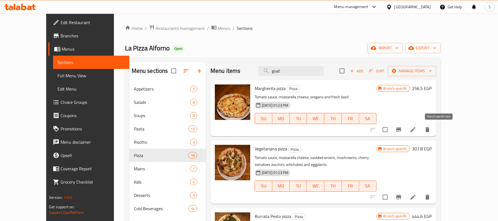
click at [402, 132] on icon "Branch-specific-item" at bounding box center [399, 129] width 7 height 7
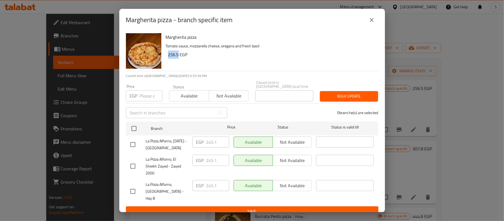
drag, startPoint x: 168, startPoint y: 57, endPoint x: 178, endPoint y: 57, distance: 10.5
click at [178, 57] on h6 "256.5 EGP" at bounding box center [271, 55] width 206 height 8
click at [134, 123] on input "checkbox" at bounding box center [134, 129] width 12 height 12
checkbox input "true"
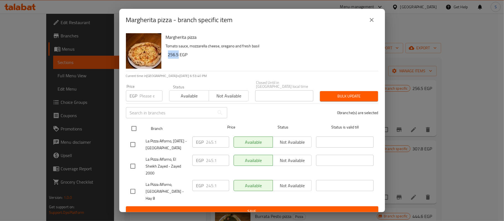
checkbox input "true"
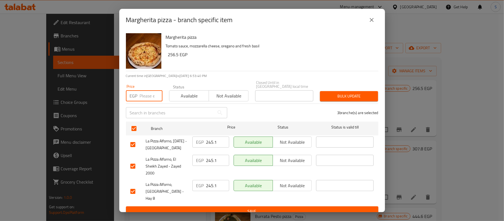
click at [143, 97] on input "number" at bounding box center [151, 95] width 23 height 11
paste input "256.5"
type input "256.5"
click at [338, 91] on button "Bulk update" at bounding box center [349, 96] width 58 height 10
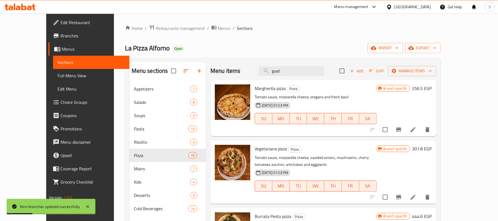
scroll to position [37, 0]
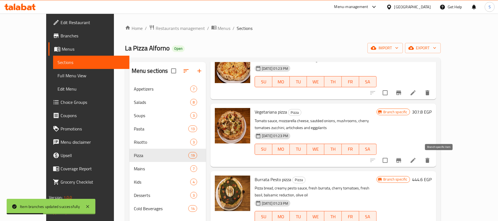
click at [406, 164] on button "Branch-specific-item" at bounding box center [398, 160] width 13 height 13
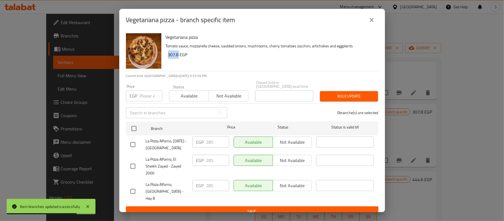
drag, startPoint x: 167, startPoint y: 56, endPoint x: 178, endPoint y: 58, distance: 10.4
click at [178, 58] on div "Vegetariana pizza Tomato sauce, mozzarella cheese, sautéed onions, mushrooms, c…" at bounding box center [270, 51] width 213 height 40
click at [134, 125] on input "checkbox" at bounding box center [134, 129] width 12 height 12
checkbox input "true"
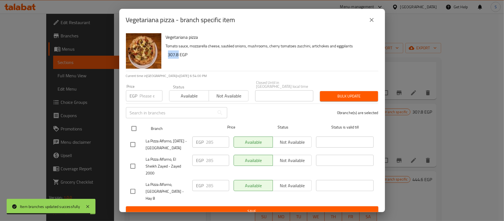
checkbox input "true"
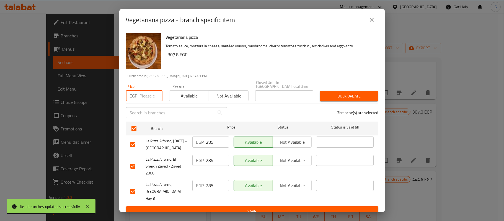
click at [143, 93] on input "number" at bounding box center [151, 95] width 23 height 11
paste input "307.8"
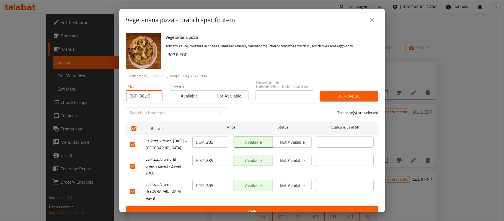
type input "307.8"
click at [353, 94] on span "Bulk update" at bounding box center [348, 96] width 49 height 7
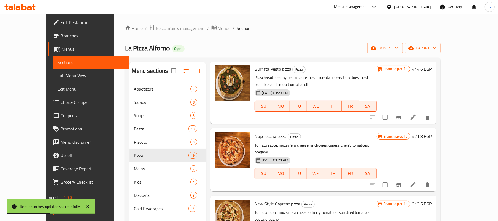
scroll to position [148, 0]
click at [406, 178] on button "Branch-specific-item" at bounding box center [398, 184] width 13 height 13
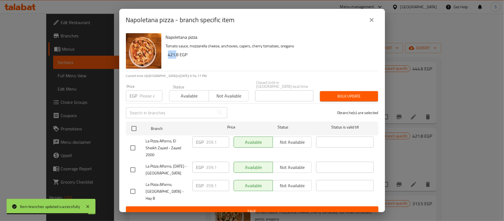
drag, startPoint x: 168, startPoint y: 56, endPoint x: 177, endPoint y: 57, distance: 9.7
click at [177, 57] on div "Napoletana pizza Tomato sauce, mozzarella cheese, anchovies, capers, cherry tom…" at bounding box center [270, 51] width 213 height 40
click at [178, 57] on h6 "421.8 EGP" at bounding box center [271, 55] width 206 height 8
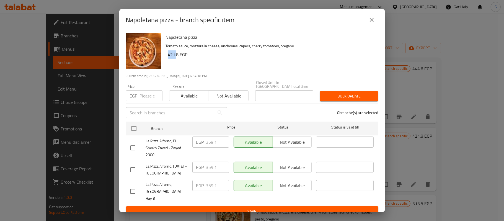
click at [174, 58] on h6 "421.8 EGP" at bounding box center [271, 55] width 206 height 8
click at [169, 57] on h6 "421.8 EGP" at bounding box center [271, 55] width 206 height 8
drag, startPoint x: 168, startPoint y: 58, endPoint x: 178, endPoint y: 58, distance: 10.0
click at [178, 58] on div "Napoletana pizza Tomato sauce, mozzarella cheese, anchovies, capers, cherry tom…" at bounding box center [270, 51] width 213 height 40
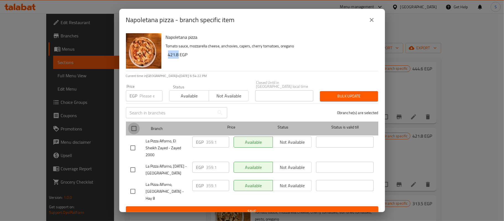
click at [136, 125] on input "checkbox" at bounding box center [134, 129] width 12 height 12
checkbox input "true"
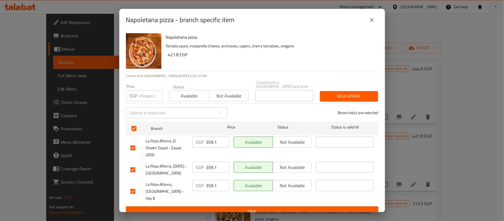
click at [145, 95] on input "number" at bounding box center [151, 95] width 23 height 11
paste input "421.8"
type input "421.8"
click at [348, 95] on span "Bulk update" at bounding box center [348, 96] width 49 height 7
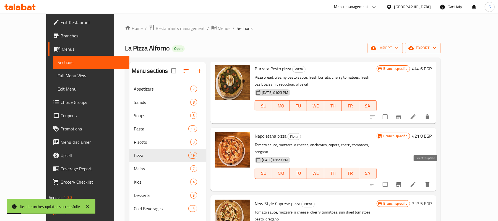
click at [402, 182] on icon "Branch-specific-item" at bounding box center [399, 184] width 5 height 4
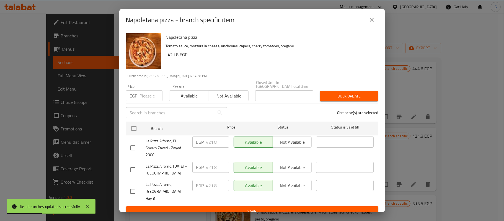
click at [373, 23] on icon "close" at bounding box center [371, 20] width 7 height 7
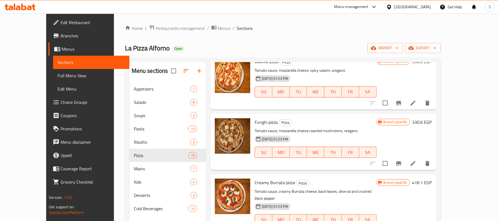
scroll to position [369, 0]
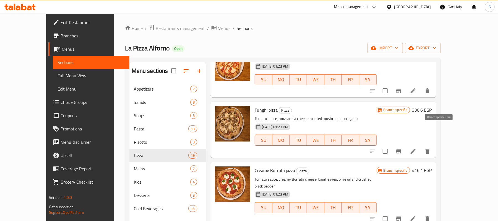
click at [402, 148] on icon "Branch-specific-item" at bounding box center [399, 151] width 7 height 7
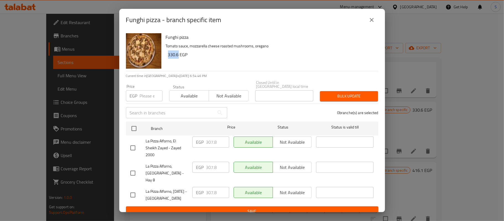
drag, startPoint x: 168, startPoint y: 57, endPoint x: 179, endPoint y: 58, distance: 10.3
click at [179, 58] on h6 "330.6 EGP" at bounding box center [271, 55] width 206 height 8
click at [136, 126] on input "checkbox" at bounding box center [134, 129] width 12 height 12
checkbox input "true"
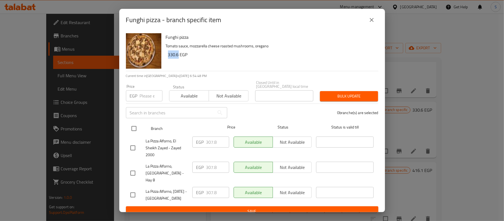
checkbox input "true"
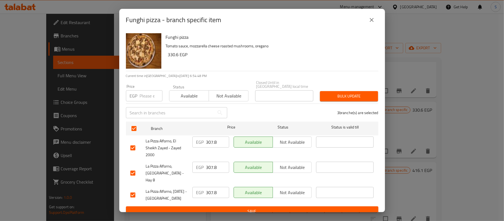
click at [144, 94] on input "number" at bounding box center [151, 95] width 23 height 11
paste input "330.6"
type input "330.6"
click at [351, 95] on span "Bulk update" at bounding box center [348, 96] width 49 height 7
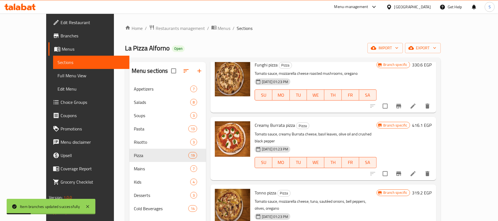
scroll to position [443, 0]
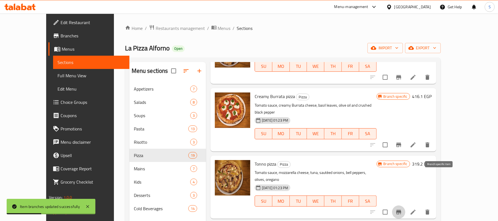
click at [402, 210] on icon "Branch-specific-item" at bounding box center [399, 212] width 5 height 4
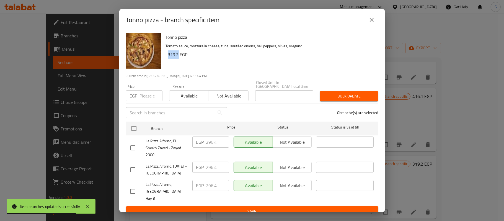
drag, startPoint x: 168, startPoint y: 56, endPoint x: 179, endPoint y: 59, distance: 10.7
click at [179, 58] on h6 "319.2 EGP" at bounding box center [271, 55] width 206 height 8
click at [132, 127] on input "checkbox" at bounding box center [134, 129] width 12 height 12
click at [143, 96] on input "number" at bounding box center [151, 95] width 23 height 11
paste input "319.2"
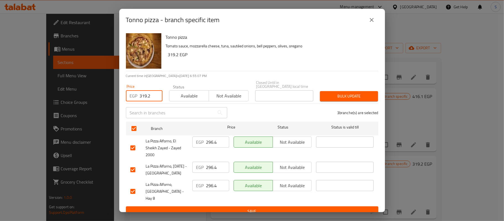
click at [329, 94] on span "Bulk update" at bounding box center [348, 96] width 49 height 7
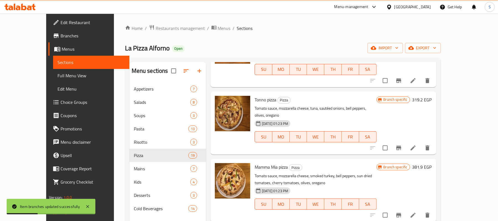
scroll to position [516, 0]
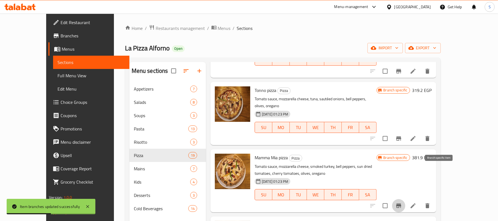
click at [406, 199] on button "Branch-specific-item" at bounding box center [398, 205] width 13 height 13
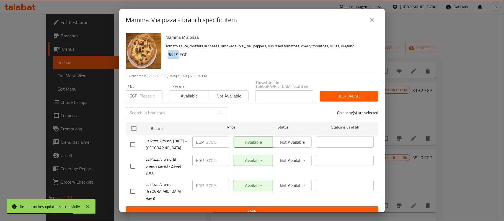
drag, startPoint x: 168, startPoint y: 56, endPoint x: 178, endPoint y: 56, distance: 10.0
click at [178, 56] on h6 "381.9 EGP" at bounding box center [271, 55] width 206 height 8
click at [135, 125] on input "checkbox" at bounding box center [134, 129] width 12 height 12
click at [142, 94] on input "number" at bounding box center [151, 95] width 23 height 11
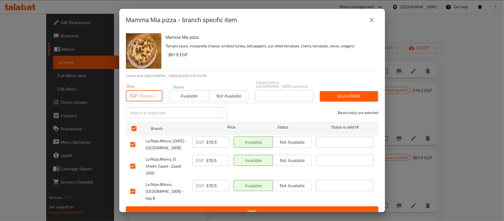
paste input "381.9"
click at [354, 93] on span "Bulk update" at bounding box center [348, 96] width 49 height 7
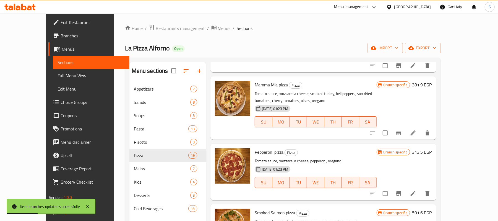
scroll to position [590, 0]
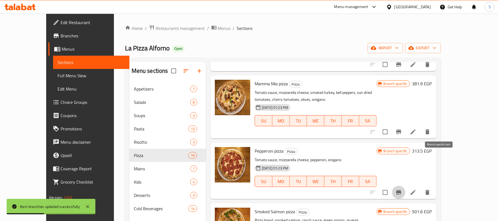
click at [402, 190] on icon "Branch-specific-item" at bounding box center [399, 192] width 5 height 4
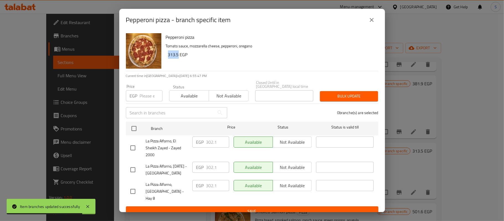
drag, startPoint x: 169, startPoint y: 56, endPoint x: 179, endPoint y: 57, distance: 10.1
click at [179, 57] on h6 "313.5 EGP" at bounding box center [271, 55] width 206 height 8
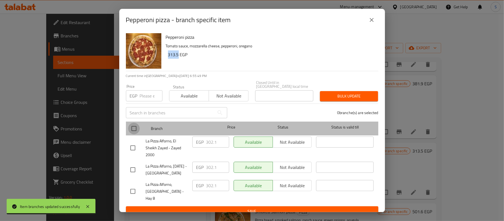
click at [135, 123] on input "checkbox" at bounding box center [134, 129] width 12 height 12
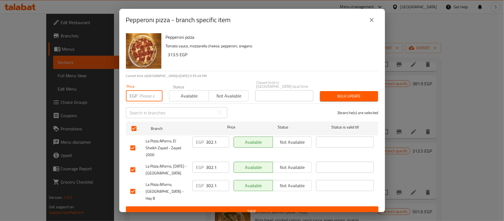
click at [144, 94] on input "number" at bounding box center [151, 95] width 23 height 11
paste input "313.5"
click at [348, 93] on span "Bulk update" at bounding box center [348, 96] width 49 height 7
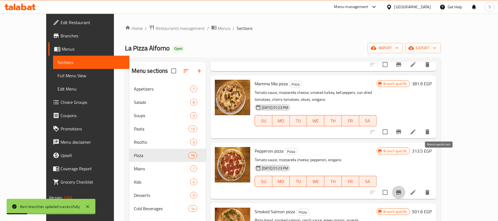
click at [402, 189] on icon "Branch-specific-item" at bounding box center [399, 192] width 7 height 7
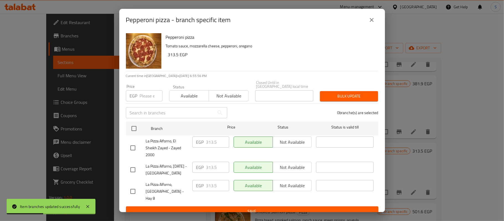
click at [373, 23] on icon "close" at bounding box center [371, 20] width 7 height 7
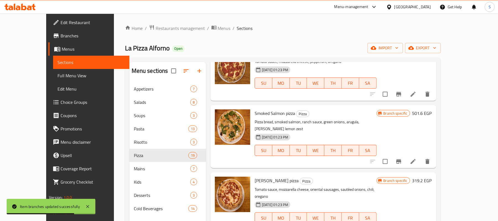
scroll to position [701, 0]
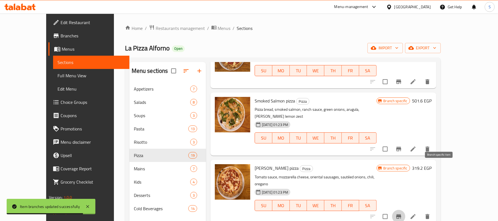
click at [402, 213] on icon "Branch-specific-item" at bounding box center [399, 216] width 7 height 7
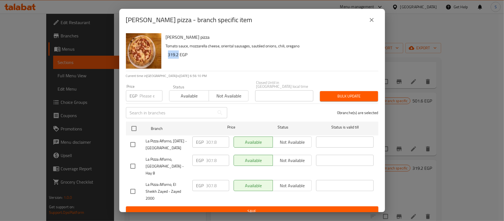
drag, startPoint x: 167, startPoint y: 58, endPoint x: 179, endPoint y: 58, distance: 11.4
click at [179, 58] on div "Dalida pizza Tomato sauce, mozzarella cheese, oriental sausages, sautéed onions…" at bounding box center [270, 51] width 213 height 40
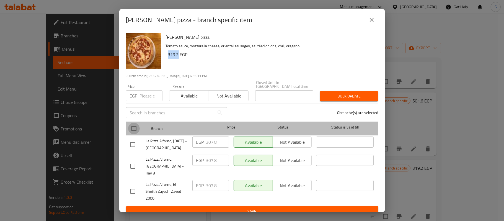
click at [135, 125] on input "checkbox" at bounding box center [134, 129] width 12 height 12
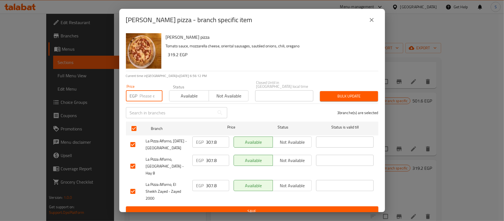
click at [146, 94] on input "number" at bounding box center [151, 95] width 23 height 11
paste input "319.2"
click at [347, 94] on span "Bulk update" at bounding box center [348, 96] width 49 height 7
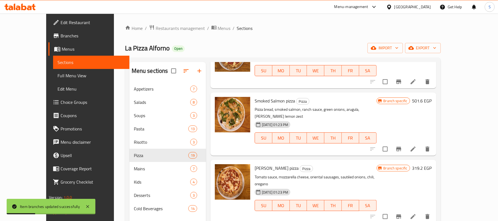
scroll to position [738, 0]
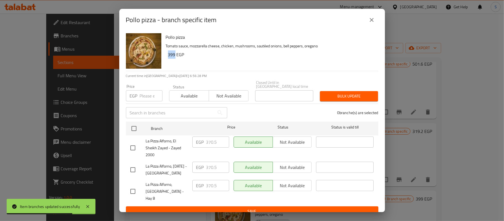
drag, startPoint x: 167, startPoint y: 58, endPoint x: 175, endPoint y: 58, distance: 7.8
click at [175, 58] on div "Pollo pizza Tomato sauce, mozzarella cheese, chicken, mushrooms, sautéed onions…" at bounding box center [270, 51] width 213 height 40
click at [133, 126] on input "checkbox" at bounding box center [134, 129] width 12 height 12
click at [143, 92] on input "number" at bounding box center [151, 95] width 23 height 11
paste input "399"
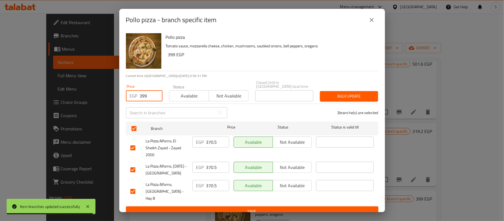
click at [346, 95] on span "Bulk update" at bounding box center [348, 96] width 49 height 7
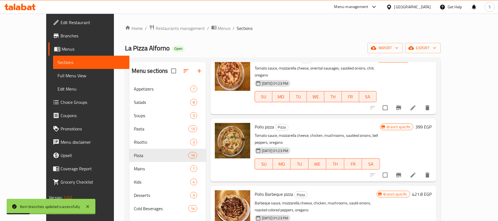
scroll to position [812, 0]
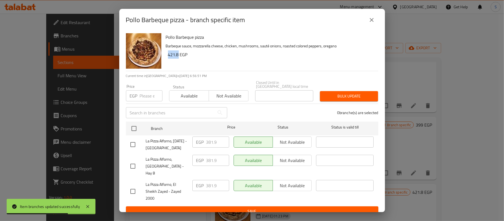
drag, startPoint x: 168, startPoint y: 56, endPoint x: 179, endPoint y: 59, distance: 11.3
click at [179, 58] on h6 "421.8 EGP" at bounding box center [271, 55] width 206 height 8
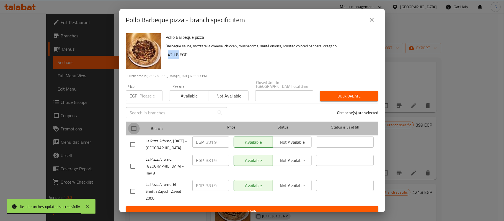
click at [135, 124] on input "checkbox" at bounding box center [134, 129] width 12 height 12
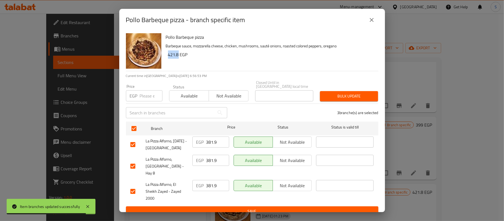
click at [144, 91] on input "number" at bounding box center [151, 95] width 23 height 11
paste input "421.8"
click at [336, 91] on button "Bulk update" at bounding box center [349, 96] width 58 height 10
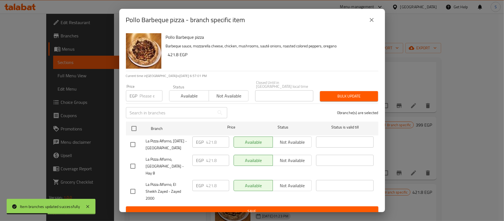
click at [371, 22] on icon "close" at bounding box center [372, 20] width 4 height 4
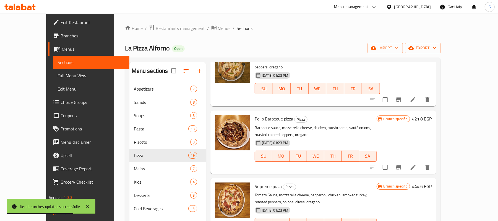
scroll to position [886, 0]
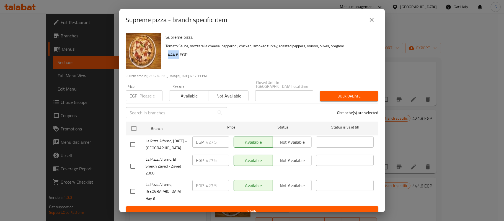
drag, startPoint x: 168, startPoint y: 57, endPoint x: 178, endPoint y: 58, distance: 10.0
click at [178, 58] on h6 "444.6 EGP" at bounding box center [271, 55] width 206 height 8
click at [135, 125] on input "checkbox" at bounding box center [134, 129] width 12 height 12
click at [142, 94] on input "number" at bounding box center [151, 95] width 23 height 11
paste input "444.6"
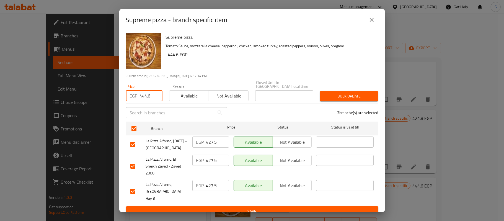
click at [334, 93] on span "Bulk update" at bounding box center [348, 96] width 49 height 7
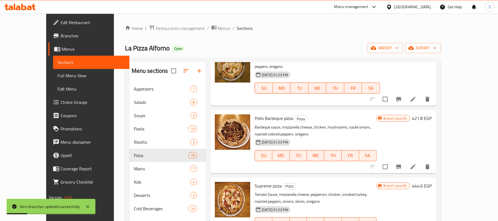
scroll to position [923, 0]
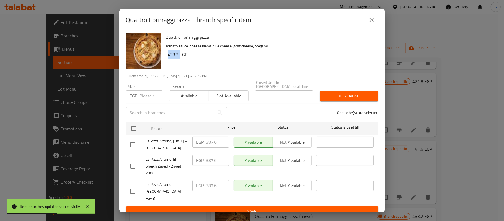
drag, startPoint x: 168, startPoint y: 58, endPoint x: 179, endPoint y: 58, distance: 11.1
click at [179, 58] on h6 "433.2 EGP" at bounding box center [271, 55] width 206 height 8
click at [144, 94] on input "number" at bounding box center [151, 95] width 23 height 11
paste input "433.2"
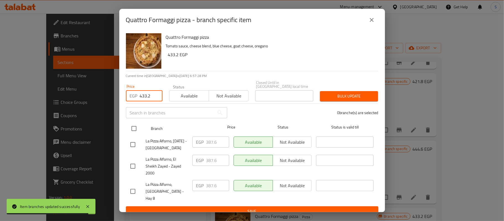
click at [134, 125] on input "checkbox" at bounding box center [134, 129] width 12 height 12
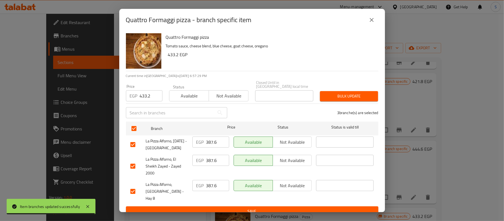
click at [334, 93] on span "Bulk update" at bounding box center [348, 96] width 49 height 7
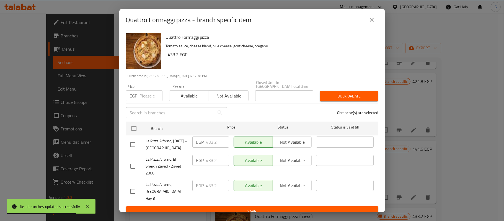
click at [372, 21] on icon "close" at bounding box center [372, 20] width 4 height 4
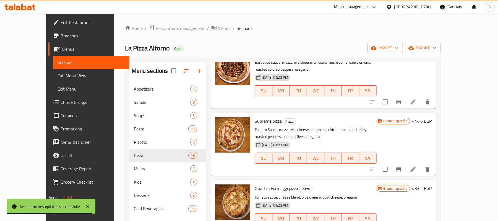
scroll to position [962, 0]
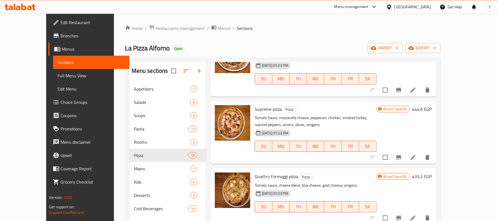
drag, startPoint x: 458, startPoint y: 175, endPoint x: 464, endPoint y: 175, distance: 6.4
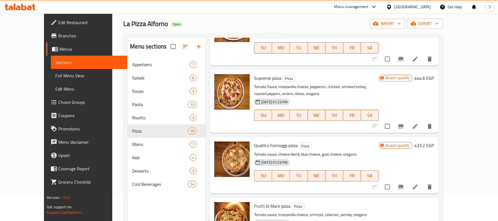
scroll to position [37, 0]
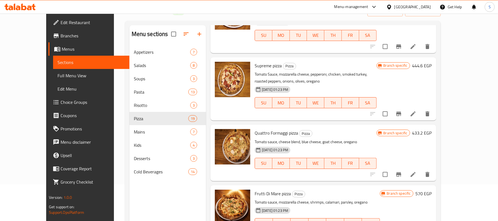
scroll to position [962, 0]
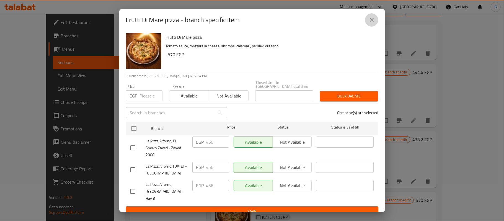
click at [372, 21] on icon "close" at bounding box center [371, 20] width 7 height 7
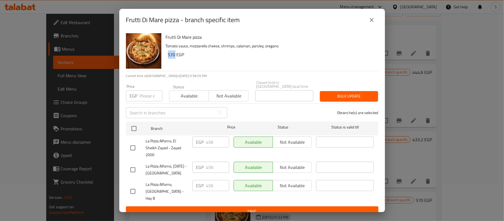
drag, startPoint x: 167, startPoint y: 57, endPoint x: 175, endPoint y: 57, distance: 7.5
click at [175, 57] on div "Frutti Di Mare pizza Tomato sauce, mozzarella cheese, shrimps, calamari, parsle…" at bounding box center [270, 51] width 213 height 40
click at [144, 95] on input "number" at bounding box center [151, 95] width 23 height 11
paste input "570"
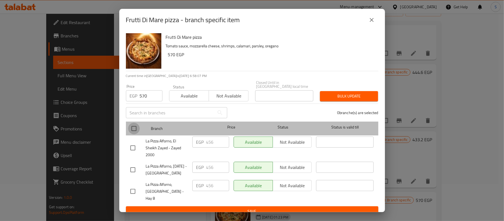
click at [132, 128] on input "checkbox" at bounding box center [134, 129] width 12 height 12
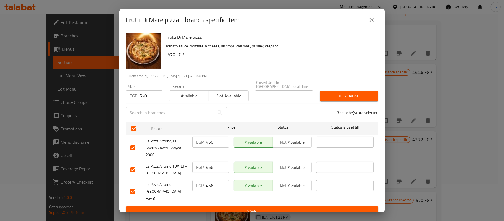
click at [349, 97] on span "Bulk update" at bounding box center [348, 96] width 49 height 7
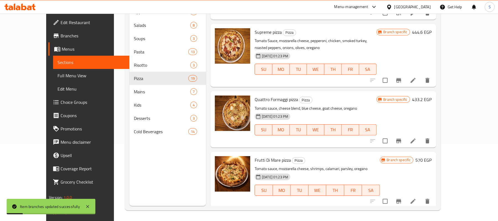
scroll to position [78, 0]
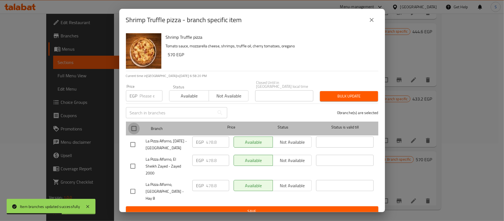
click at [134, 124] on input "checkbox" at bounding box center [134, 129] width 12 height 12
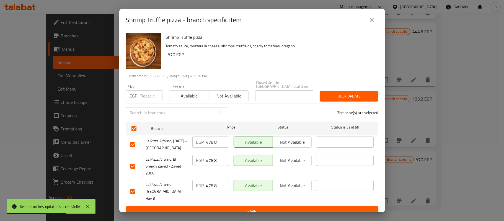
click at [145, 95] on input "number" at bounding box center [151, 95] width 23 height 11
paste input "570"
click at [346, 95] on span "Bulk update" at bounding box center [348, 96] width 49 height 7
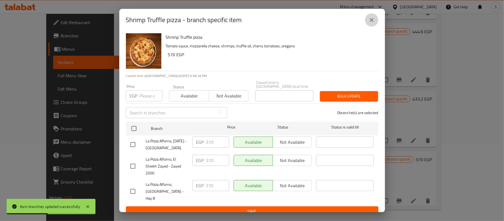
click at [373, 23] on icon "close" at bounding box center [371, 20] width 7 height 7
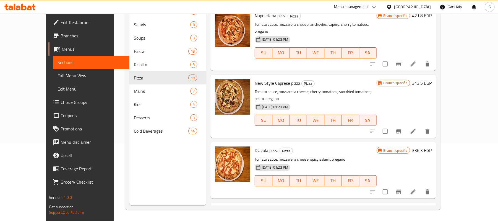
scroll to position [187, 0]
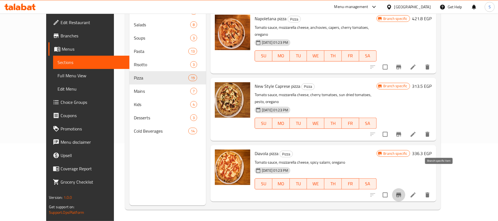
click at [406, 188] on button "Branch-specific-item" at bounding box center [398, 194] width 13 height 13
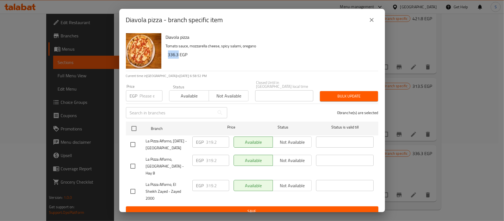
drag, startPoint x: 167, startPoint y: 57, endPoint x: 178, endPoint y: 58, distance: 10.8
click at [178, 58] on div "Diavola pizza Tomato sauce, mozzarella cheese, spicy salami, oregano 336.3 EGP" at bounding box center [270, 51] width 213 height 40
click at [134, 126] on input "checkbox" at bounding box center [134, 129] width 12 height 12
click at [144, 94] on input "number" at bounding box center [151, 95] width 23 height 11
paste input "336.3"
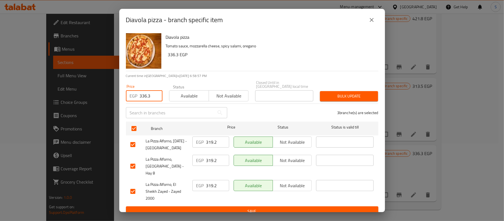
click at [359, 96] on span "Bulk update" at bounding box center [348, 96] width 49 height 7
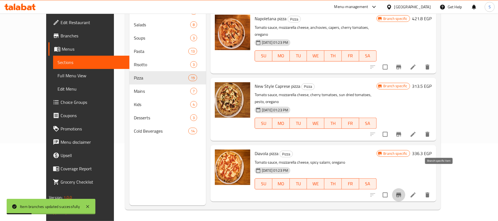
click at [402, 193] on icon "Branch-specific-item" at bounding box center [399, 195] width 5 height 4
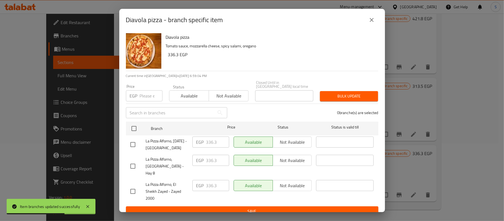
click at [371, 23] on icon "close" at bounding box center [371, 20] width 7 height 7
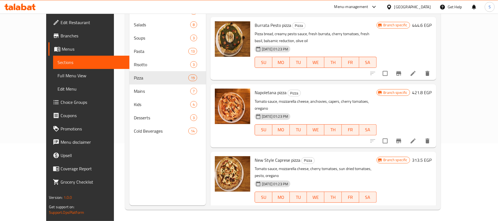
scroll to position [77, 0]
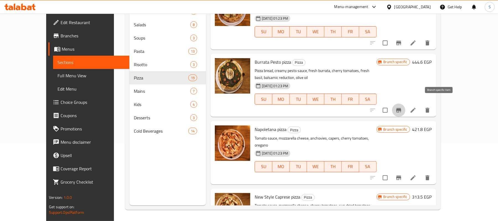
click at [402, 108] on icon "Branch-specific-item" at bounding box center [399, 110] width 5 height 4
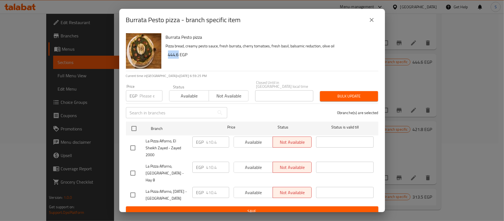
drag, startPoint x: 168, startPoint y: 58, endPoint x: 178, endPoint y: 59, distance: 10.0
click at [178, 58] on h6 "444.6 EGP" at bounding box center [271, 55] width 206 height 8
click at [135, 125] on input "checkbox" at bounding box center [134, 129] width 12 height 12
click at [143, 94] on input "number" at bounding box center [151, 95] width 23 height 11
paste input "444.6"
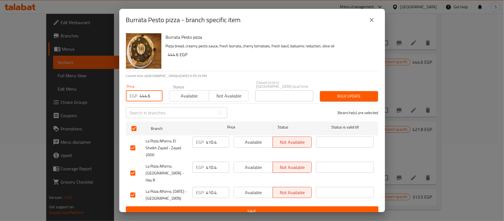
click at [341, 93] on span "Bulk update" at bounding box center [348, 96] width 49 height 7
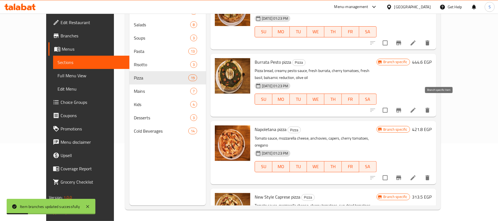
click at [402, 108] on icon "Branch-specific-item" at bounding box center [399, 110] width 5 height 4
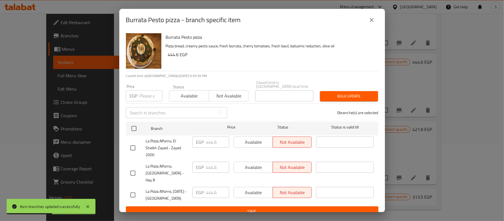
click at [374, 19] on icon "close" at bounding box center [371, 20] width 7 height 7
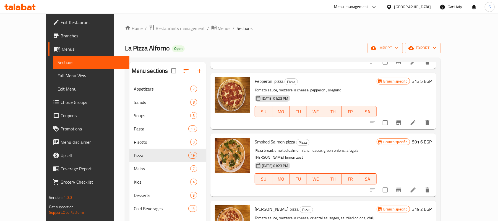
scroll to position [664, 0]
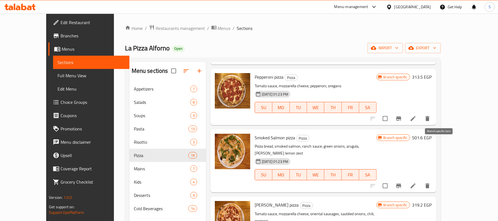
click at [402, 182] on icon "Branch-specific-item" at bounding box center [399, 185] width 7 height 7
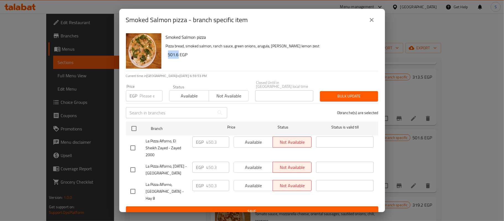
drag, startPoint x: 168, startPoint y: 56, endPoint x: 179, endPoint y: 58, distance: 10.9
click at [179, 58] on h6 "501.6 EGP" at bounding box center [271, 55] width 206 height 8
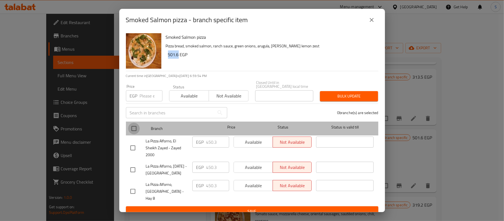
click at [135, 126] on input "checkbox" at bounding box center [134, 129] width 12 height 12
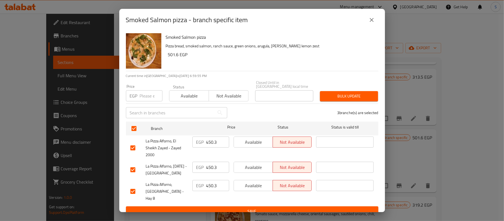
click at [143, 93] on input "number" at bounding box center [151, 95] width 23 height 11
paste input "501.6"
click at [349, 94] on span "Bulk update" at bounding box center [348, 96] width 49 height 7
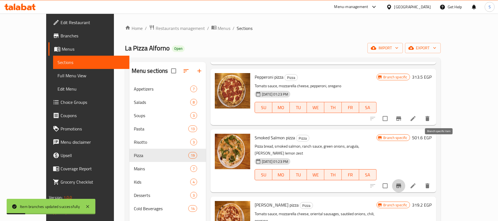
click at [406, 179] on button "Branch-specific-item" at bounding box center [398, 185] width 13 height 13
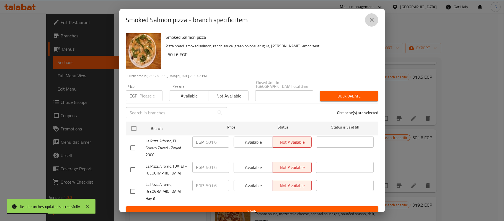
click at [374, 22] on icon "close" at bounding box center [371, 20] width 7 height 7
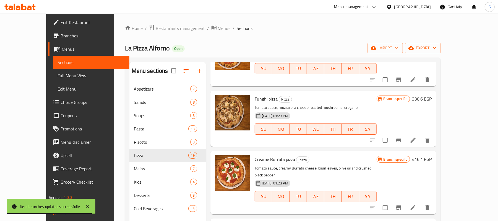
scroll to position [369, 0]
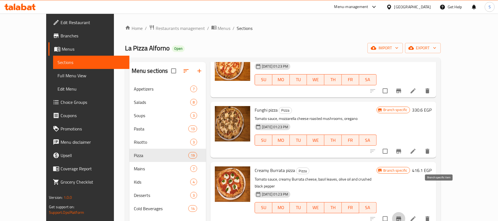
click at [402, 215] on icon "Branch-specific-item" at bounding box center [399, 218] width 7 height 7
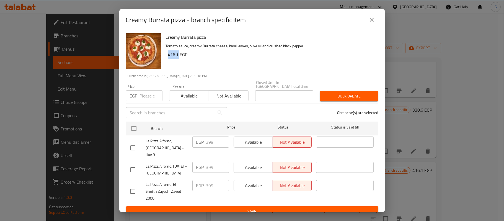
drag, startPoint x: 169, startPoint y: 56, endPoint x: 178, endPoint y: 59, distance: 10.2
click at [178, 58] on h6 "416.1 EGP" at bounding box center [271, 55] width 206 height 8
click at [138, 126] on input "checkbox" at bounding box center [134, 129] width 12 height 12
click at [145, 92] on input "number" at bounding box center [151, 95] width 23 height 11
paste input "416.1"
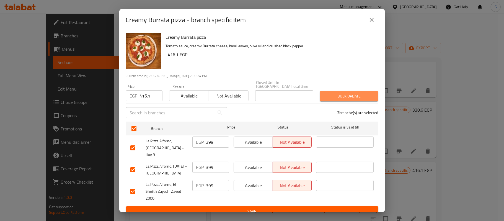
click at [350, 93] on span "Bulk update" at bounding box center [348, 96] width 49 height 7
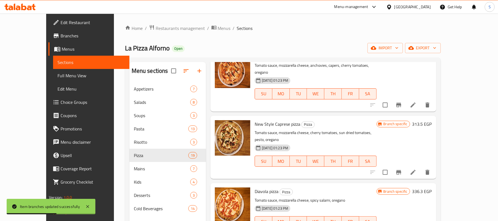
scroll to position [221, 0]
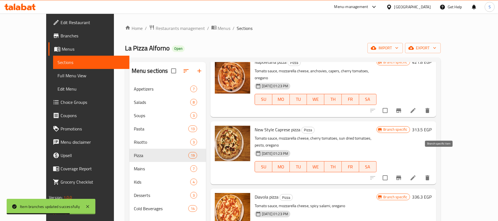
click at [402, 174] on icon "Branch-specific-item" at bounding box center [399, 177] width 7 height 7
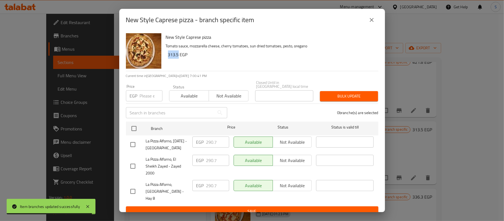
drag, startPoint x: 171, startPoint y: 57, endPoint x: 178, endPoint y: 58, distance: 7.3
click at [178, 58] on h6 "313.5 EGP" at bounding box center [271, 55] width 206 height 8
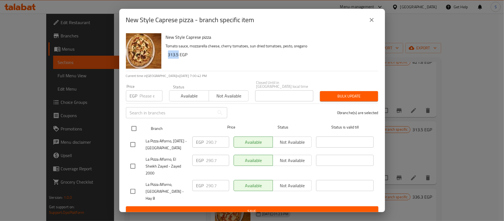
click at [137, 125] on input "checkbox" at bounding box center [134, 129] width 12 height 12
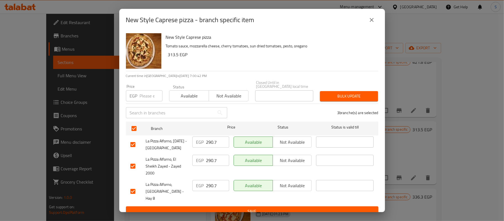
click at [147, 92] on input "number" at bounding box center [151, 95] width 23 height 11
paste input "313.5"
click at [340, 94] on span "Bulk update" at bounding box center [348, 96] width 49 height 7
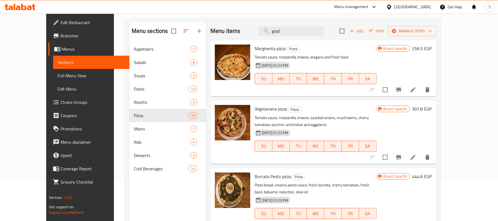
scroll to position [0, 0]
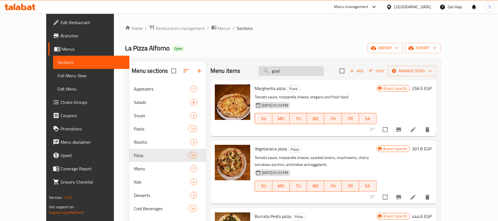
click at [294, 69] on input "goat" at bounding box center [291, 71] width 65 height 10
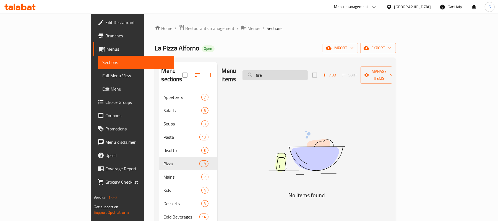
drag, startPoint x: 298, startPoint y: 73, endPoint x: 277, endPoint y: 73, distance: 20.8
click at [279, 73] on input "fire" at bounding box center [275, 75] width 65 height 10
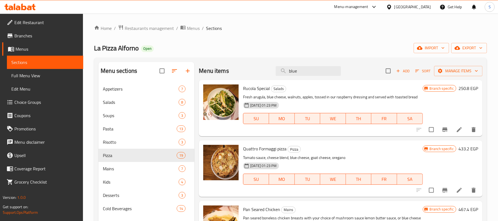
drag, startPoint x: 276, startPoint y: 72, endPoint x: 256, endPoint y: 72, distance: 19.7
click at [256, 72] on div "Menu items blue Add Sort Manage items" at bounding box center [341, 71] width 284 height 18
paste input "Forno Calzon"
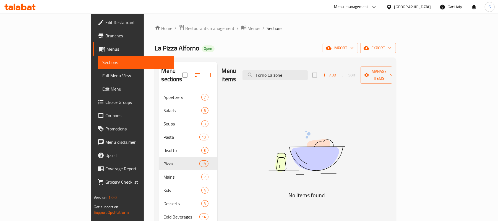
drag, startPoint x: 301, startPoint y: 71, endPoint x: 221, endPoint y: 67, distance: 80.1
click at [231, 69] on div "Menu items Forno Calzone Add Sort Manage items" at bounding box center [307, 75] width 170 height 26
click at [305, 73] on input "Forno Calzone" at bounding box center [275, 75] width 65 height 10
drag, startPoint x: 301, startPoint y: 70, endPoint x: 241, endPoint y: 69, distance: 60.4
click at [252, 70] on div "Menu items Forno Calzone Add Sort Manage items" at bounding box center [307, 75] width 170 height 26
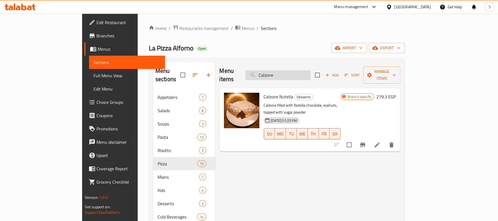
click at [298, 73] on input "Calzone" at bounding box center [278, 75] width 65 height 10
paste input "Forno"
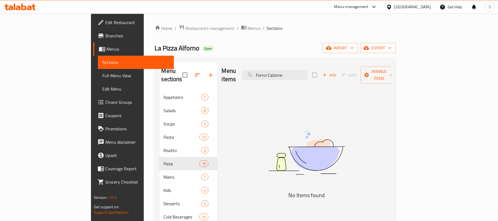
drag, startPoint x: 301, startPoint y: 71, endPoint x: 342, endPoint y: 69, distance: 41.9
click at [308, 70] on input "Forno Calzone" at bounding box center [275, 75] width 65 height 10
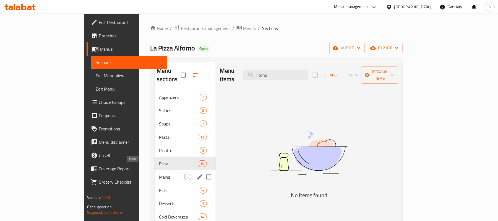
click at [159, 174] on span "Mains" at bounding box center [171, 177] width 25 height 7
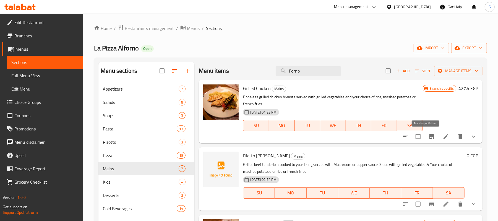
click at [429, 137] on icon "Branch-specific-item" at bounding box center [432, 136] width 7 height 7
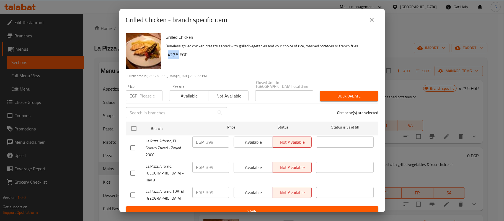
drag, startPoint x: 169, startPoint y: 55, endPoint x: 178, endPoint y: 56, distance: 9.7
click at [178, 56] on h6 "427.5 EGP" at bounding box center [271, 55] width 206 height 8
click at [133, 123] on input "checkbox" at bounding box center [134, 129] width 12 height 12
click at [146, 97] on input "number" at bounding box center [151, 95] width 23 height 11
paste input "427.5"
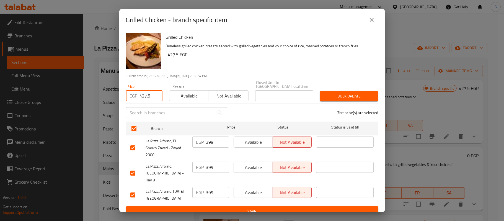
click at [333, 93] on span "Bulk update" at bounding box center [348, 96] width 49 height 7
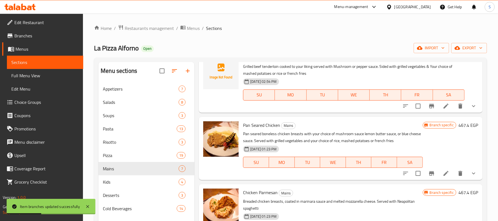
scroll to position [111, 0]
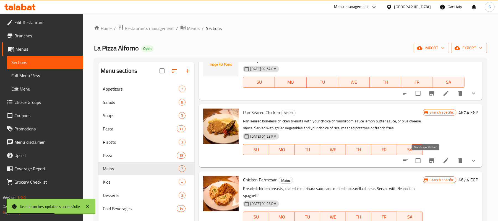
click at [429, 163] on icon "Branch-specific-item" at bounding box center [432, 160] width 7 height 7
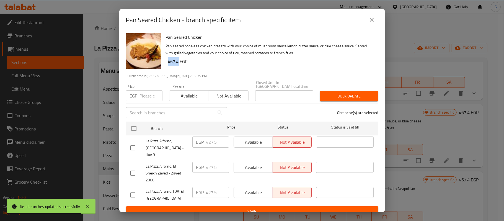
drag, startPoint x: 173, startPoint y: 63, endPoint x: 178, endPoint y: 63, distance: 5.3
click at [178, 63] on h6 "467.4 EGP" at bounding box center [271, 62] width 206 height 8
click at [136, 123] on input "checkbox" at bounding box center [134, 129] width 12 height 12
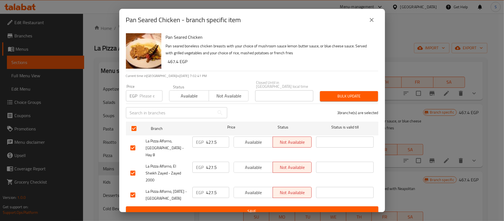
click at [142, 92] on input "number" at bounding box center [151, 95] width 23 height 11
paste input "467.4"
click at [335, 94] on span "Bulk update" at bounding box center [348, 96] width 49 height 7
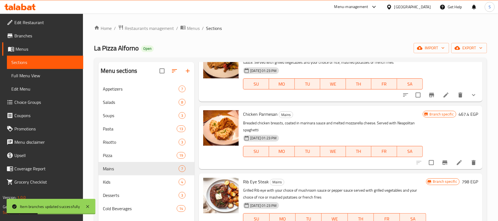
scroll to position [184, 0]
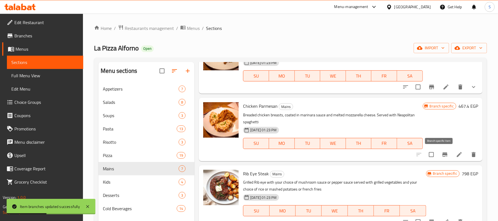
click at [443, 155] on icon "Branch-specific-item" at bounding box center [445, 154] width 5 height 4
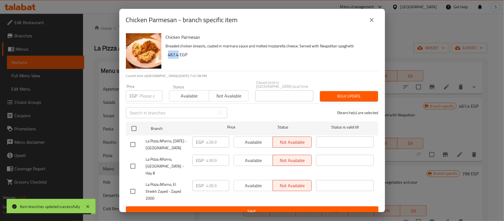
drag, startPoint x: 169, startPoint y: 56, endPoint x: 178, endPoint y: 58, distance: 9.3
click at [178, 58] on h6 "467.4 EGP" at bounding box center [271, 55] width 206 height 8
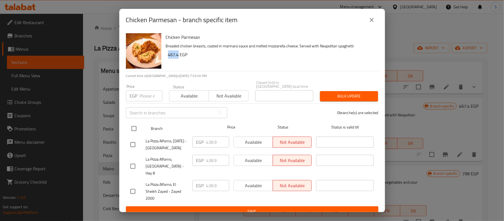
click at [137, 127] on input "checkbox" at bounding box center [134, 129] width 12 height 12
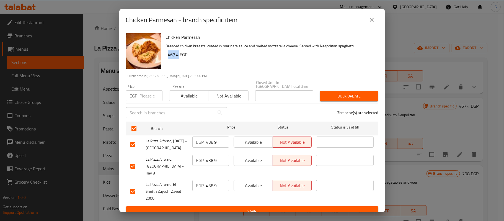
click at [144, 95] on input "number" at bounding box center [151, 95] width 23 height 11
paste input "467.4"
click at [357, 93] on span "Bulk update" at bounding box center [348, 96] width 49 height 7
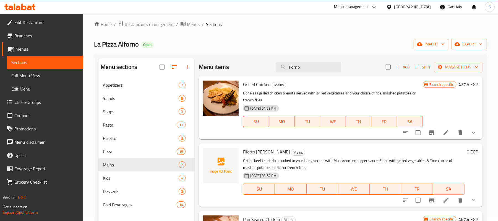
scroll to position [0, 0]
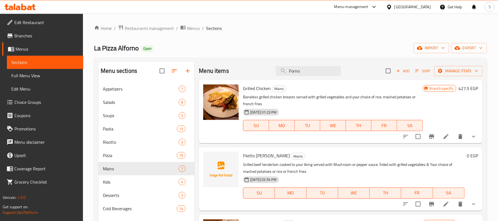
drag, startPoint x: 304, startPoint y: 73, endPoint x: 271, endPoint y: 68, distance: 34.2
click at [271, 68] on div "Menu items Forno Add Sort Manage items" at bounding box center [341, 71] width 284 height 18
paste input "Rib-Eye-with-Mushroom-Sauce"
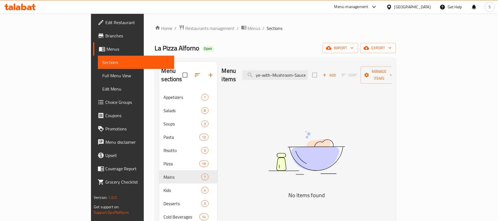
scroll to position [0, 11]
drag, startPoint x: 296, startPoint y: 70, endPoint x: 363, endPoint y: 71, distance: 67.0
click at [363, 71] on div "Menu items Rib-Eye-with-Mushroom-Sauce Add Sort Manage items" at bounding box center [307, 75] width 170 height 26
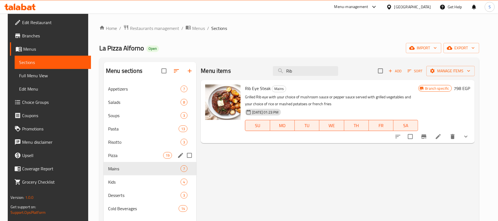
click at [114, 159] on div "Pizza 19" at bounding box center [150, 155] width 93 height 13
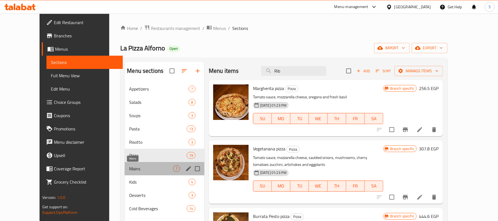
click at [129, 169] on span "Mains" at bounding box center [151, 168] width 44 height 7
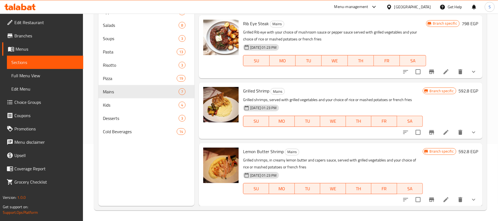
scroll to position [78, 0]
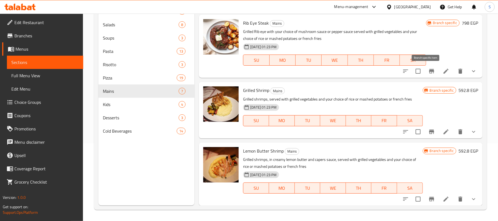
click at [430, 73] on icon "Branch-specific-item" at bounding box center [432, 71] width 5 height 4
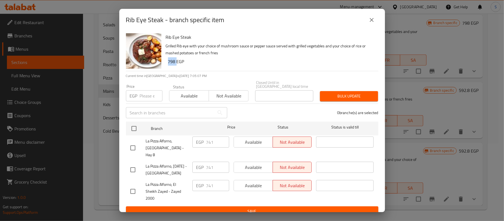
drag, startPoint x: 175, startPoint y: 63, endPoint x: 168, endPoint y: 63, distance: 7.2
click at [168, 63] on h6 "798 EGP" at bounding box center [271, 62] width 206 height 8
click at [135, 124] on input "checkbox" at bounding box center [134, 129] width 12 height 12
click at [141, 94] on input "number" at bounding box center [151, 95] width 23 height 11
paste input "798"
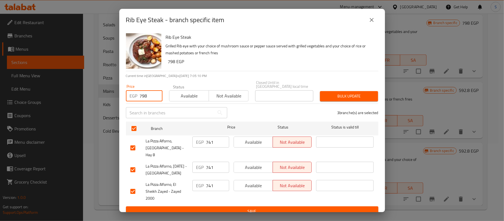
click at [346, 93] on span "Bulk update" at bounding box center [348, 96] width 49 height 7
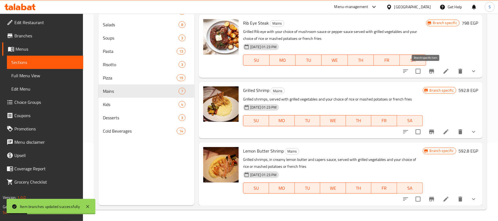
click at [429, 73] on icon "Branch-specific-item" at bounding box center [432, 71] width 7 height 7
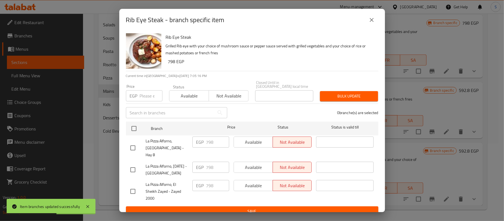
click at [369, 23] on icon "close" at bounding box center [371, 20] width 7 height 7
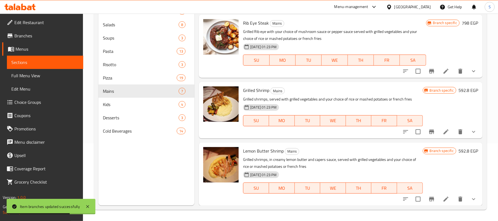
click at [430, 71] on icon "Branch-specific-item" at bounding box center [432, 71] width 5 height 4
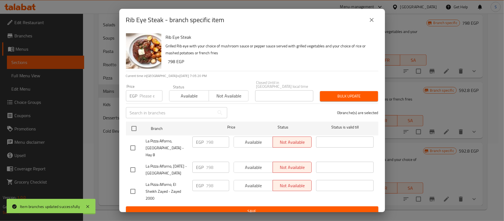
click at [374, 22] on icon "close" at bounding box center [371, 20] width 7 height 7
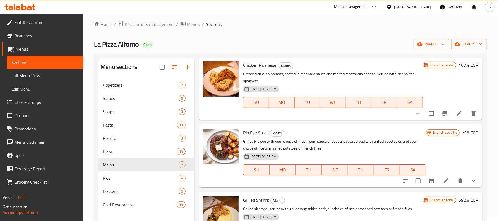
scroll to position [257, 0]
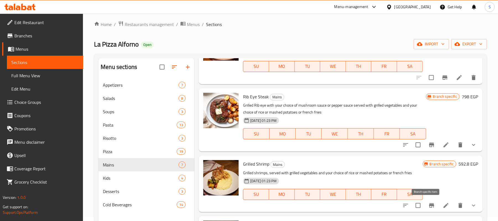
click at [427, 210] on button "Branch-specific-item" at bounding box center [431, 205] width 13 height 13
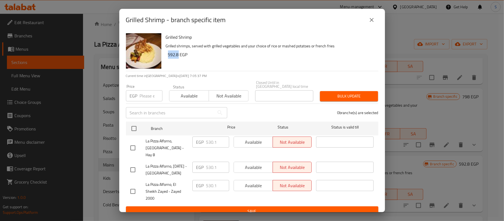
drag, startPoint x: 179, startPoint y: 56, endPoint x: 169, endPoint y: 56, distance: 10.2
click at [169, 56] on h6 "592.8 EGP" at bounding box center [271, 55] width 206 height 8
click at [133, 126] on input "checkbox" at bounding box center [134, 129] width 12 height 12
click at [144, 90] on input "number" at bounding box center [151, 95] width 23 height 11
paste input "592.8"
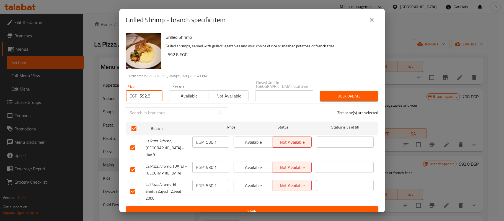
click at [339, 93] on span "Bulk update" at bounding box center [348, 96] width 49 height 7
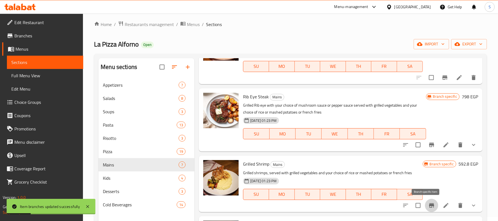
click at [430, 206] on icon "Branch-specific-item" at bounding box center [432, 205] width 5 height 4
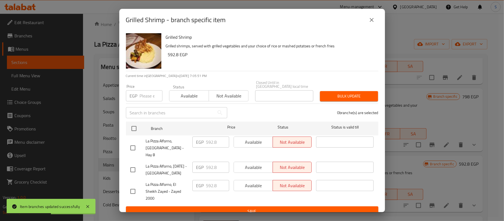
click at [373, 22] on icon "close" at bounding box center [372, 20] width 4 height 4
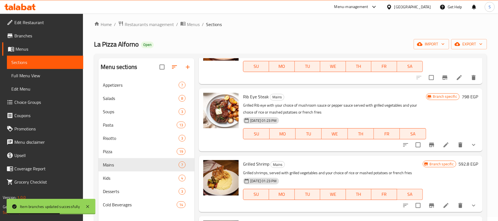
scroll to position [78, 0]
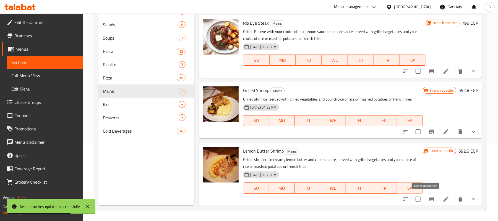
click at [429, 197] on icon "Branch-specific-item" at bounding box center [432, 199] width 7 height 7
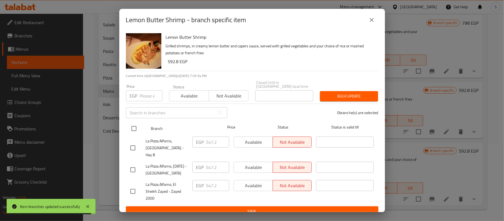
click at [131, 125] on input "checkbox" at bounding box center [134, 129] width 12 height 12
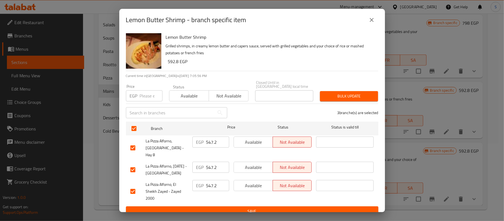
click at [138, 95] on div "EGP Price" at bounding box center [144, 95] width 37 height 11
paste input "592.8"
click at [339, 95] on span "Bulk update" at bounding box center [348, 96] width 49 height 7
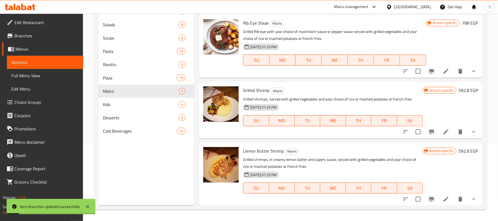
click at [430, 200] on icon "Branch-specific-item" at bounding box center [432, 199] width 7 height 7
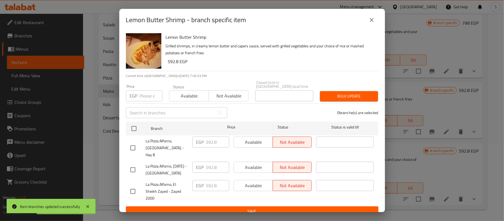
click at [372, 21] on icon "close" at bounding box center [371, 20] width 7 height 7
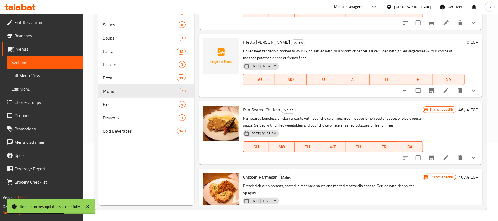
scroll to position [0, 0]
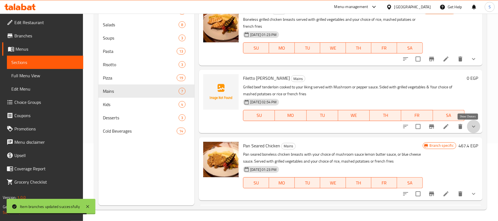
click at [471, 128] on icon "show more" at bounding box center [474, 126] width 7 height 7
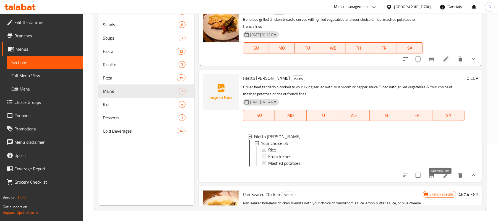
click at [444, 178] on icon at bounding box center [446, 175] width 5 height 5
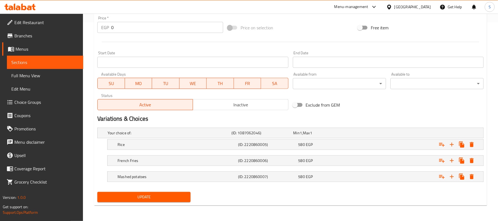
scroll to position [200, 0]
click at [208, 144] on h5 "Rice" at bounding box center [177, 145] width 118 height 6
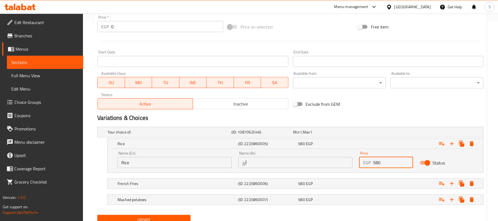
drag, startPoint x: 382, startPoint y: 165, endPoint x: 373, endPoint y: 164, distance: 9.4
click at [373, 164] on div "EGP 580 Price" at bounding box center [387, 162] width 54 height 11
paste input "92.8"
drag, startPoint x: 389, startPoint y: 164, endPoint x: 373, endPoint y: 162, distance: 16.2
click at [373, 162] on input "592.8" at bounding box center [393, 162] width 40 height 11
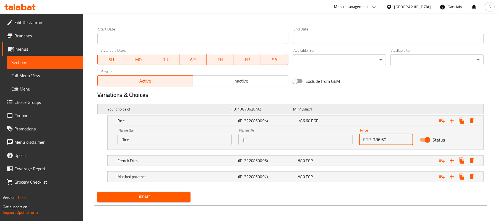
scroll to position [223, 0]
drag, startPoint x: 390, startPoint y: 141, endPoint x: 374, endPoint y: 140, distance: 15.8
click at [374, 140] on input "786.60" at bounding box center [393, 139] width 40 height 11
click at [254, 162] on h5 "(ID: 2220860006)" at bounding box center [267, 161] width 58 height 6
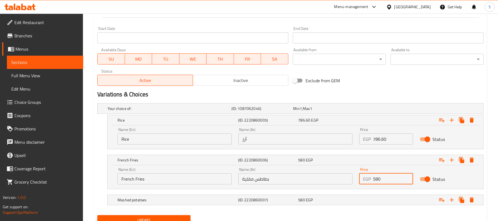
drag, startPoint x: 384, startPoint y: 180, endPoint x: 369, endPoint y: 179, distance: 15.0
click at [369, 179] on div "EGP 580 Price" at bounding box center [387, 178] width 54 height 11
paste input "786.6"
click at [252, 199] on h5 "(ID: 2220860007)" at bounding box center [267, 200] width 58 height 6
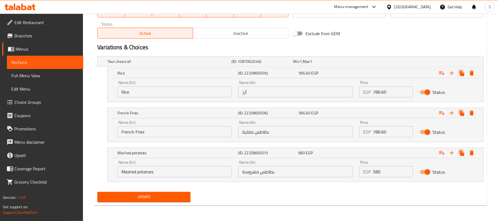
scroll to position [271, 0]
drag, startPoint x: 382, startPoint y: 172, endPoint x: 360, endPoint y: 171, distance: 22.4
click at [360, 171] on div "EGP 580 Price" at bounding box center [387, 171] width 54 height 11
paste input "786.6"
click at [173, 198] on span "Update" at bounding box center [144, 196] width 84 height 7
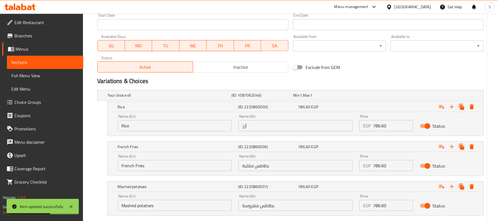
scroll to position [160, 0]
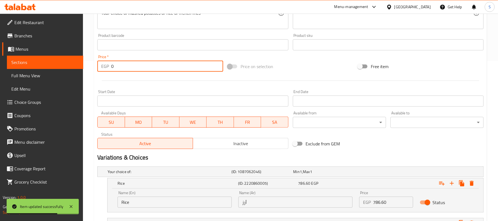
drag, startPoint x: 124, startPoint y: 68, endPoint x: 96, endPoint y: 63, distance: 28.9
click at [96, 63] on div "Price   * EGP 0 Price *" at bounding box center [160, 63] width 130 height 21
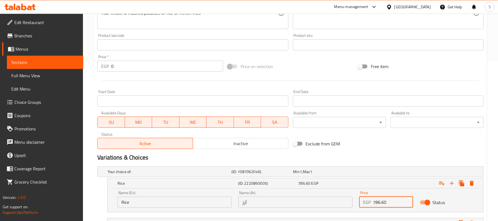
drag, startPoint x: 390, startPoint y: 204, endPoint x: 372, endPoint y: 202, distance: 18.4
click at [372, 202] on div "EGP 786.60 Price" at bounding box center [387, 202] width 54 height 11
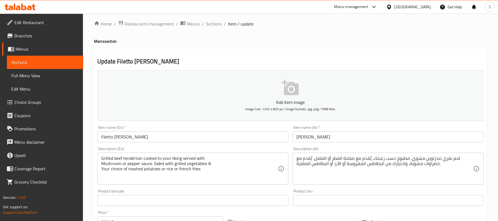
scroll to position [0, 0]
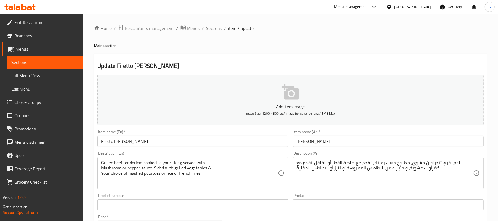
drag, startPoint x: 220, startPoint y: 27, endPoint x: 236, endPoint y: 39, distance: 20.3
click at [219, 27] on span "Sections" at bounding box center [214, 28] width 16 height 7
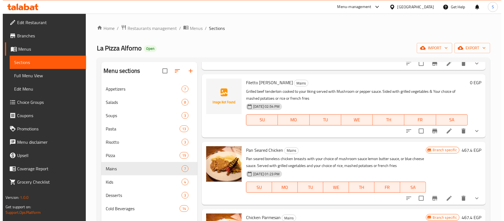
scroll to position [74, 0]
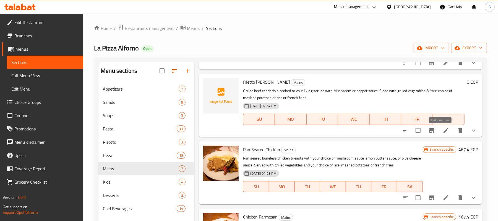
click at [443, 133] on icon at bounding box center [446, 130] width 7 height 7
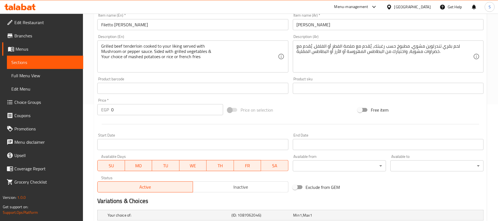
scroll to position [74, 0]
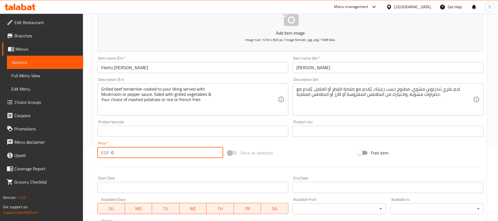
drag, startPoint x: 120, startPoint y: 154, endPoint x: 100, endPoint y: 152, distance: 20.3
click at [100, 152] on div "EGP 0 Price *" at bounding box center [160, 152] width 126 height 11
paste input "786.6"
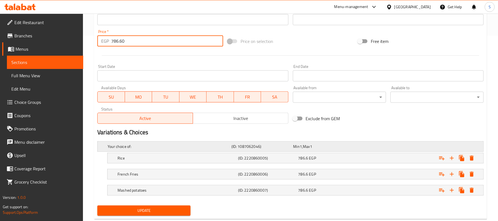
scroll to position [200, 0]
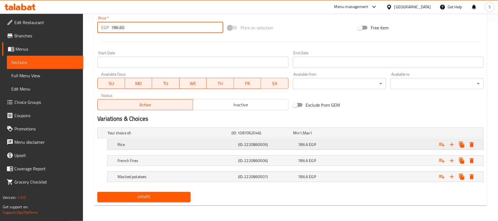
click at [310, 145] on span "EGP" at bounding box center [312, 144] width 7 height 7
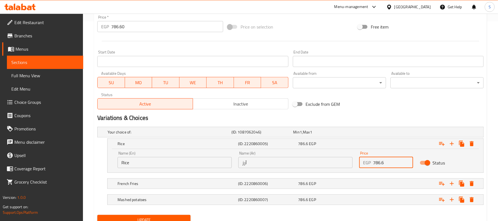
drag, startPoint x: 387, startPoint y: 163, endPoint x: 371, endPoint y: 162, distance: 16.4
click at [371, 162] on div "EGP 786.6 Price" at bounding box center [387, 162] width 54 height 11
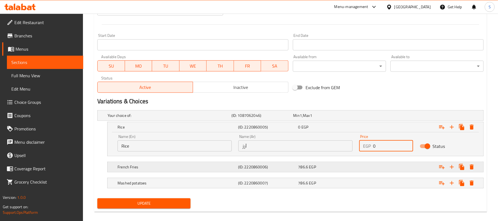
scroll to position [223, 0]
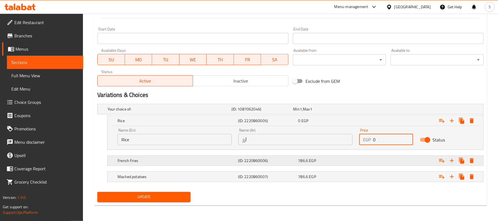
click at [311, 161] on span "EGP" at bounding box center [312, 160] width 7 height 7
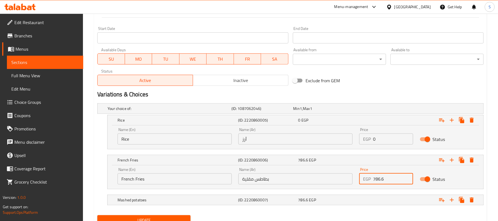
drag, startPoint x: 395, startPoint y: 178, endPoint x: 359, endPoint y: 179, distance: 35.4
click at [360, 179] on div "EGP 786.6 Price" at bounding box center [387, 178] width 54 height 11
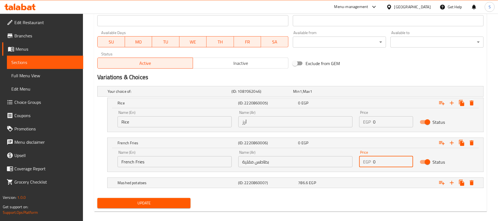
scroll to position [247, 0]
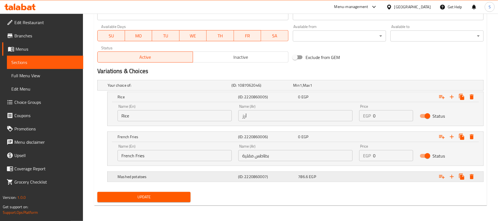
click at [312, 179] on span "EGP" at bounding box center [312, 176] width 7 height 7
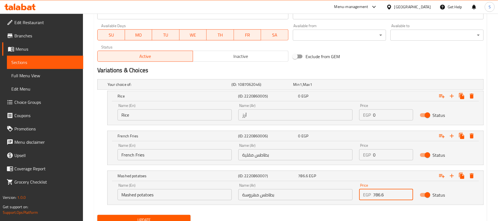
drag, startPoint x: 384, startPoint y: 194, endPoint x: 367, endPoint y: 193, distance: 17.2
click at [368, 193] on div "EGP 786.6 Price" at bounding box center [387, 194] width 54 height 11
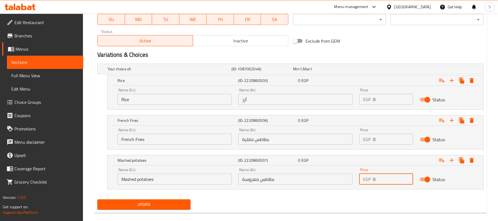
scroll to position [271, 0]
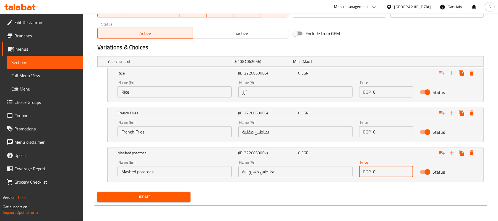
click at [164, 200] on span "Update" at bounding box center [144, 196] width 84 height 7
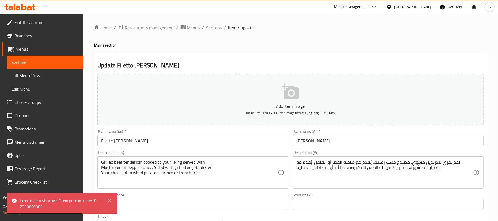
scroll to position [0, 0]
click at [220, 28] on span "Sections" at bounding box center [214, 28] width 16 height 7
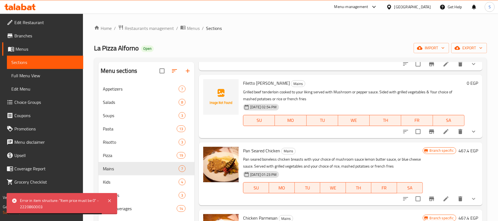
scroll to position [74, 0]
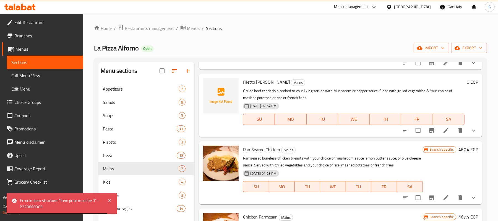
click at [471, 134] on button "show more" at bounding box center [473, 130] width 13 height 13
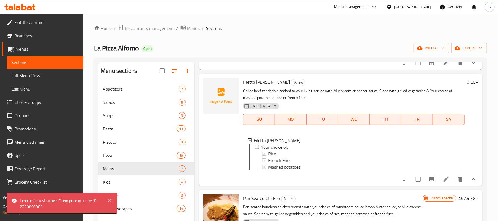
scroll to position [1, 0]
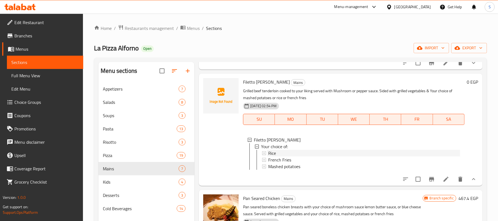
click at [273, 153] on span "Rice" at bounding box center [272, 153] width 8 height 7
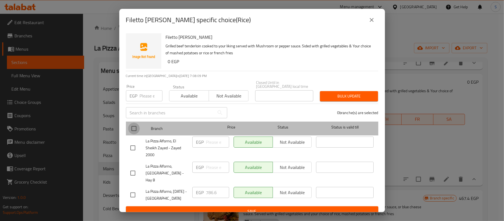
click at [133, 125] on input "checkbox" at bounding box center [134, 129] width 12 height 12
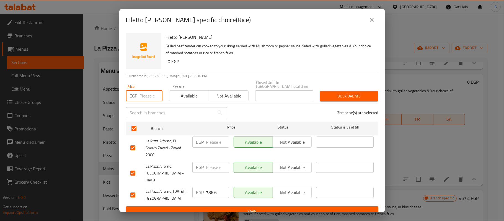
click at [141, 96] on input "number" at bounding box center [151, 95] width 23 height 11
paste input "786.60"
click at [347, 93] on span "Bulk update" at bounding box center [348, 96] width 49 height 7
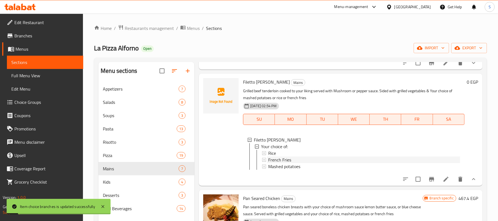
click at [290, 160] on span "French Fries" at bounding box center [279, 159] width 23 height 7
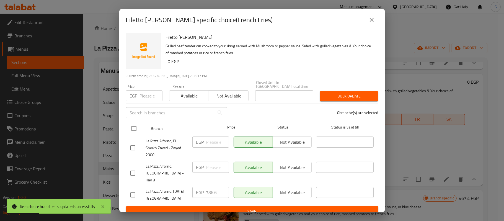
click at [132, 125] on input "checkbox" at bounding box center [134, 129] width 12 height 12
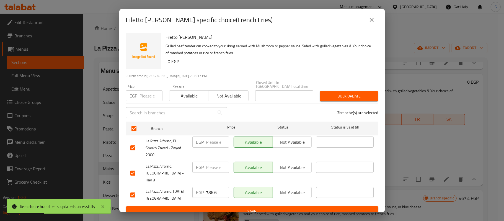
click at [143, 97] on input "number" at bounding box center [151, 95] width 23 height 11
paste input "786.60"
click at [339, 94] on span "Bulk update" at bounding box center [348, 96] width 49 height 7
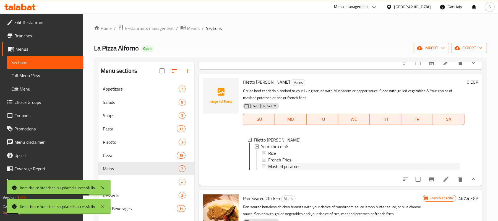
click at [288, 166] on span "Mashed potatoes" at bounding box center [284, 166] width 32 height 7
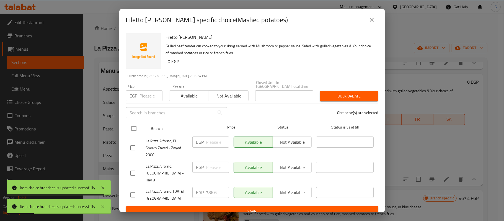
click at [134, 125] on input "checkbox" at bounding box center [134, 129] width 12 height 12
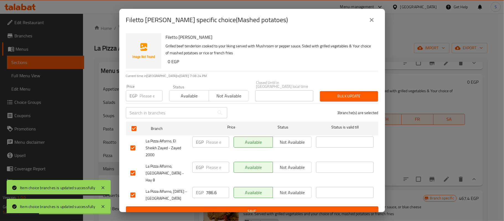
click at [139, 94] on div "EGP Price" at bounding box center [144, 95] width 37 height 11
paste input "786.60"
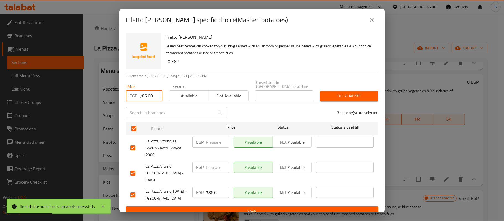
click at [345, 93] on span "Bulk update" at bounding box center [348, 96] width 49 height 7
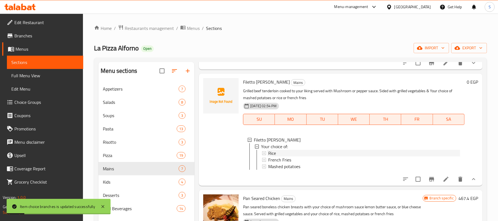
click at [278, 154] on div "Rice" at bounding box center [364, 153] width 192 height 7
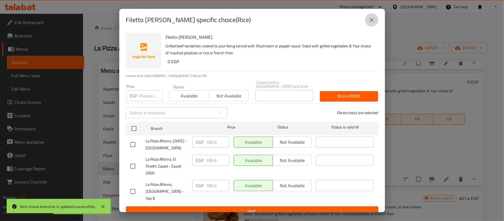
click at [376, 25] on button "close" at bounding box center [371, 19] width 13 height 13
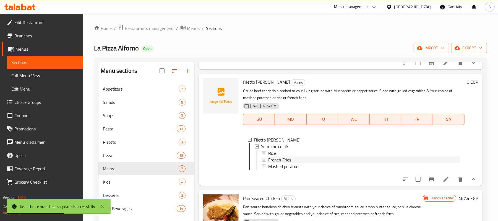
click at [294, 159] on div "French Fries" at bounding box center [364, 159] width 192 height 7
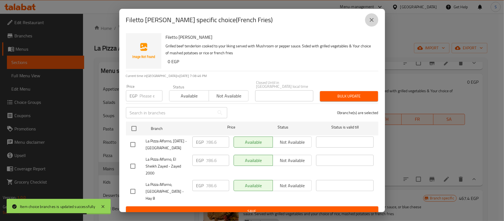
click at [374, 22] on icon "close" at bounding box center [371, 20] width 7 height 7
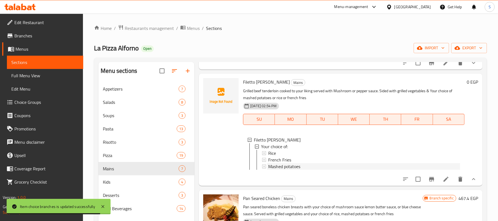
click at [295, 169] on span "Mashed potatoes" at bounding box center [284, 166] width 32 height 7
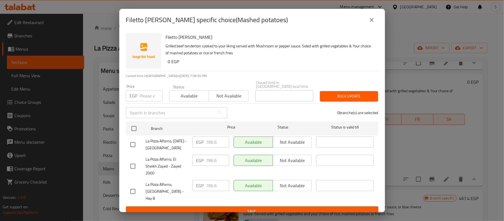
click at [370, 22] on icon "close" at bounding box center [371, 20] width 7 height 7
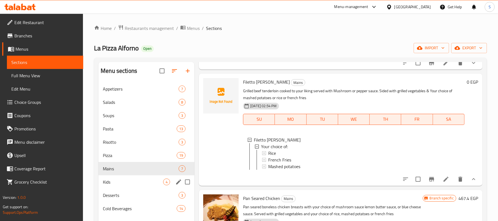
click at [131, 183] on span "Kids" at bounding box center [133, 182] width 60 height 7
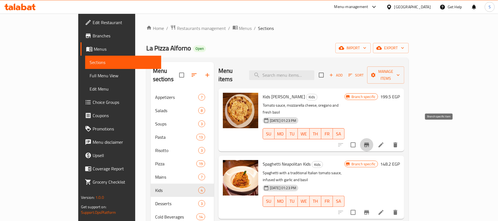
click at [370, 141] on icon "Branch-specific-item" at bounding box center [367, 144] width 7 height 7
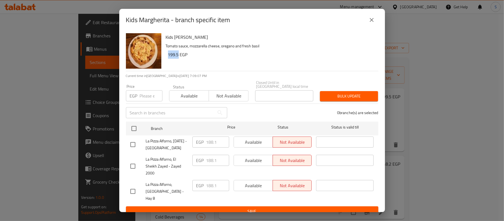
drag, startPoint x: 179, startPoint y: 60, endPoint x: 167, endPoint y: 58, distance: 11.8
click at [167, 58] on div "Kids Margherita Tomato sauce, mozzarella cheese, oregano and fresh basil 199.5 …" at bounding box center [270, 51] width 213 height 40
click at [136, 125] on input "checkbox" at bounding box center [134, 129] width 12 height 12
click at [150, 92] on input "number" at bounding box center [151, 95] width 23 height 11
paste input "199.5"
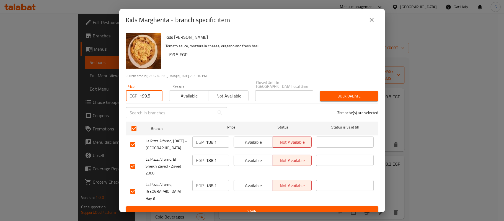
click at [330, 93] on span "Bulk update" at bounding box center [348, 96] width 49 height 7
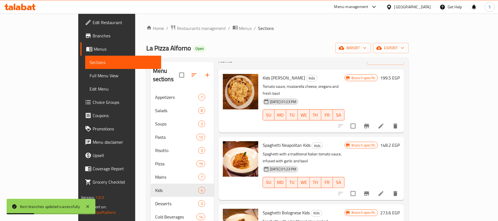
scroll to position [35, 0]
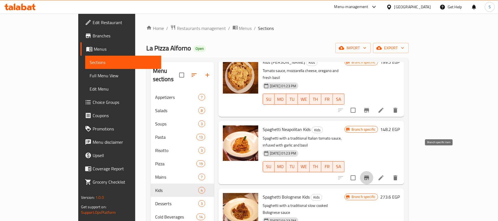
click at [370, 174] on icon "Branch-specific-item" at bounding box center [367, 177] width 7 height 7
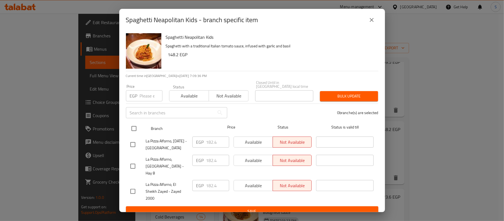
click at [135, 125] on input "checkbox" at bounding box center [134, 129] width 12 height 12
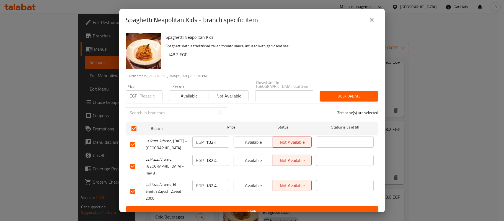
click at [140, 94] on input "number" at bounding box center [151, 95] width 23 height 11
drag, startPoint x: 140, startPoint y: 93, endPoint x: 157, endPoint y: 95, distance: 17.0
click at [157, 95] on input "267.90" at bounding box center [151, 95] width 23 height 11
click at [341, 94] on span "Bulk update" at bounding box center [348, 96] width 49 height 7
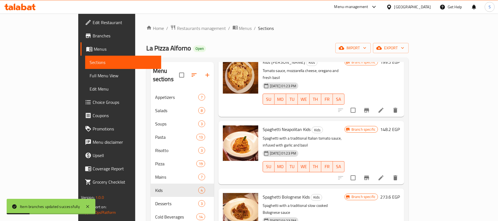
click at [400, 125] on h6 "148.2 EGP" at bounding box center [391, 129] width 20 height 8
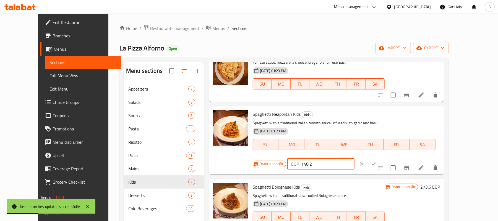
drag, startPoint x: 422, startPoint y: 120, endPoint x: 377, endPoint y: 114, distance: 45.5
click at [379, 158] on div "Branch specific EGP 148.2 ​" at bounding box center [321, 164] width 136 height 12
paste input "267.90"
click at [377, 161] on icon "ok" at bounding box center [374, 164] width 6 height 6
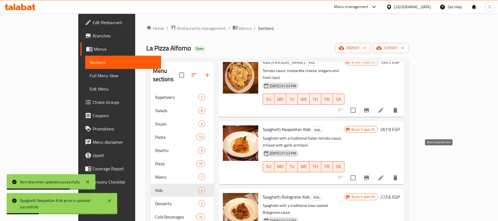
click at [370, 175] on icon "Branch-specific-item" at bounding box center [367, 177] width 5 height 4
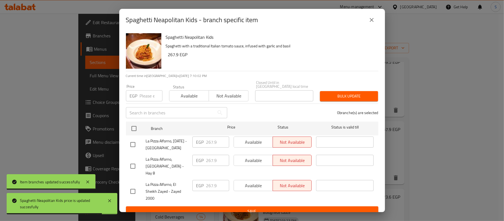
click at [370, 23] on icon "close" at bounding box center [371, 20] width 7 height 7
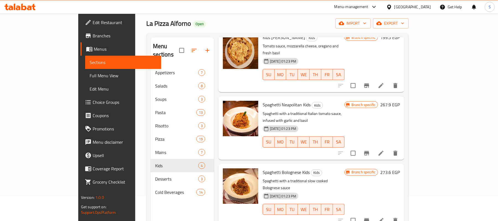
scroll to position [74, 0]
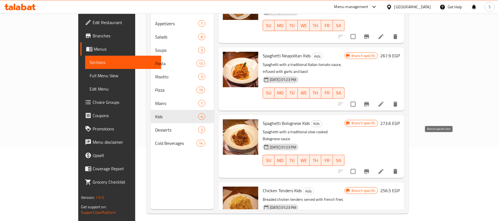
click at [374, 165] on button "Branch-specific-item" at bounding box center [366, 171] width 13 height 13
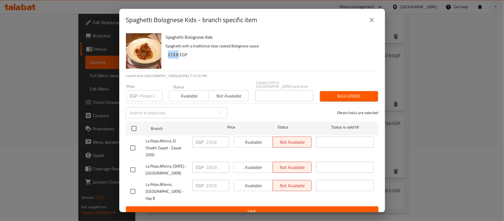
drag, startPoint x: 178, startPoint y: 59, endPoint x: 168, endPoint y: 58, distance: 10.5
click at [168, 58] on h6 "273.6 EGP" at bounding box center [271, 55] width 206 height 8
click at [136, 126] on input "checkbox" at bounding box center [134, 129] width 12 height 12
click at [140, 96] on input "number" at bounding box center [151, 95] width 23 height 11
paste input "273.6"
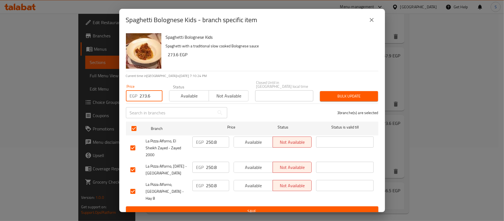
click at [334, 95] on span "Bulk update" at bounding box center [348, 96] width 49 height 7
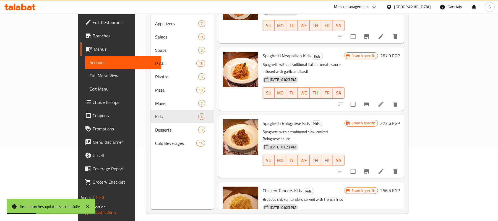
scroll to position [78, 0]
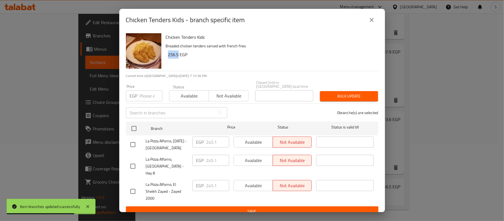
drag, startPoint x: 178, startPoint y: 57, endPoint x: 164, endPoint y: 57, distance: 13.8
click at [164, 57] on div "Chicken Tenders Kids Breaded chicken tenders served with french fries 256.5 EGP" at bounding box center [270, 51] width 213 height 40
click at [133, 127] on input "checkbox" at bounding box center [134, 129] width 12 height 12
click at [141, 97] on input "number" at bounding box center [151, 95] width 23 height 11
paste input "256.5"
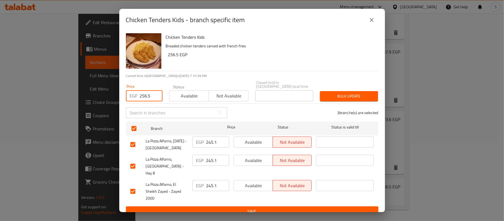
click at [334, 93] on span "Bulk update" at bounding box center [348, 96] width 49 height 7
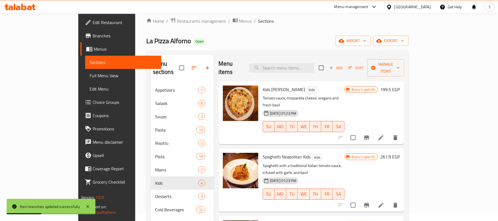
scroll to position [0, 0]
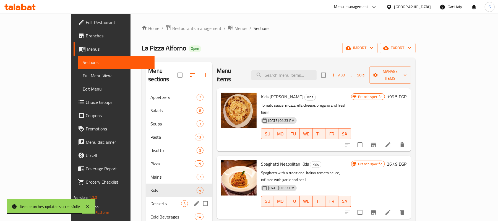
click at [151, 200] on span "Desserts" at bounding box center [166, 203] width 30 height 7
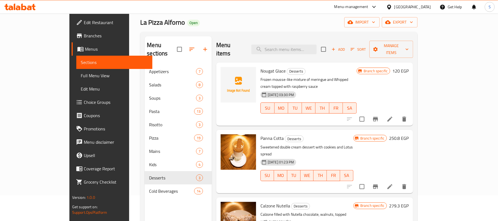
scroll to position [37, 0]
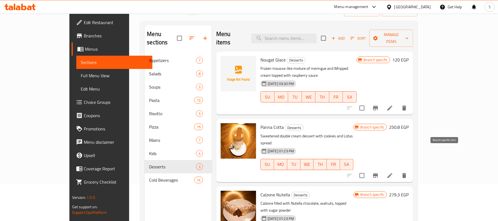
click at [379, 172] on icon "Branch-specific-item" at bounding box center [376, 175] width 7 height 7
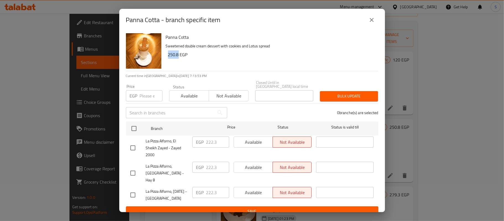
drag, startPoint x: 179, startPoint y: 57, endPoint x: 169, endPoint y: 57, distance: 9.7
click at [169, 57] on h6 "250.8 EGP" at bounding box center [271, 55] width 206 height 8
click at [135, 125] on input "checkbox" at bounding box center [134, 129] width 12 height 12
click at [143, 95] on input "number" at bounding box center [151, 95] width 23 height 11
paste input "250.8"
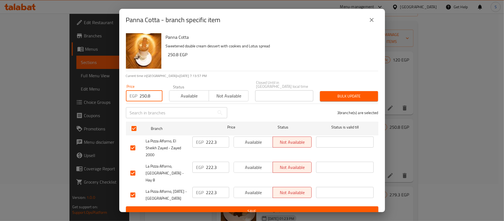
click at [339, 94] on span "Bulk update" at bounding box center [348, 96] width 49 height 7
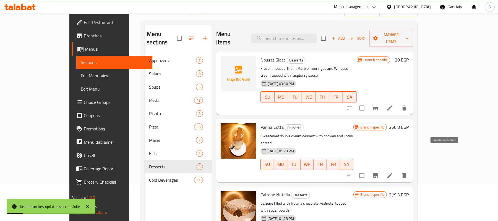
click at [379, 172] on icon "Branch-specific-item" at bounding box center [376, 175] width 7 height 7
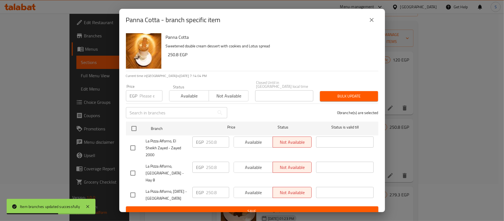
click at [369, 22] on icon "close" at bounding box center [371, 20] width 7 height 7
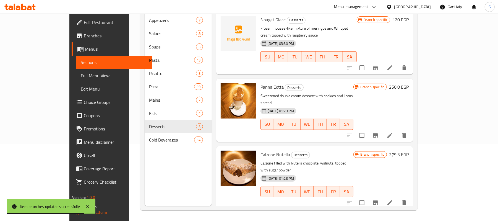
scroll to position [78, 0]
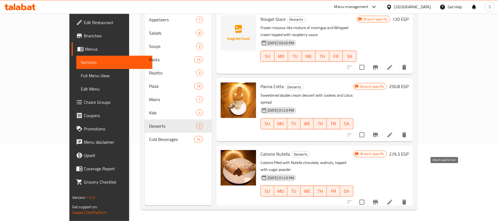
click at [379, 199] on icon "Branch-specific-item" at bounding box center [376, 202] width 7 height 7
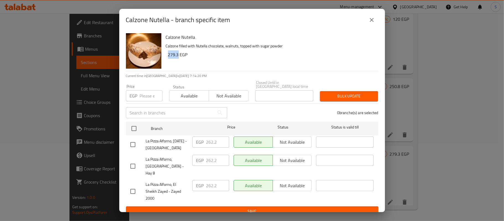
drag, startPoint x: 178, startPoint y: 56, endPoint x: 168, endPoint y: 56, distance: 10.5
click at [168, 56] on h6 "279.3 EGP" at bounding box center [271, 55] width 206 height 8
click at [132, 125] on input "checkbox" at bounding box center [134, 129] width 12 height 12
click at [142, 99] on input "number" at bounding box center [151, 95] width 23 height 11
paste input "279.3"
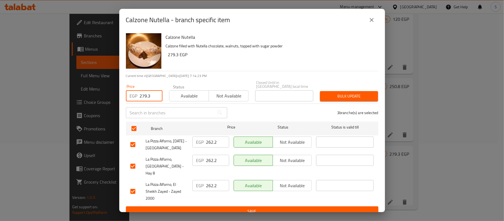
click at [332, 95] on span "Bulk update" at bounding box center [348, 96] width 49 height 7
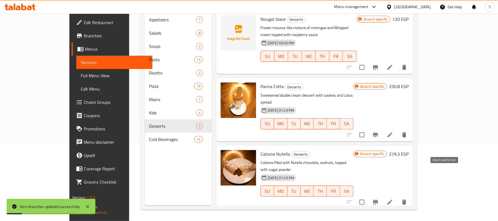
click at [379, 199] on icon "Branch-specific-item" at bounding box center [376, 202] width 7 height 7
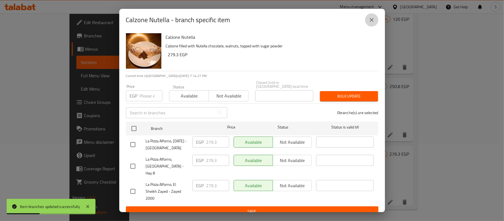
click at [369, 23] on icon "close" at bounding box center [371, 20] width 7 height 7
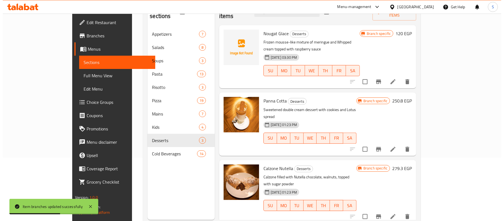
scroll to position [4, 0]
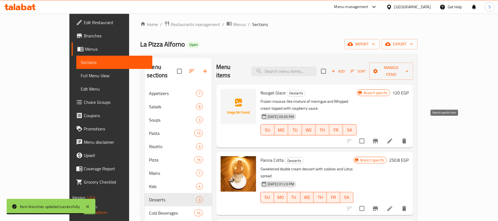
click at [378, 139] on icon "Branch-specific-item" at bounding box center [375, 141] width 5 height 4
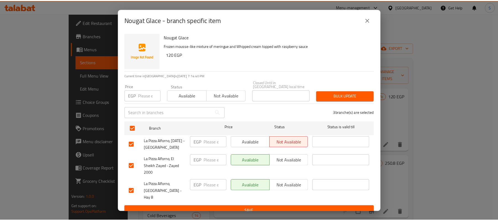
scroll to position [4, 0]
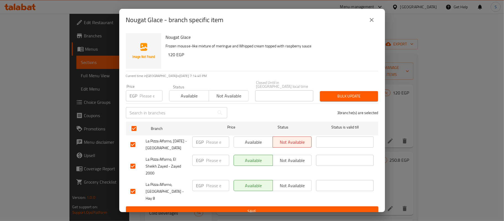
click at [141, 96] on input "number" at bounding box center [151, 95] width 23 height 11
drag, startPoint x: 150, startPoint y: 94, endPoint x: 138, endPoint y: 94, distance: 11.7
click at [138, 94] on div "EGP 205.2 Price" at bounding box center [144, 95] width 37 height 11
type input "205.2"
click at [329, 93] on span "Bulk update" at bounding box center [348, 96] width 49 height 7
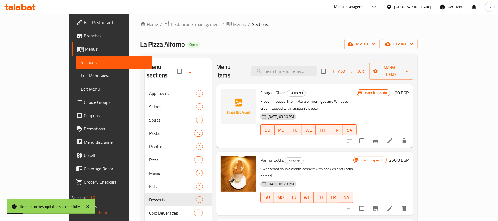
click at [409, 89] on h6 "120 EGP" at bounding box center [401, 93] width 16 height 8
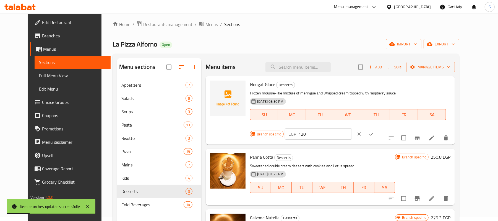
drag, startPoint x: 420, startPoint y: 89, endPoint x: 384, endPoint y: 89, distance: 35.7
click at [384, 128] on div "Branch specific EGP 120 ​" at bounding box center [318, 134] width 136 height 12
paste input "205.2"
type input "205.2"
click at [374, 131] on icon "ok" at bounding box center [372, 134] width 6 height 6
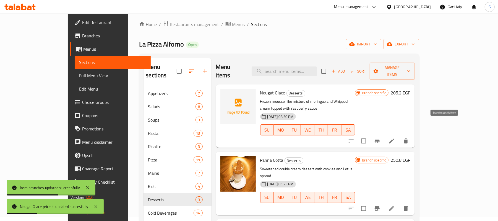
click at [381, 138] on icon "Branch-specific-item" at bounding box center [377, 141] width 7 height 7
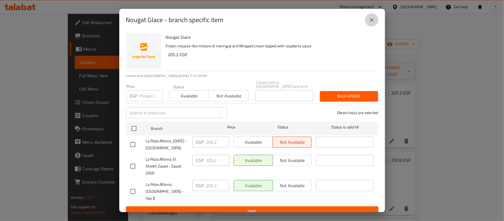
click at [371, 19] on icon "close" at bounding box center [371, 20] width 7 height 7
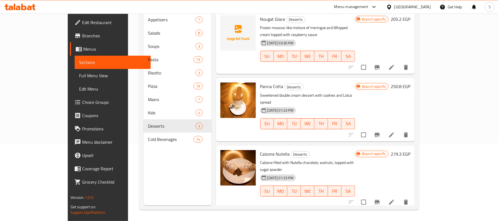
scroll to position [41, 0]
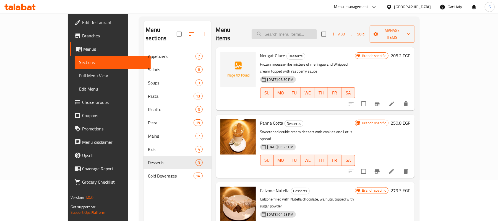
click at [310, 29] on input "search" at bounding box center [284, 34] width 65 height 10
paste input "Classico Margherita-Familia"
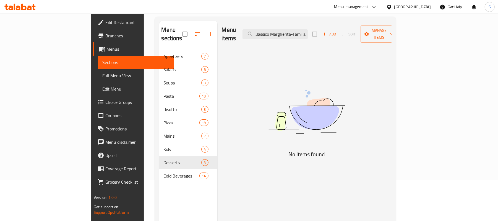
scroll to position [0, 0]
drag, startPoint x: 326, startPoint y: 30, endPoint x: 209, endPoint y: 28, distance: 116.6
click at [222, 28] on div "Menu items Classico Margherita-Familia Add Sort Manage items" at bounding box center [307, 34] width 170 height 26
type input "Familia"
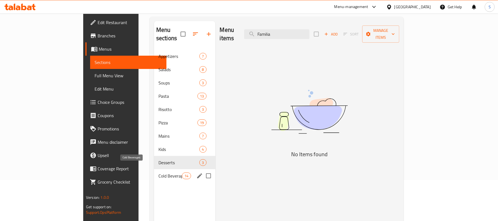
click at [159, 172] on span "Cold Beverages" at bounding box center [171, 175] width 24 height 7
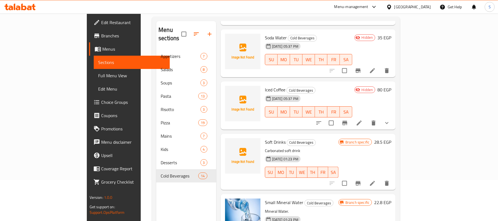
scroll to position [78, 0]
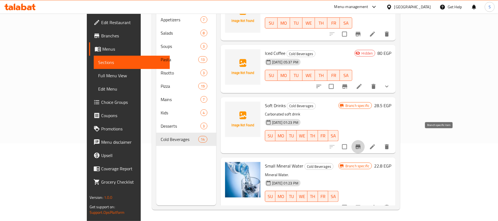
click at [361, 144] on icon "Branch-specific-item" at bounding box center [358, 146] width 5 height 4
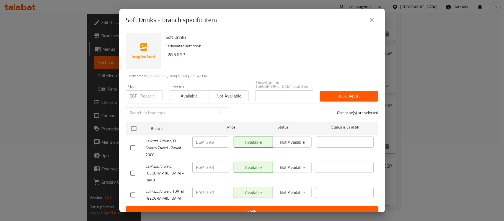
click at [372, 19] on icon "close" at bounding box center [371, 20] width 7 height 7
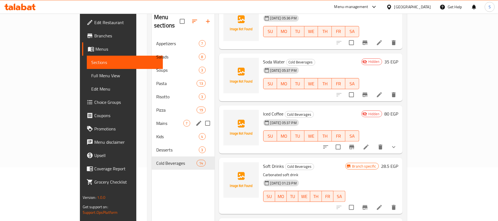
scroll to position [41, 0]
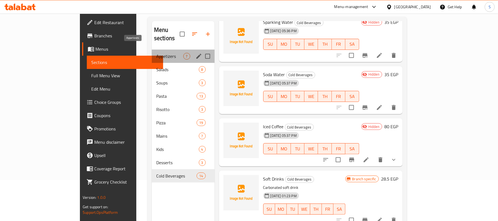
click at [156, 53] on span "Appetizers" at bounding box center [169, 56] width 27 height 7
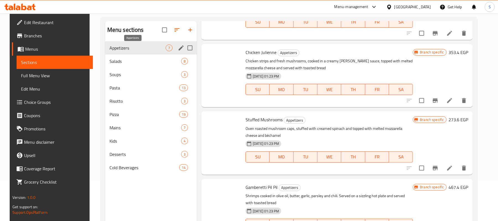
scroll to position [250, 0]
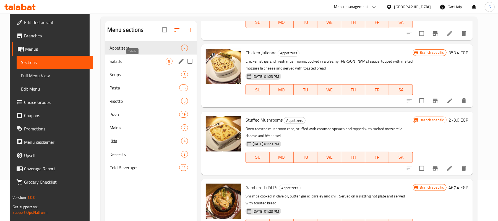
click at [122, 59] on span "Salads" at bounding box center [138, 61] width 56 height 7
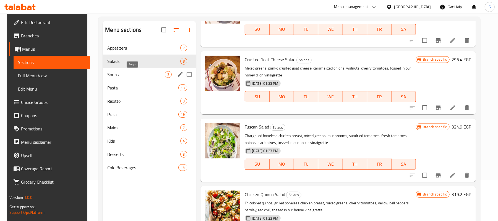
click at [125, 72] on span "Soups" at bounding box center [136, 74] width 58 height 7
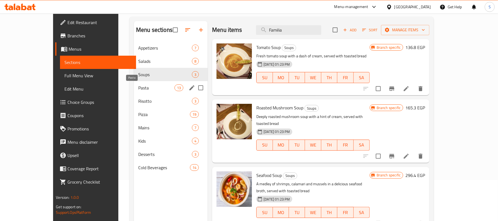
click at [138, 88] on span "Pasta" at bounding box center [156, 87] width 36 height 7
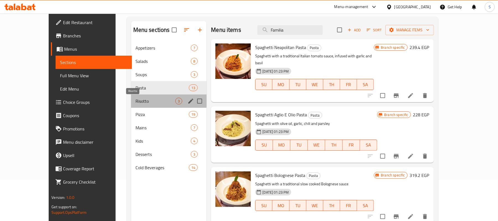
click at [136, 103] on span "Risotto" at bounding box center [156, 101] width 40 height 7
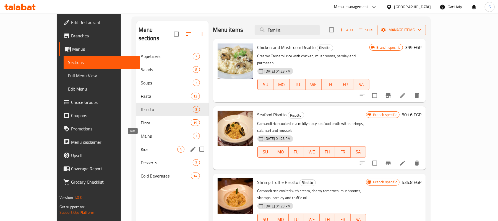
click at [141, 146] on span "Kids" at bounding box center [159, 149] width 37 height 7
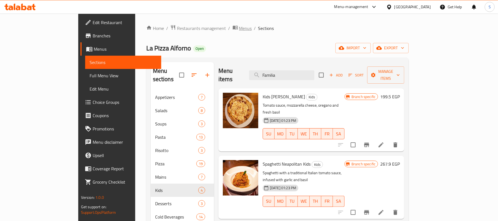
click at [239, 29] on span "Menus" at bounding box center [245, 28] width 13 height 7
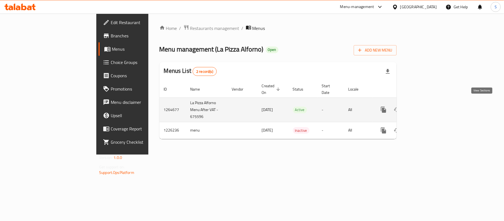
click at [427, 106] on icon "enhanced table" at bounding box center [423, 109] width 7 height 7
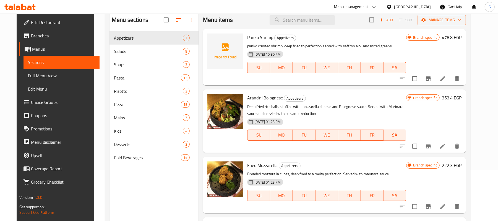
scroll to position [78, 0]
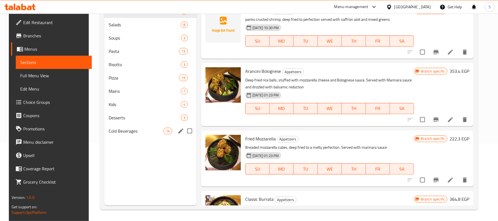
click at [127, 133] on div "Cold Beverages 14" at bounding box center [150, 130] width 92 height 13
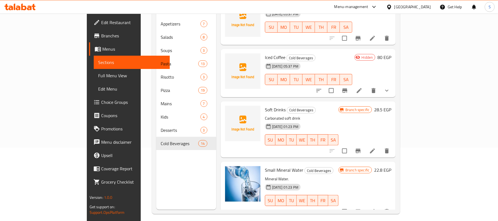
scroll to position [74, 0]
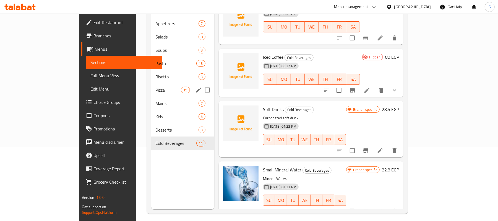
click at [156, 87] on span "Pizza" at bounding box center [168, 90] width 25 height 7
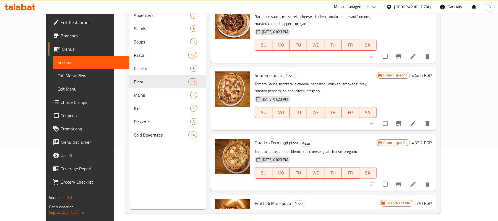
scroll to position [962, 0]
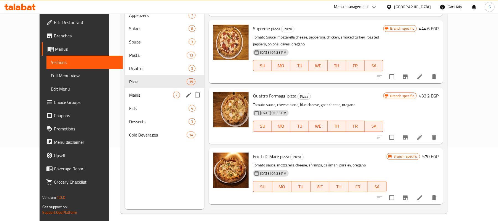
click at [129, 96] on span "Mains" at bounding box center [151, 95] width 44 height 7
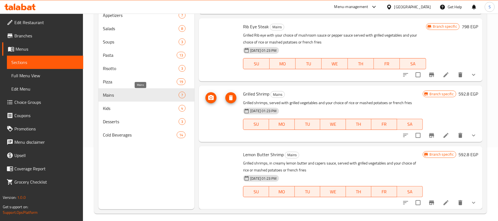
scroll to position [257, 0]
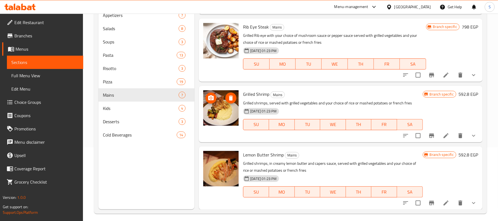
click at [472, 72] on button "show more" at bounding box center [473, 74] width 13 height 13
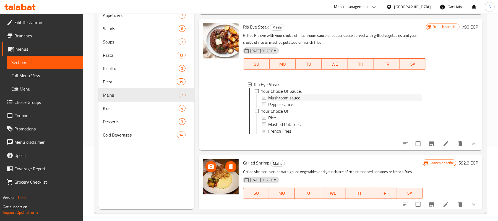
click at [281, 97] on span "Mushroom sauce" at bounding box center [284, 97] width 32 height 7
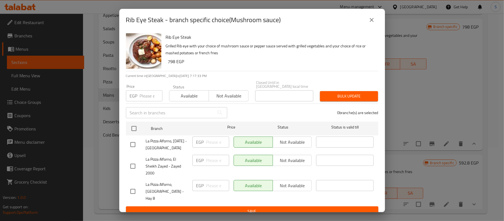
click at [374, 23] on icon "close" at bounding box center [371, 20] width 7 height 7
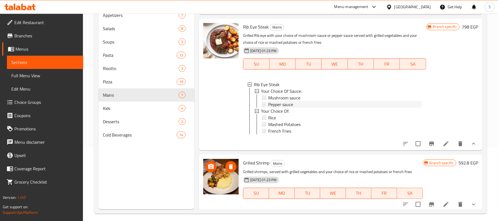
click at [278, 102] on span "Pepper sauce" at bounding box center [280, 104] width 25 height 7
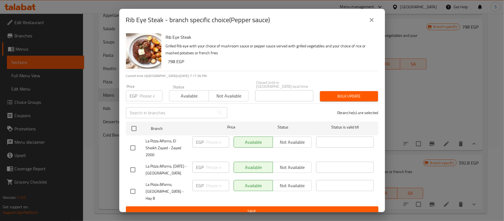
click at [373, 22] on icon "close" at bounding box center [371, 20] width 7 height 7
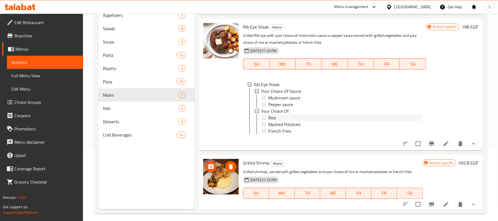
click at [277, 116] on div "Rice" at bounding box center [344, 117] width 153 height 7
click at [277, 123] on span "Mashed Potatoes" at bounding box center [284, 124] width 32 height 7
click at [278, 131] on span "French Fries" at bounding box center [279, 131] width 23 height 7
click at [444, 146] on icon at bounding box center [446, 143] width 5 height 5
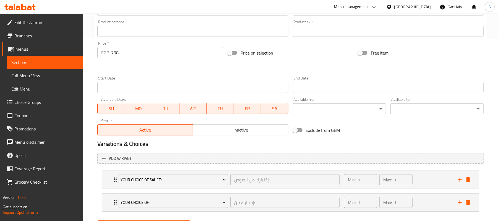
scroll to position [211, 0]
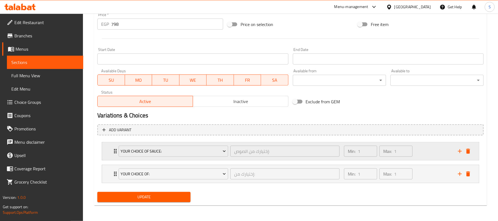
click at [431, 153] on div "Min: 1 ​ Max: 1 ​" at bounding box center [398, 151] width 114 height 18
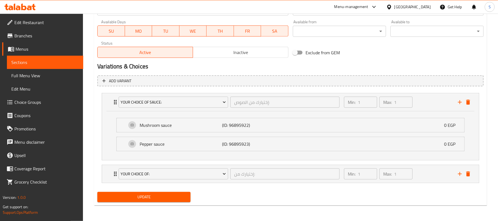
scroll to position [260, 0]
click at [425, 177] on div "Min: 1 ​ Max: 1 ​" at bounding box center [398, 174] width 114 height 18
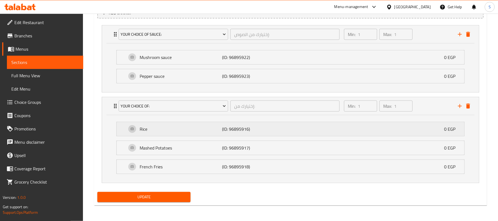
scroll to position [328, 0]
click at [28, 99] on span "Choice Groups" at bounding box center [46, 102] width 64 height 7
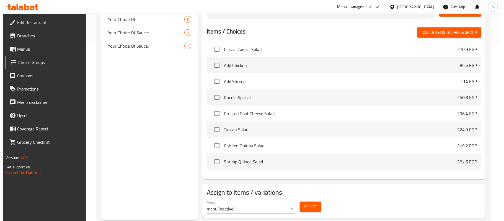
scroll to position [193, 0]
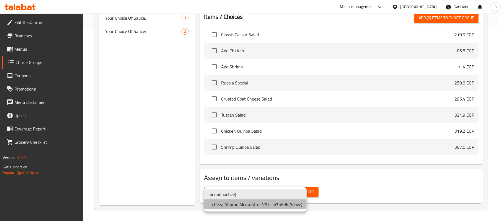
click at [237, 201] on li "La Pizza Alforno Menu After VAT - 675596 ( Active )" at bounding box center [255, 204] width 103 height 10
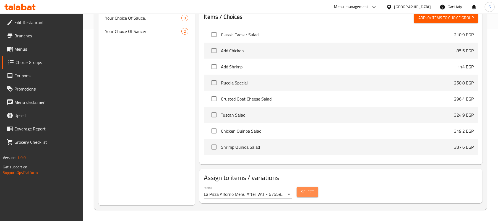
click at [312, 194] on span "Select" at bounding box center [307, 191] width 13 height 7
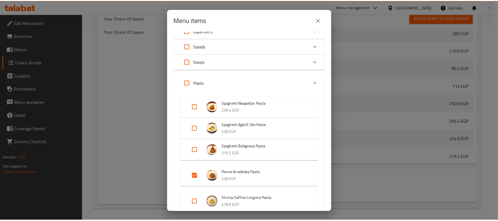
scroll to position [37, 0]
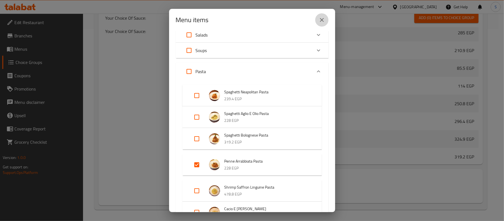
click at [322, 21] on icon "close" at bounding box center [322, 20] width 7 height 7
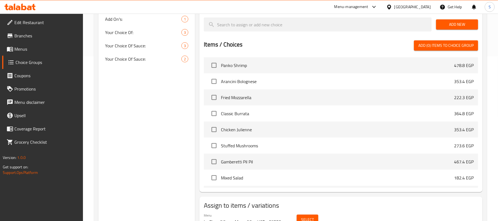
scroll to position [45, 0]
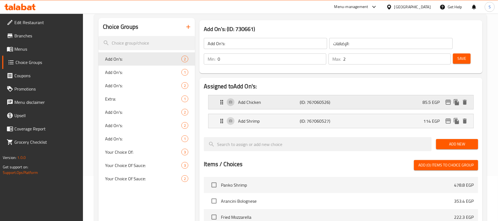
click at [344, 104] on div "Add Chicken (ID: 767060526) 85.5 EGP" at bounding box center [343, 102] width 249 height 14
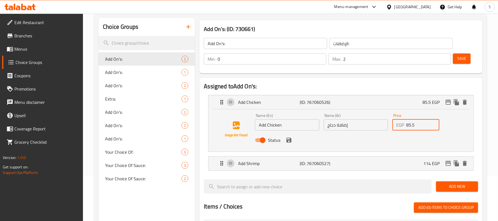
drag, startPoint x: 410, startPoint y: 124, endPoint x: 407, endPoint y: 125, distance: 2.8
click at [407, 125] on input "85.5" at bounding box center [423, 124] width 33 height 11
click at [288, 142] on icon "save" at bounding box center [289, 140] width 7 height 7
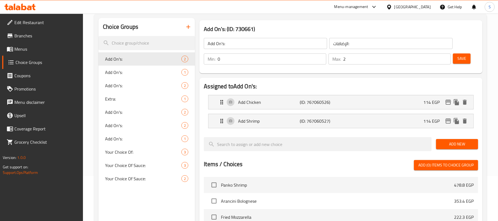
type input "114"
click at [450, 101] on icon "edit" at bounding box center [448, 102] width 7 height 7
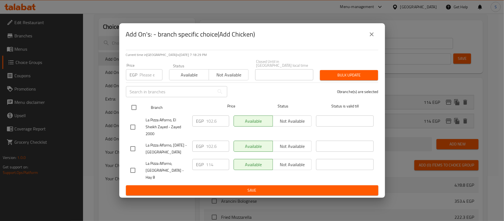
click at [133, 109] on input "checkbox" at bounding box center [134, 108] width 12 height 12
checkbox input "true"
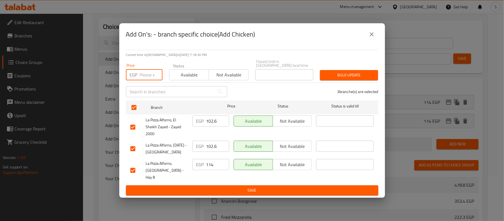
click at [143, 76] on input "number" at bounding box center [151, 74] width 23 height 11
type input "114"
click at [343, 72] on button "Bulk update" at bounding box center [349, 75] width 58 height 10
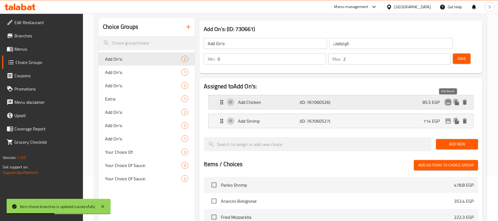
click at [449, 102] on icon "edit" at bounding box center [449, 102] width 6 height 5
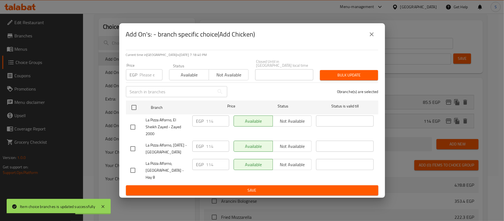
click at [370, 38] on icon "close" at bounding box center [371, 34] width 7 height 7
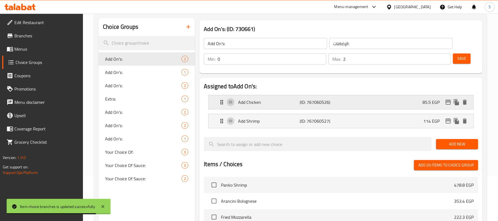
click at [414, 102] on div "Add Chicken (ID: 767060526) 85.5 EGP" at bounding box center [343, 102] width 249 height 14
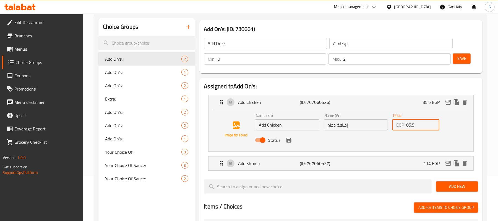
drag, startPoint x: 420, startPoint y: 126, endPoint x: 398, endPoint y: 126, distance: 21.6
click at [398, 126] on div "EGP 85.5 Price" at bounding box center [416, 124] width 47 height 11
click at [289, 142] on icon "save" at bounding box center [289, 140] width 5 height 5
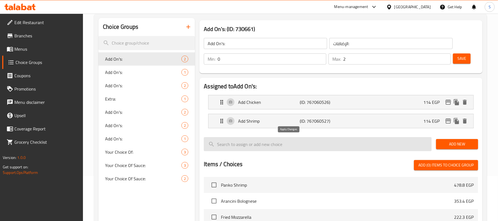
type input "114"
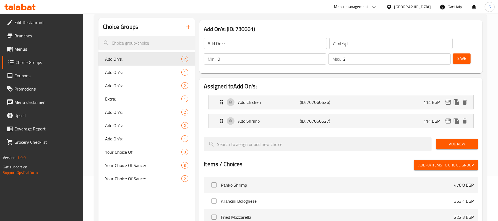
click at [462, 56] on span "Save" at bounding box center [462, 58] width 9 height 7
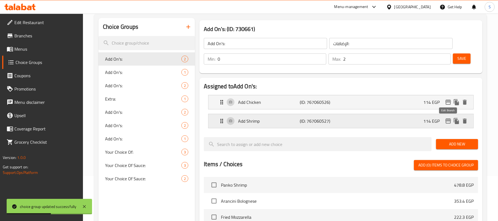
click at [447, 122] on icon "edit" at bounding box center [448, 121] width 7 height 7
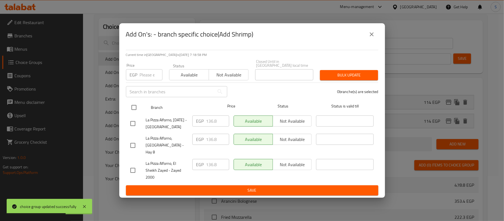
click at [133, 109] on input "checkbox" at bounding box center [134, 108] width 12 height 12
checkbox input "true"
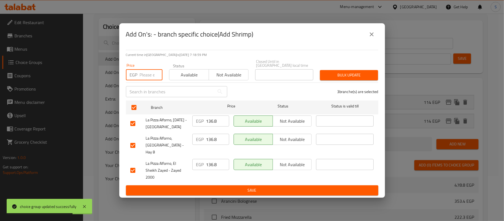
click at [146, 77] on input "number" at bounding box center [151, 74] width 23 height 11
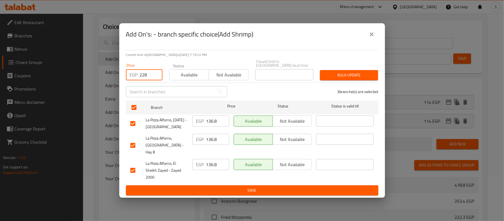
type input "228"
click at [328, 73] on button "Bulk update" at bounding box center [349, 75] width 58 height 10
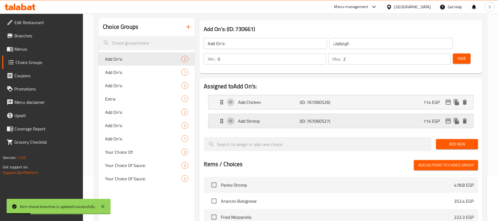
click at [418, 122] on div "Add Shrimp (ID: 767060527) 114 EGP" at bounding box center [343, 121] width 249 height 14
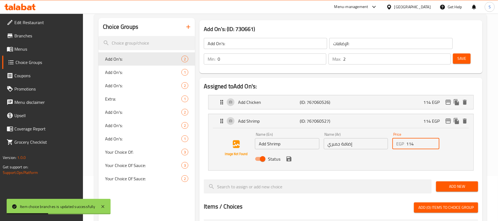
drag, startPoint x: 418, startPoint y: 147, endPoint x: 405, endPoint y: 145, distance: 12.5
click at [405, 145] on div "EGP 114 Price" at bounding box center [416, 143] width 47 height 11
click at [290, 160] on icon "save" at bounding box center [289, 158] width 5 height 5
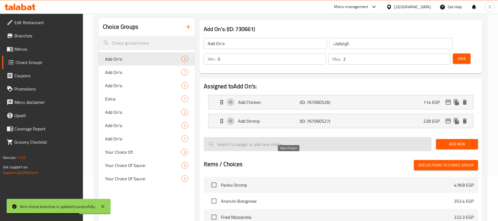
type input "228"
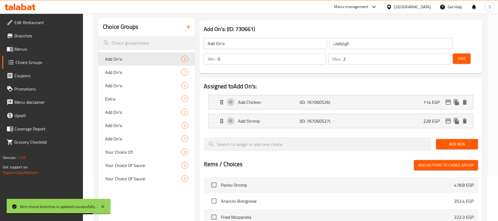
click at [467, 61] on button "Save" at bounding box center [462, 58] width 18 height 10
click at [450, 101] on icon "edit" at bounding box center [448, 102] width 7 height 7
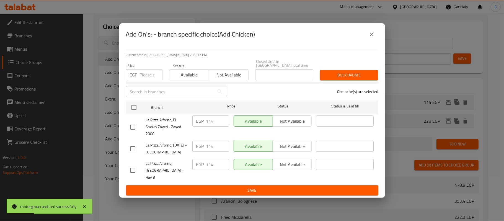
click at [374, 37] on icon "close" at bounding box center [371, 34] width 7 height 7
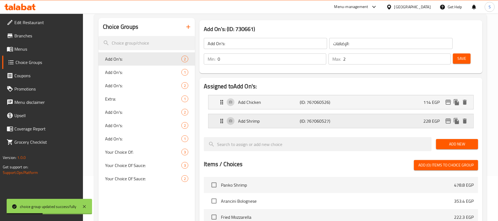
click at [448, 123] on icon "edit" at bounding box center [448, 121] width 7 height 7
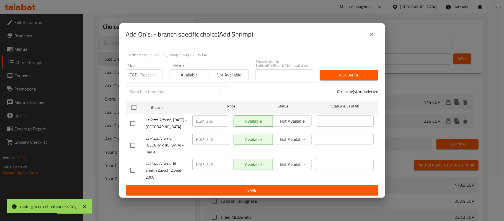
click at [371, 38] on icon "close" at bounding box center [371, 34] width 7 height 7
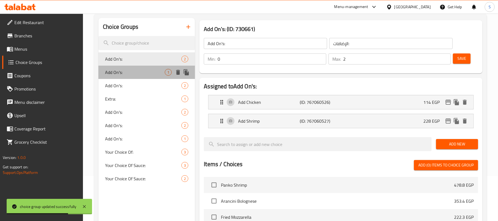
click at [147, 68] on div "Add On's: 1" at bounding box center [147, 72] width 97 height 13
type input "1"
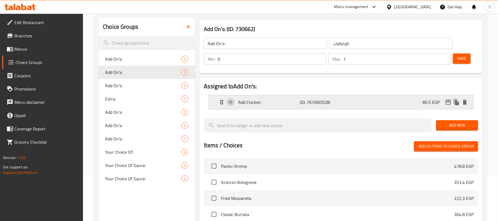
click at [317, 105] on p "(ID: 767060528)" at bounding box center [320, 102] width 41 height 7
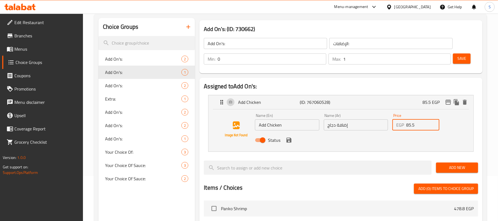
drag, startPoint x: 410, startPoint y: 125, endPoint x: 396, endPoint y: 123, distance: 14.2
click at [396, 123] on div "EGP 85.5 Price" at bounding box center [416, 124] width 47 height 11
click at [291, 142] on icon "save" at bounding box center [289, 140] width 5 height 5
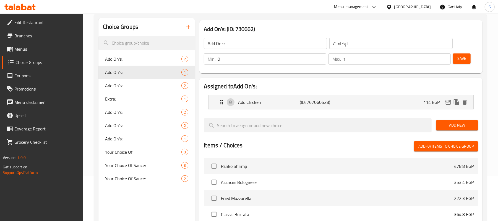
type input "114"
click at [465, 56] on span "Save" at bounding box center [462, 58] width 9 height 7
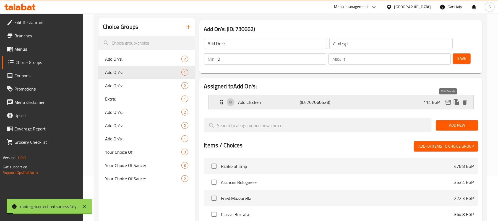
click at [449, 102] on icon "edit" at bounding box center [449, 102] width 6 height 5
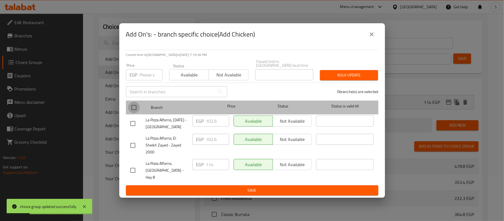
click at [133, 107] on input "checkbox" at bounding box center [134, 108] width 12 height 12
checkbox input "true"
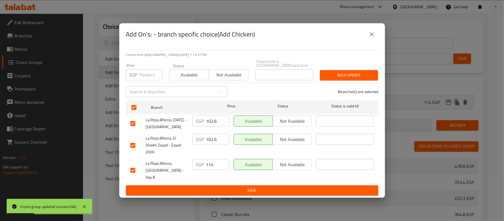
click at [141, 79] on input "number" at bounding box center [151, 74] width 23 height 11
type input "114"
click at [338, 75] on span "Bulk update" at bounding box center [348, 75] width 49 height 7
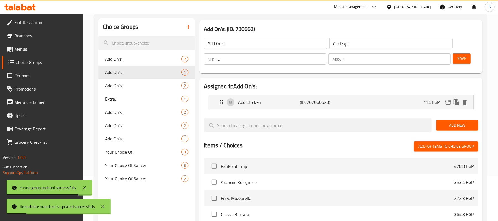
click at [466, 61] on span "Save" at bounding box center [462, 58] width 9 height 7
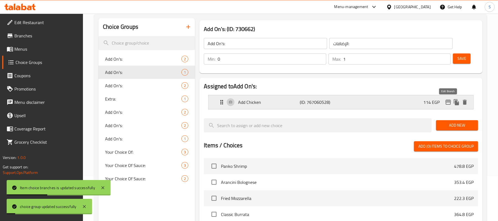
click at [449, 103] on icon "edit" at bounding box center [448, 102] width 7 height 7
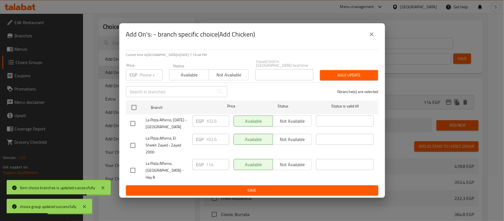
click at [370, 38] on icon "close" at bounding box center [371, 34] width 7 height 7
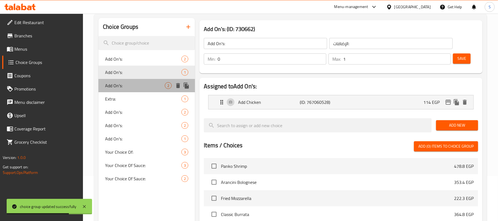
click at [121, 87] on span "Add On's:" at bounding box center [135, 85] width 60 height 7
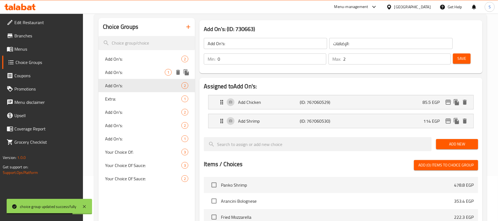
click at [127, 71] on span "Add On's:" at bounding box center [135, 72] width 60 height 7
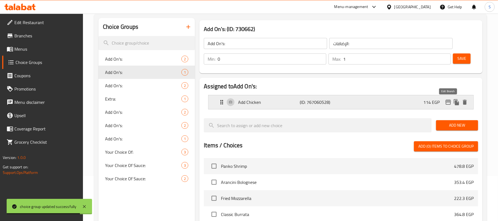
click at [450, 101] on icon "edit" at bounding box center [448, 102] width 7 height 7
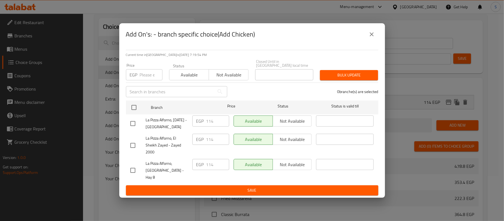
click at [369, 38] on icon "close" at bounding box center [371, 34] width 7 height 7
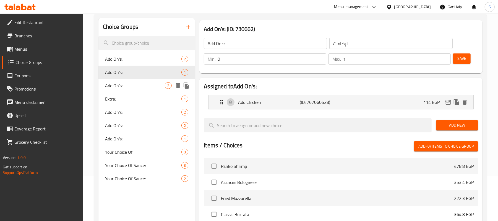
click at [142, 89] on div "Add On's: 2" at bounding box center [147, 85] width 97 height 13
type input "2"
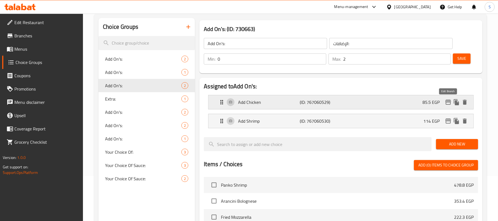
click at [448, 100] on icon "edit" at bounding box center [449, 102] width 6 height 5
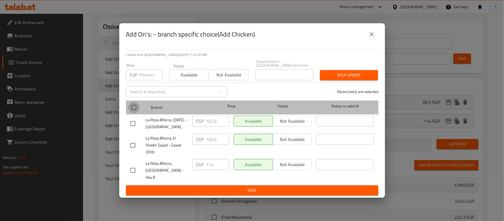
click at [134, 108] on input "checkbox" at bounding box center [134, 108] width 12 height 12
checkbox input "true"
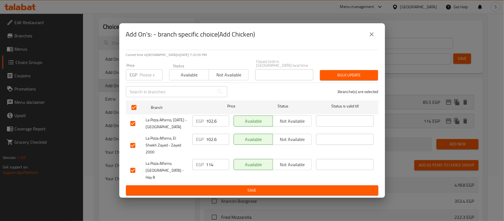
click at [144, 77] on input "number" at bounding box center [151, 74] width 23 height 11
type input "114"
click at [328, 79] on span "Bulk update" at bounding box center [348, 75] width 49 height 7
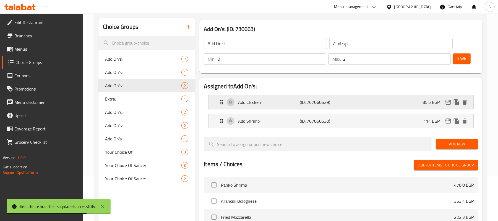
click at [414, 103] on div "Add Chicken (ID: 767060529) 85.5 EGP" at bounding box center [343, 102] width 249 height 14
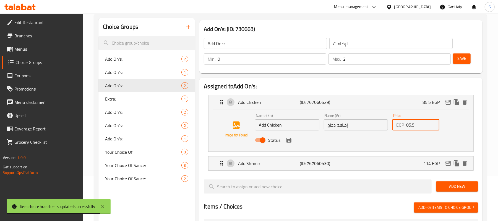
drag, startPoint x: 417, startPoint y: 127, endPoint x: 390, endPoint y: 126, distance: 26.6
click at [391, 126] on div "Price EGP 85.5 Price" at bounding box center [416, 121] width 51 height 21
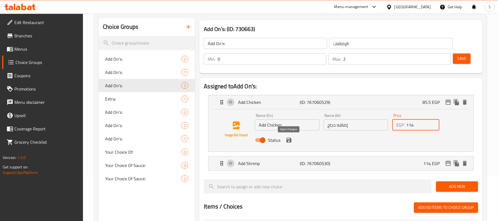
click at [290, 142] on icon "save" at bounding box center [289, 140] width 5 height 5
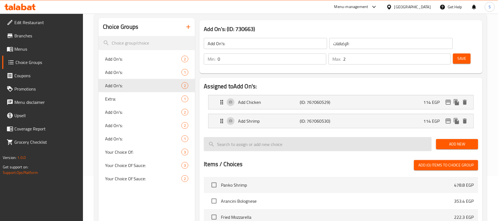
type input "114"
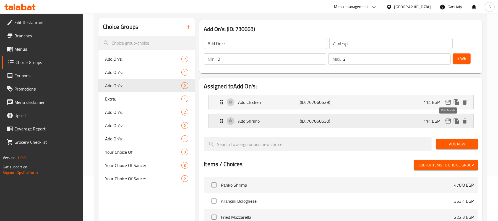
click at [446, 119] on icon "edit" at bounding box center [448, 121] width 7 height 7
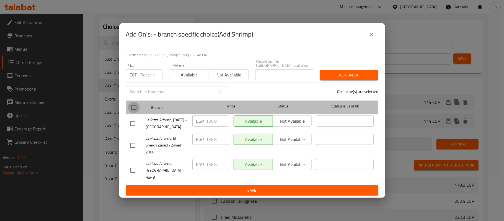
click at [132, 106] on input "checkbox" at bounding box center [134, 108] width 12 height 12
checkbox input "true"
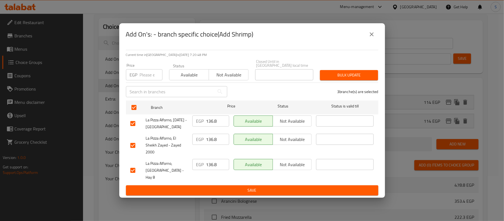
click at [141, 79] on input "number" at bounding box center [151, 74] width 23 height 11
type input "228"
click at [337, 73] on span "Bulk update" at bounding box center [348, 75] width 49 height 7
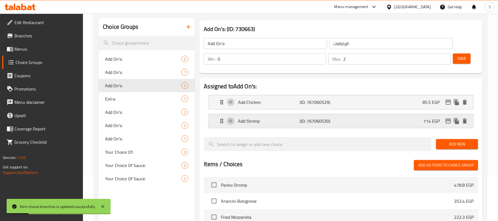
click at [419, 123] on div "Add Shrimp (ID: 767060530) 114 EGP" at bounding box center [343, 121] width 249 height 14
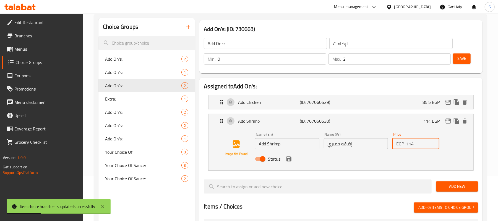
drag, startPoint x: 419, startPoint y: 147, endPoint x: 397, endPoint y: 147, distance: 21.6
click at [399, 147] on div "EGP 114 Price" at bounding box center [416, 143] width 47 height 11
click at [288, 164] on div "Status" at bounding box center [356, 158] width 206 height 15
type input "228"
click at [289, 162] on button "save" at bounding box center [289, 159] width 8 height 8
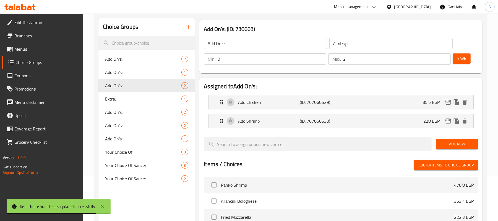
click at [461, 60] on span "Save" at bounding box center [462, 58] width 9 height 7
click at [124, 95] on div "Extra: 1" at bounding box center [147, 98] width 97 height 13
type input "Extra:"
type input "اكسترا:"
type input "0"
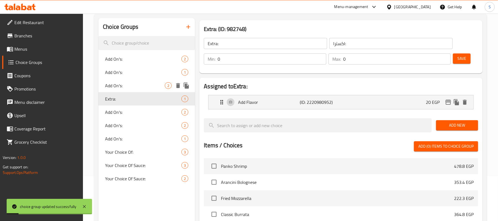
click at [128, 85] on span "Add On's:" at bounding box center [135, 85] width 60 height 7
type input "Add On's:"
type input "الإضافات:"
type input "2"
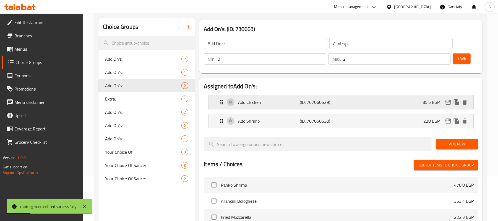
click at [401, 104] on div "Add Chicken (ID: 767060529) 85.5 EGP" at bounding box center [343, 102] width 249 height 14
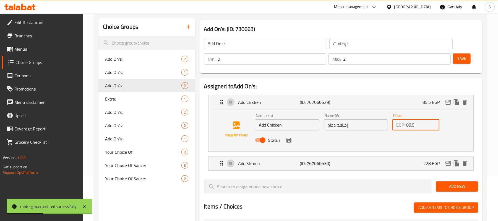
drag, startPoint x: 417, startPoint y: 127, endPoint x: 407, endPoint y: 126, distance: 9.7
click at [407, 126] on input "85.5" at bounding box center [423, 124] width 33 height 11
click at [288, 141] on icon "save" at bounding box center [289, 140] width 7 height 7
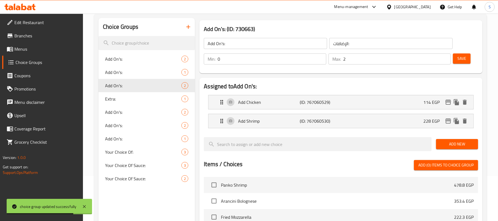
type input "114"
click at [461, 62] on button "Save" at bounding box center [462, 58] width 18 height 10
click at [449, 101] on icon "edit" at bounding box center [448, 102] width 7 height 7
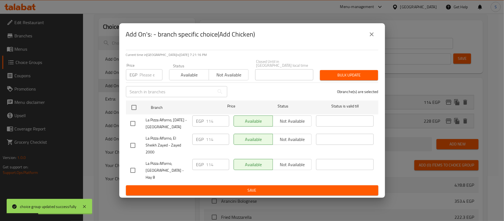
click at [374, 38] on icon "close" at bounding box center [371, 34] width 7 height 7
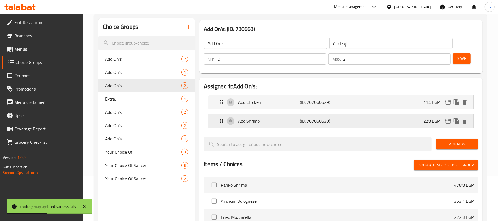
click at [447, 121] on icon "edit" at bounding box center [448, 121] width 7 height 7
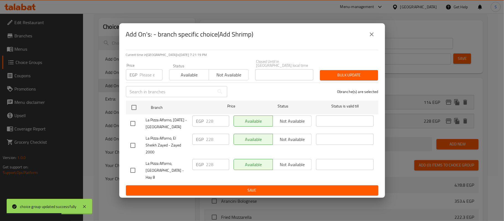
click at [372, 36] on icon "close" at bounding box center [372, 34] width 4 height 4
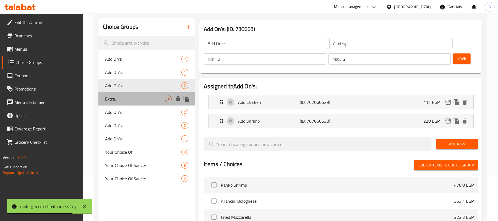
click at [124, 99] on span "Extra:" at bounding box center [135, 98] width 60 height 7
type input "Extra:"
type input "اكسترا:"
type input "0"
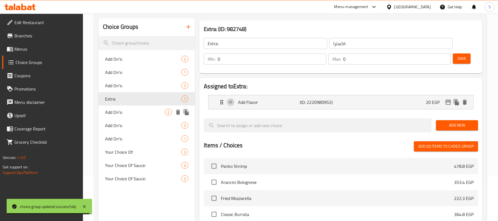
click at [113, 111] on span "Add On's:" at bounding box center [135, 112] width 60 height 7
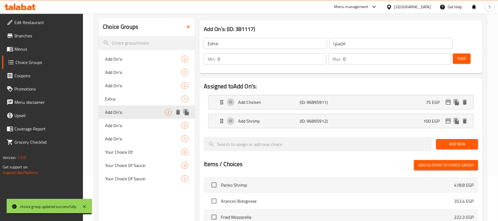
type input "Add On's:"
type input "الإضافات:"
type input "2"
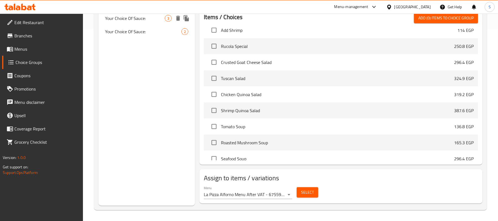
scroll to position [193, 0]
click at [306, 191] on span "Select" at bounding box center [307, 191] width 13 height 7
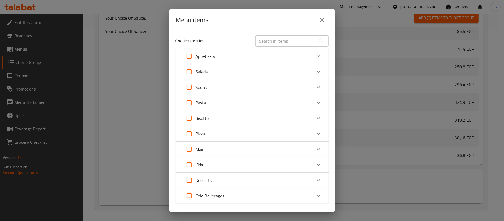
click at [322, 20] on icon "close" at bounding box center [322, 20] width 7 height 7
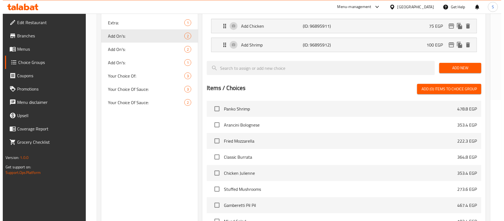
scroll to position [8, 0]
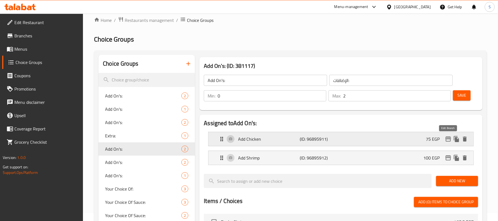
click at [450, 139] on icon "edit" at bounding box center [448, 139] width 7 height 7
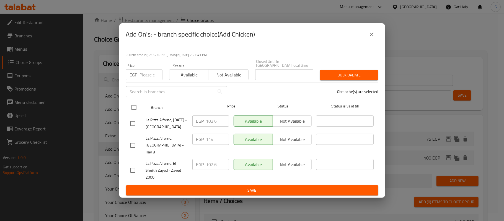
click at [134, 108] on input "checkbox" at bounding box center [134, 108] width 12 height 12
checkbox input "true"
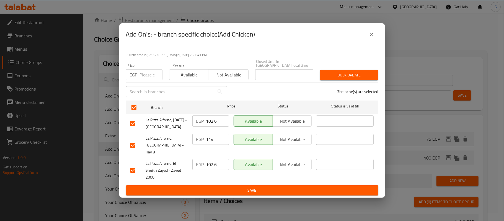
click at [143, 76] on input "number" at bounding box center [151, 74] width 23 height 11
type input "114"
click at [350, 75] on span "Bulk update" at bounding box center [348, 75] width 49 height 7
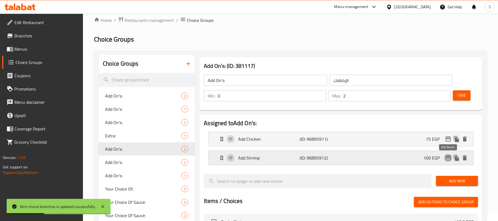
click at [448, 159] on icon "edit" at bounding box center [448, 157] width 7 height 7
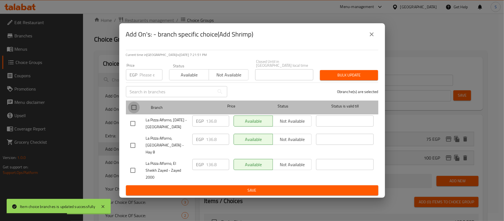
click at [135, 110] on input "checkbox" at bounding box center [134, 108] width 12 height 12
checkbox input "true"
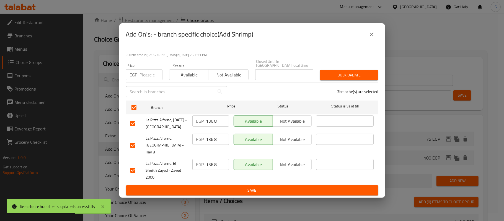
click at [142, 76] on input "number" at bounding box center [151, 74] width 23 height 11
type input "228"
click at [329, 75] on span "Bulk update" at bounding box center [348, 75] width 49 height 7
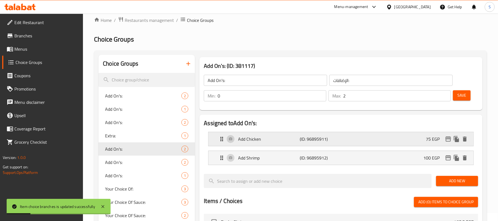
click at [433, 138] on p "75 EGP" at bounding box center [435, 139] width 18 height 7
click at [427, 138] on p "75 EGP" at bounding box center [435, 139] width 18 height 7
click at [147, 162] on span "Add On's:" at bounding box center [135, 162] width 60 height 7
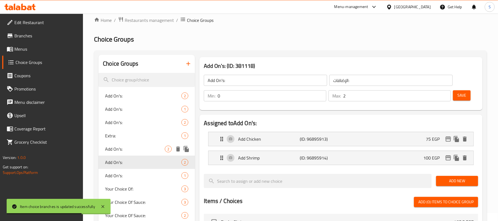
click at [153, 149] on span "Add On's:" at bounding box center [135, 149] width 60 height 7
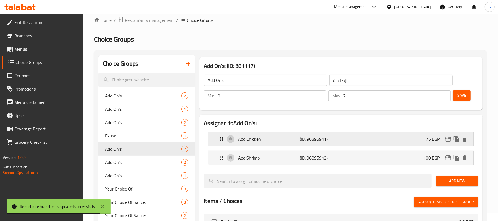
click at [447, 140] on icon "edit" at bounding box center [448, 139] width 7 height 7
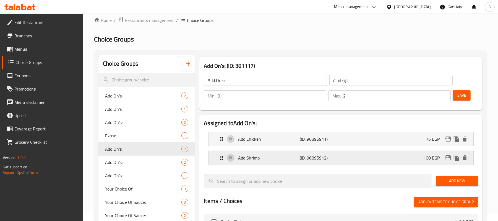
click at [448, 158] on icon "edit" at bounding box center [449, 157] width 6 height 5
click at [407, 139] on div "Add Chicken (ID: 96895911) 75 EGP" at bounding box center [343, 139] width 249 height 14
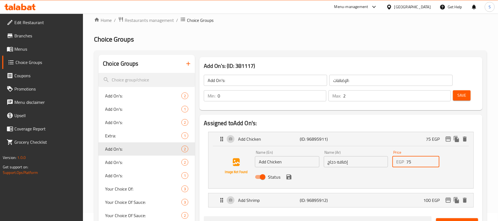
drag, startPoint x: 412, startPoint y: 162, endPoint x: 384, endPoint y: 162, distance: 28.5
click at [384, 162] on div "Name (En) Add Chicken Name (En) Name (Ar) إضافه دجاج Name (Ar) Price EGP 75 Pr…" at bounding box center [356, 166] width 206 height 36
click at [290, 179] on icon "save" at bounding box center [289, 176] width 5 height 5
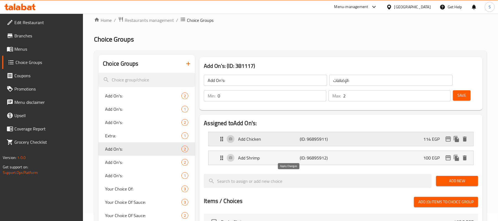
type input "114"
click at [463, 94] on span "Save" at bounding box center [462, 95] width 9 height 7
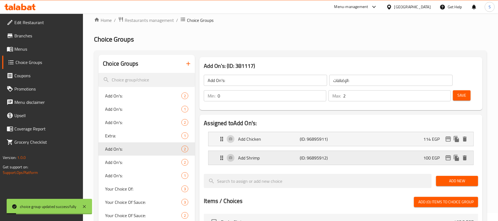
click at [399, 162] on div "Add Shrimp (ID: 96895912) 100 EGP" at bounding box center [343, 158] width 249 height 14
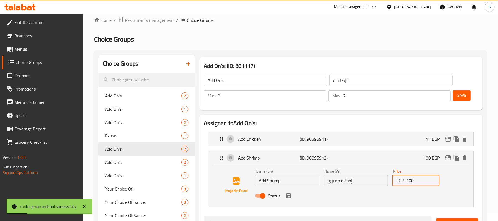
drag, startPoint x: 418, startPoint y: 182, endPoint x: 392, endPoint y: 182, distance: 26.0
click at [392, 182] on div "Price EGP 100 Price" at bounding box center [416, 177] width 51 height 21
click at [291, 196] on icon "save" at bounding box center [289, 195] width 5 height 5
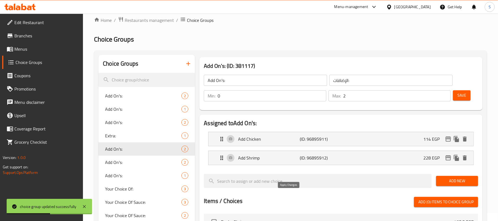
type input "228"
click at [462, 92] on span "Save" at bounding box center [462, 95] width 9 height 7
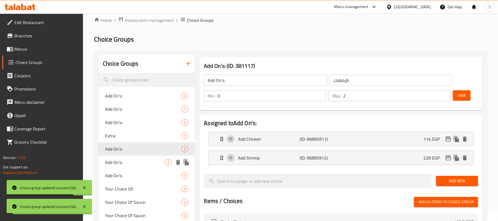
click at [138, 163] on span "Add On's:" at bounding box center [135, 162] width 60 height 7
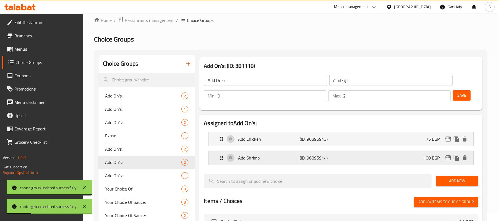
click at [423, 158] on div "Add Shrimp (ID: 96895914) 100 EGP" at bounding box center [343, 158] width 249 height 14
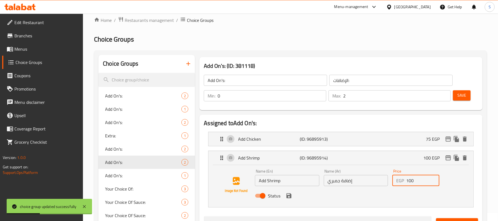
drag, startPoint x: 415, startPoint y: 182, endPoint x: 403, endPoint y: 183, distance: 11.4
click at [403, 183] on div "EGP 100 Price" at bounding box center [416, 180] width 47 height 11
click at [288, 195] on icon "save" at bounding box center [289, 195] width 5 height 5
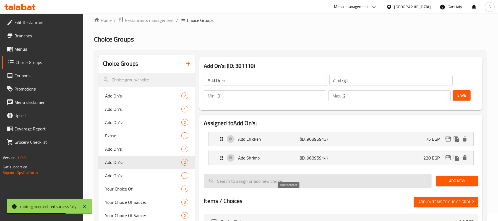
type input "228"
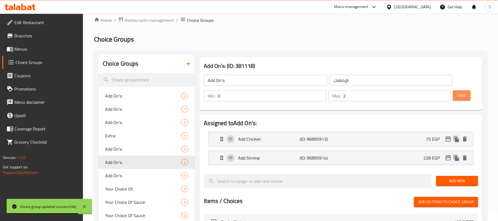
click at [460, 98] on span "Save" at bounding box center [462, 95] width 9 height 7
click at [447, 157] on icon "edit" at bounding box center [449, 157] width 6 height 5
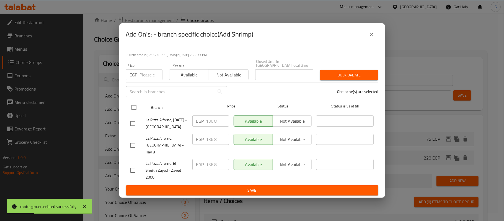
click at [133, 109] on input "checkbox" at bounding box center [134, 108] width 12 height 12
checkbox input "true"
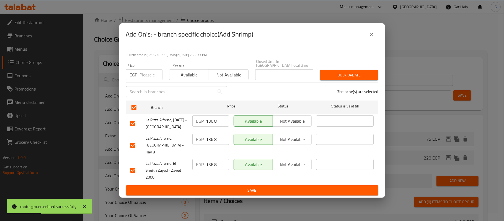
click at [142, 78] on input "number" at bounding box center [151, 74] width 23 height 11
type input "228"
click at [337, 70] on div "Bulk update" at bounding box center [349, 75] width 65 height 17
click at [338, 75] on span "Bulk update" at bounding box center [348, 75] width 49 height 7
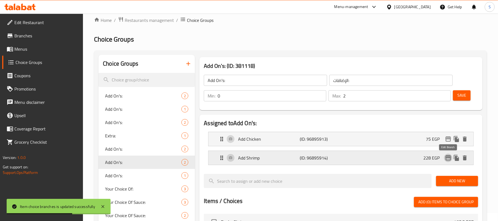
click at [451, 158] on icon "edit" at bounding box center [448, 157] width 7 height 7
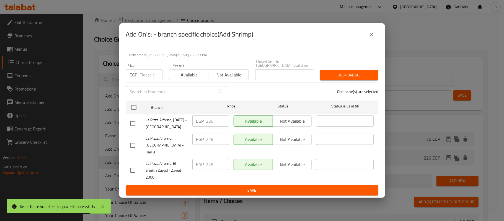
click at [372, 38] on icon "close" at bounding box center [371, 34] width 7 height 7
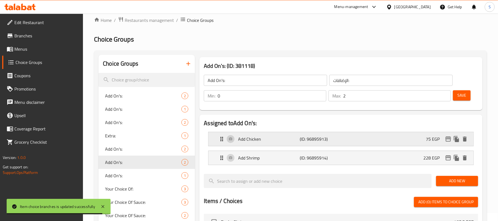
click at [381, 141] on div "Add Chicken (ID: 96895913) 75 EGP" at bounding box center [343, 139] width 249 height 14
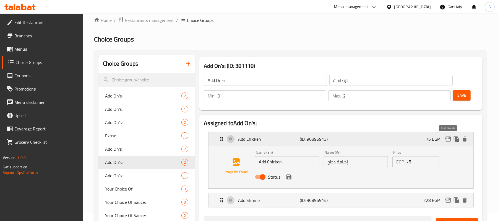
click at [450, 141] on icon "edit" at bounding box center [448, 139] width 7 height 7
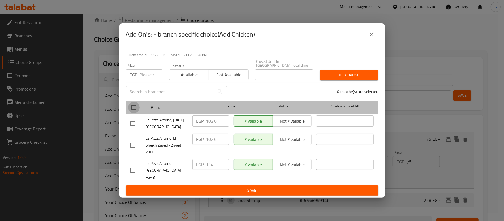
click at [133, 107] on input "checkbox" at bounding box center [134, 108] width 12 height 12
checkbox input "true"
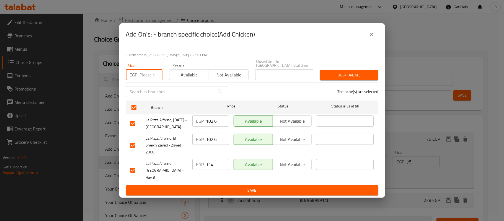
click at [147, 76] on input "number" at bounding box center [151, 74] width 23 height 11
type input "114"
click at [365, 75] on span "Bulk update" at bounding box center [348, 75] width 49 height 7
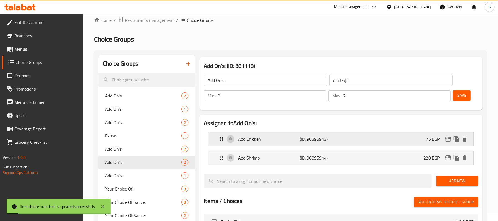
click at [412, 139] on div "Add Chicken (ID: 96895913) 75 EGP" at bounding box center [343, 139] width 249 height 14
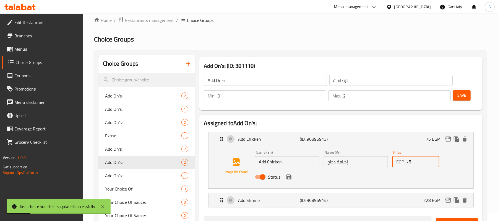
drag, startPoint x: 414, startPoint y: 163, endPoint x: 392, endPoint y: 162, distance: 22.2
click at [396, 162] on div "EGP 75 Price" at bounding box center [416, 161] width 47 height 11
click at [290, 179] on icon "save" at bounding box center [289, 176] width 5 height 5
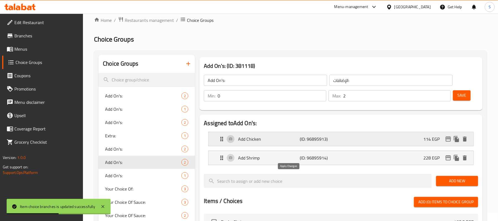
type input "114"
click at [459, 94] on span "Save" at bounding box center [462, 95] width 9 height 7
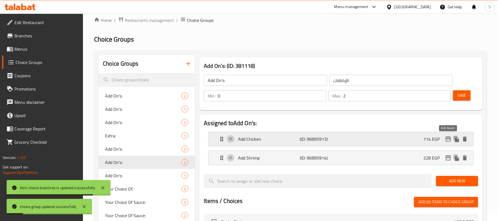
click at [451, 139] on icon "edit" at bounding box center [449, 138] width 6 height 5
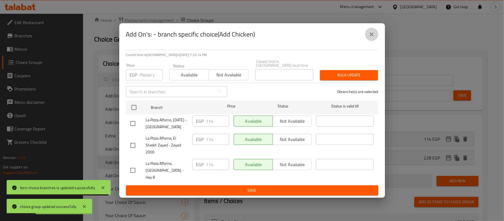
click at [370, 38] on icon "close" at bounding box center [371, 34] width 7 height 7
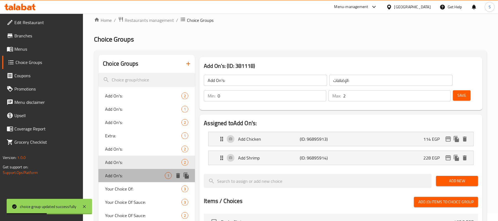
click at [108, 173] on span "Add On's:" at bounding box center [135, 175] width 60 height 7
type input "1"
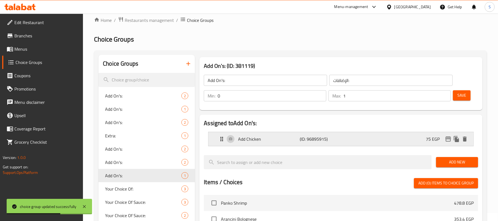
click at [312, 137] on p "(ID: 96895915)" at bounding box center [320, 139] width 41 height 7
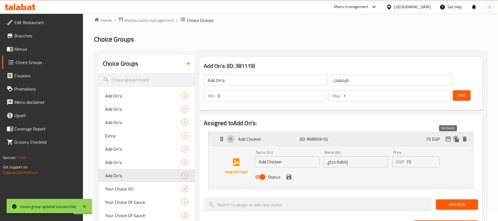
click at [449, 142] on icon "edit" at bounding box center [448, 139] width 7 height 7
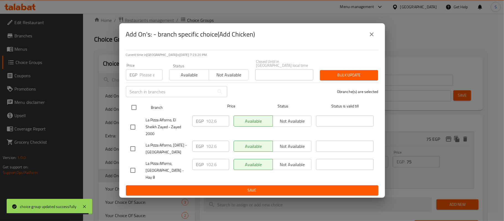
click at [133, 109] on input "checkbox" at bounding box center [134, 108] width 12 height 12
checkbox input "true"
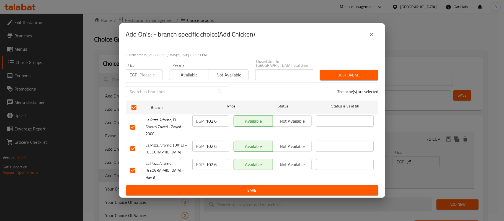
click at [143, 78] on input "number" at bounding box center [151, 74] width 23 height 11
type input "114"
click at [336, 73] on span "Bulk update" at bounding box center [348, 75] width 49 height 7
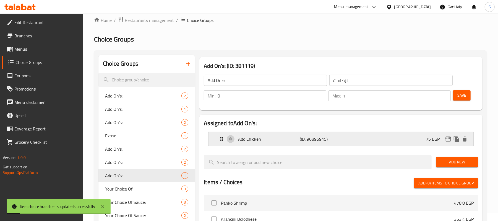
click at [428, 138] on p "75 EGP" at bounding box center [435, 139] width 18 height 7
click at [421, 141] on div "Add Chicken (ID: 96895915) 75 EGP" at bounding box center [343, 139] width 249 height 14
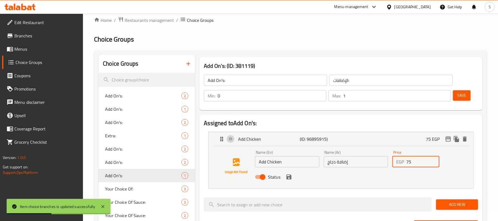
drag, startPoint x: 415, startPoint y: 165, endPoint x: 391, endPoint y: 162, distance: 24.0
click at [394, 162] on div "EGP 75 Price" at bounding box center [416, 161] width 47 height 11
click at [290, 179] on icon "save" at bounding box center [289, 176] width 5 height 5
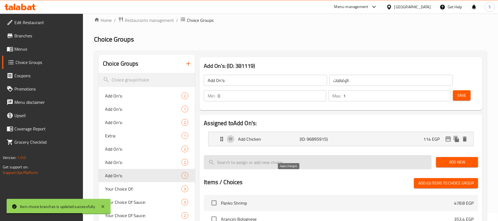
type input "114"
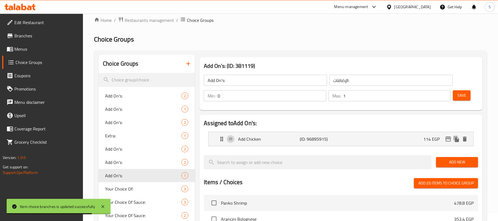
click at [464, 96] on span "Save" at bounding box center [462, 95] width 9 height 7
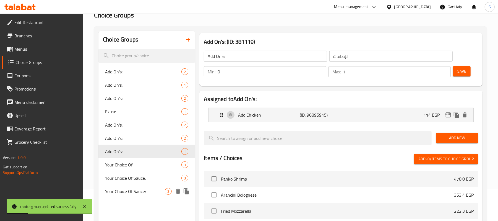
scroll to position [45, 0]
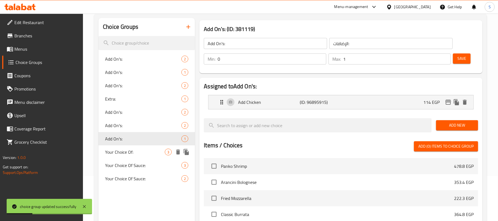
click at [134, 153] on span "Your Choice Of:" at bounding box center [135, 152] width 60 height 7
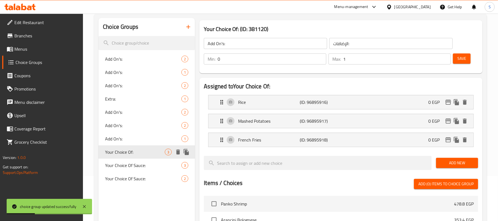
type input "Your Choice Of:"
type input "إختيارك من:"
type input "1"
click at [123, 169] on span "Your Choice Of Sauce:" at bounding box center [135, 165] width 60 height 7
type input "Your Choice Of Sauce:"
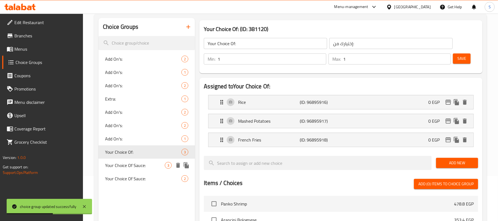
type input "إختيارك من الصوص:"
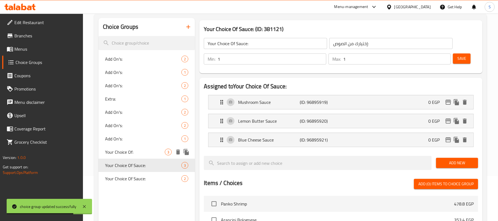
click at [137, 153] on span "Your Choice Of:" at bounding box center [135, 152] width 60 height 7
type input "Your Choice Of:"
type input "إختيارك من:"
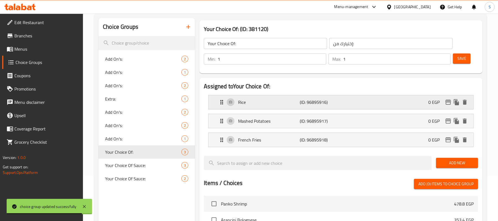
click at [448, 100] on icon "edit" at bounding box center [448, 102] width 7 height 7
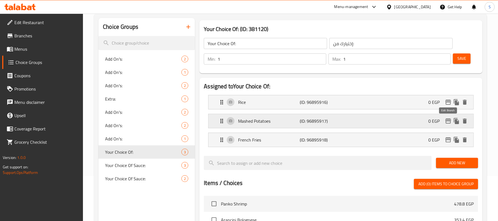
click at [446, 122] on icon "edit" at bounding box center [449, 120] width 6 height 5
click at [448, 138] on icon "edit" at bounding box center [448, 139] width 7 height 7
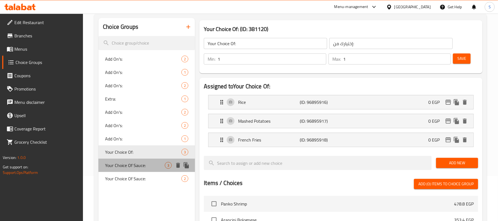
click at [150, 162] on span "Your Choice Of Sauce:" at bounding box center [135, 165] width 60 height 7
type input "Your Choice Of Sauce:"
type input "إختيارك من الصوص:"
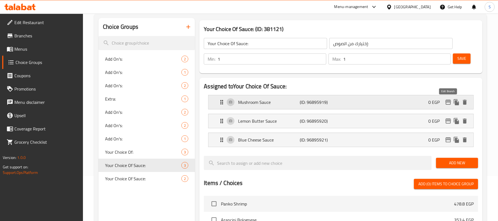
click at [446, 103] on icon "edit" at bounding box center [449, 102] width 6 height 5
click at [451, 120] on icon "edit" at bounding box center [448, 121] width 7 height 7
click at [451, 142] on icon "edit" at bounding box center [449, 139] width 6 height 5
click at [154, 177] on span "Your Choice Of Sauce:" at bounding box center [135, 178] width 60 height 7
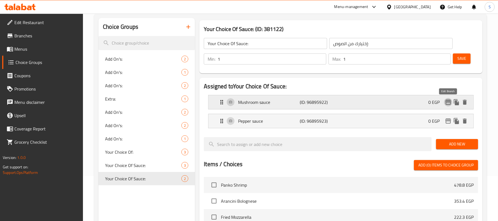
click at [447, 101] on icon "edit" at bounding box center [448, 102] width 7 height 7
click at [448, 120] on icon "edit" at bounding box center [448, 121] width 7 height 7
click at [31, 49] on span "Menus" at bounding box center [46, 49] width 64 height 7
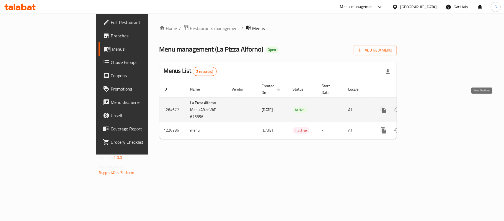
click at [430, 103] on link "enhanced table" at bounding box center [423, 109] width 13 height 13
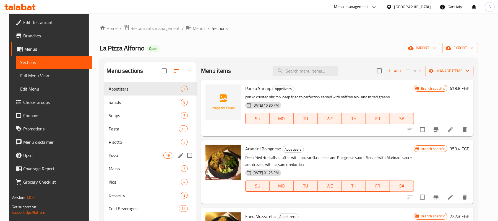
scroll to position [78, 0]
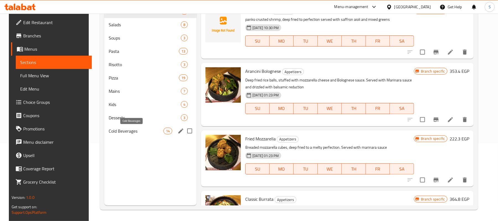
click at [125, 129] on span "Cold Beverages" at bounding box center [136, 131] width 55 height 7
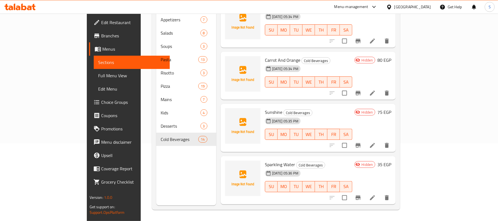
scroll to position [548, 0]
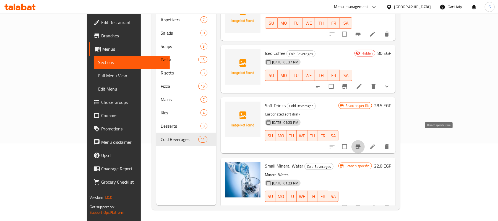
click at [365, 140] on button "Branch-specific-item" at bounding box center [358, 146] width 13 height 13
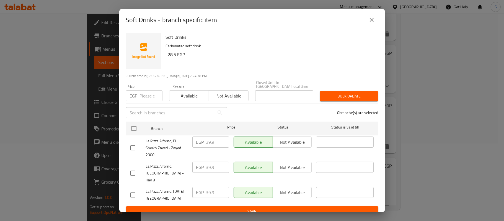
click at [370, 20] on icon "close" at bounding box center [371, 20] width 7 height 7
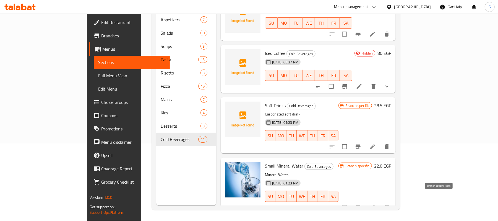
click at [362, 204] on icon "Branch-specific-item" at bounding box center [358, 207] width 7 height 7
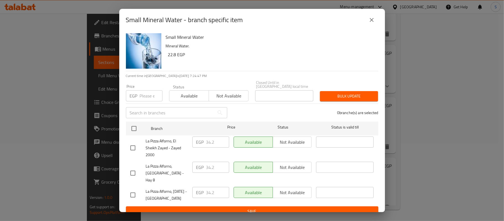
click at [370, 23] on icon "close" at bounding box center [371, 20] width 7 height 7
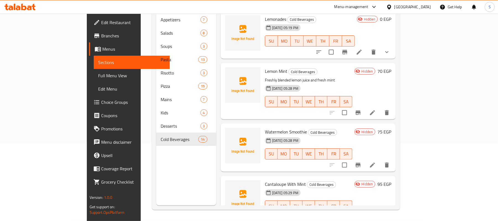
scroll to position [0, 0]
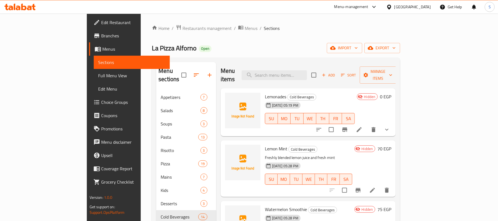
click at [101, 33] on span "Branches" at bounding box center [133, 35] width 64 height 7
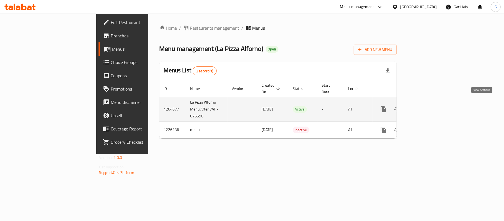
click at [430, 104] on link "enhanced table" at bounding box center [423, 108] width 13 height 13
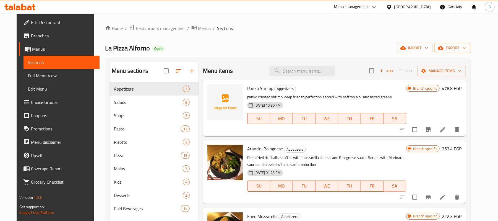
click at [461, 48] on span "export" at bounding box center [453, 48] width 27 height 7
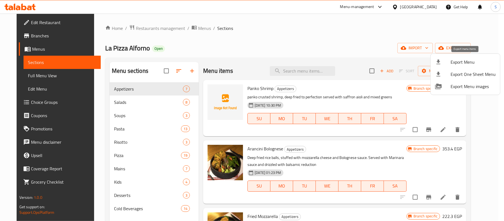
click at [451, 62] on span "Export Menu" at bounding box center [473, 62] width 45 height 7
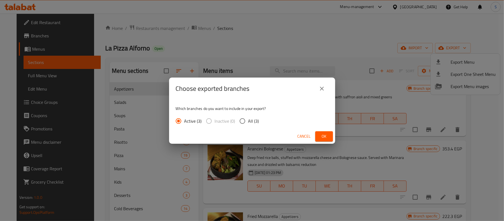
click at [250, 120] on span "All (3)" at bounding box center [253, 121] width 11 height 7
click at [248, 120] on input "All (3)" at bounding box center [243, 121] width 12 height 12
radio input "true"
click at [319, 133] on button "Ok" at bounding box center [324, 136] width 18 height 10
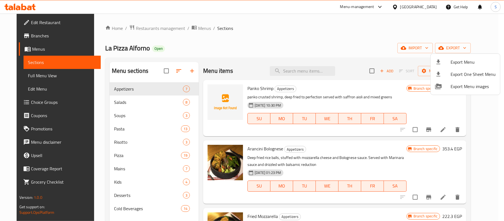
click at [285, 27] on div at bounding box center [252, 110] width 504 height 221
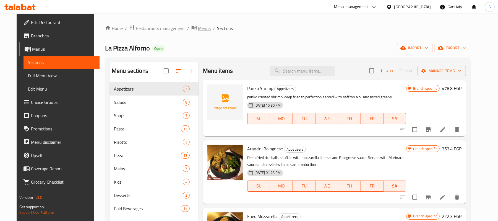
click at [198, 27] on span "Menus" at bounding box center [204, 28] width 13 height 7
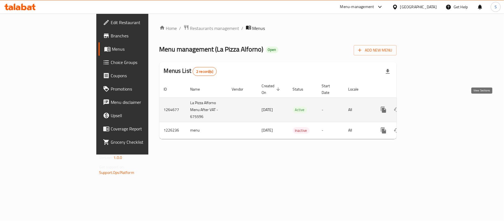
click at [427, 106] on icon "enhanced table" at bounding box center [423, 109] width 7 height 7
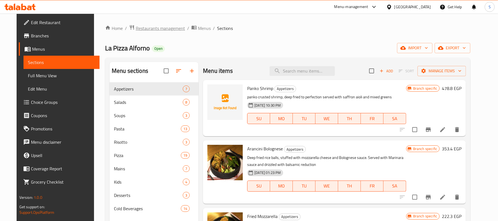
click at [161, 31] on span "Restaurants management" at bounding box center [160, 28] width 49 height 7
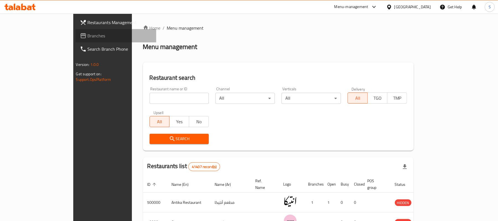
click at [88, 35] on span "Branches" at bounding box center [120, 35] width 64 height 7
